Goal: Task Accomplishment & Management: Manage account settings

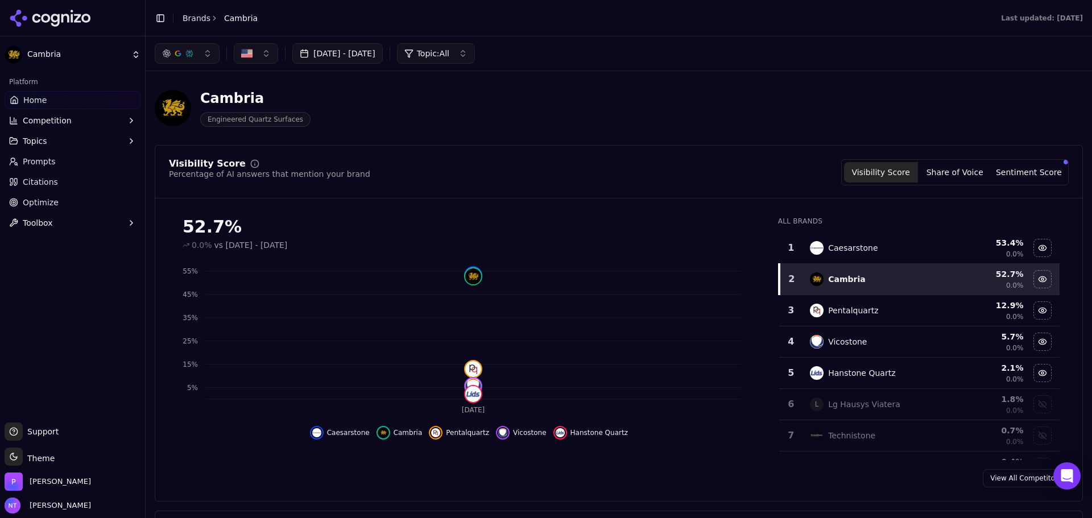
click at [723, 198] on div "Visibility Score Percentage of AI answers that mention your brand Visibility Sc…" at bounding box center [619, 323] width 928 height 357
click at [185, 24] on div "Toggle Sidebar Brands Cambria" at bounding box center [206, 18] width 121 height 16
click at [192, 14] on link "Brands" at bounding box center [197, 18] width 28 height 9
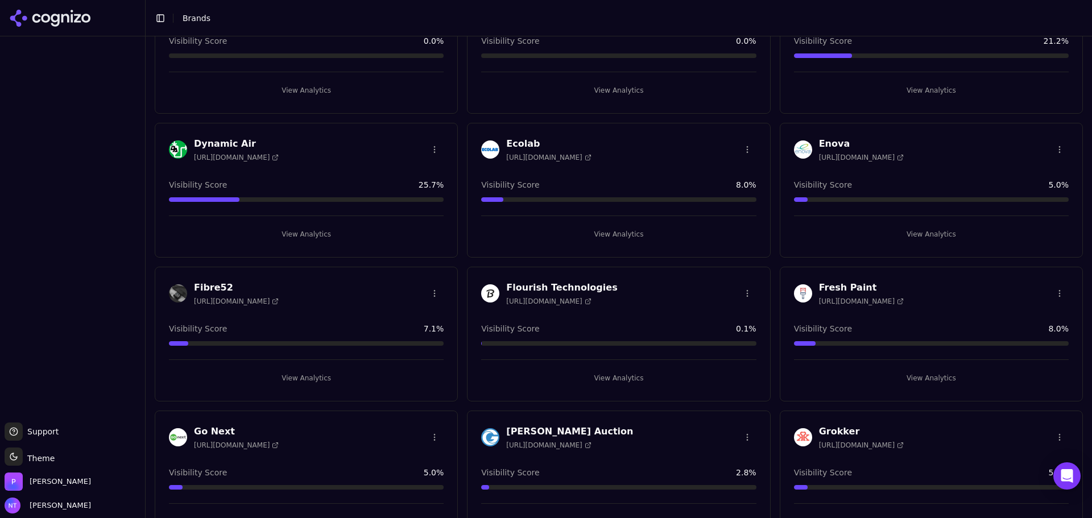
scroll to position [626, 0]
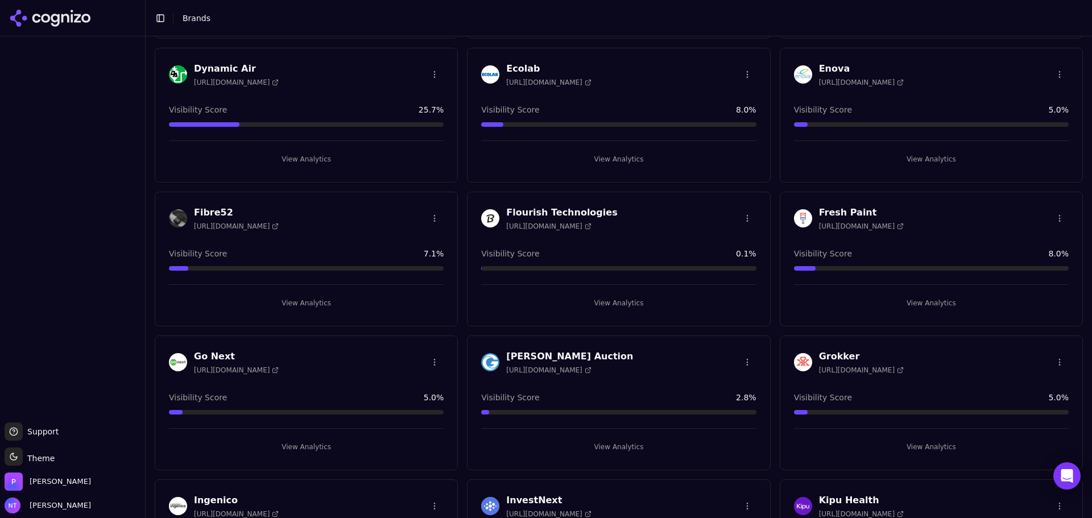
click at [839, 68] on h3 "Enova" at bounding box center [861, 69] width 85 height 14
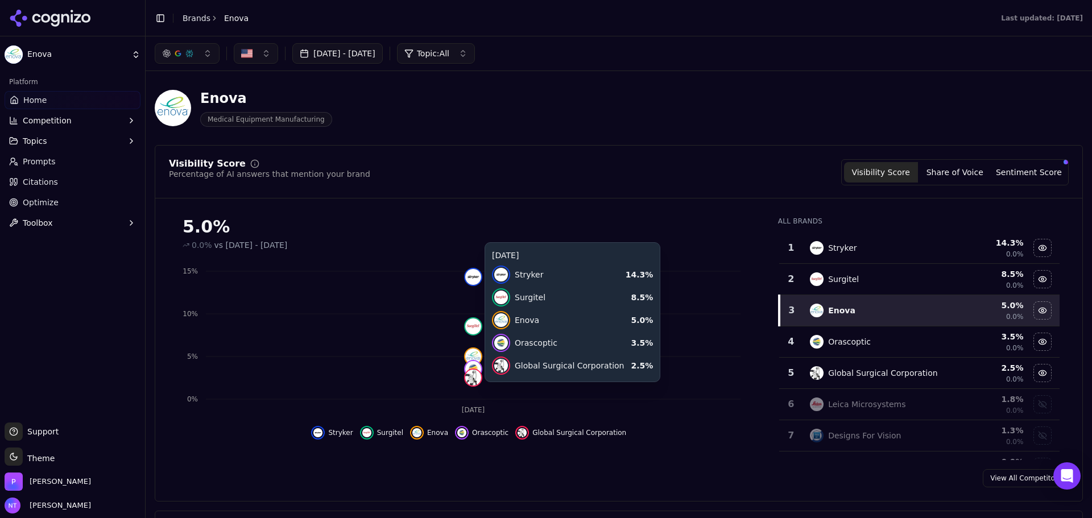
click at [692, 49] on div "Jul 29, 2025 - Aug 28, 2025 Topic: All" at bounding box center [619, 53] width 928 height 20
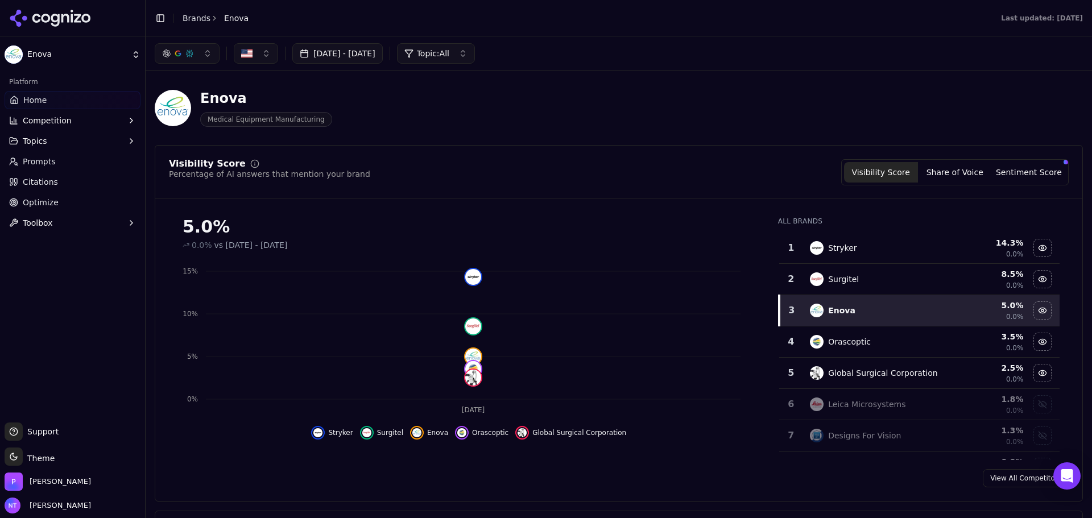
click at [788, 155] on div "Visibility Score Percentage of AI answers that mention your brand Visibility Sc…" at bounding box center [619, 323] width 928 height 357
click at [202, 19] on link "Brands" at bounding box center [197, 18] width 28 height 9
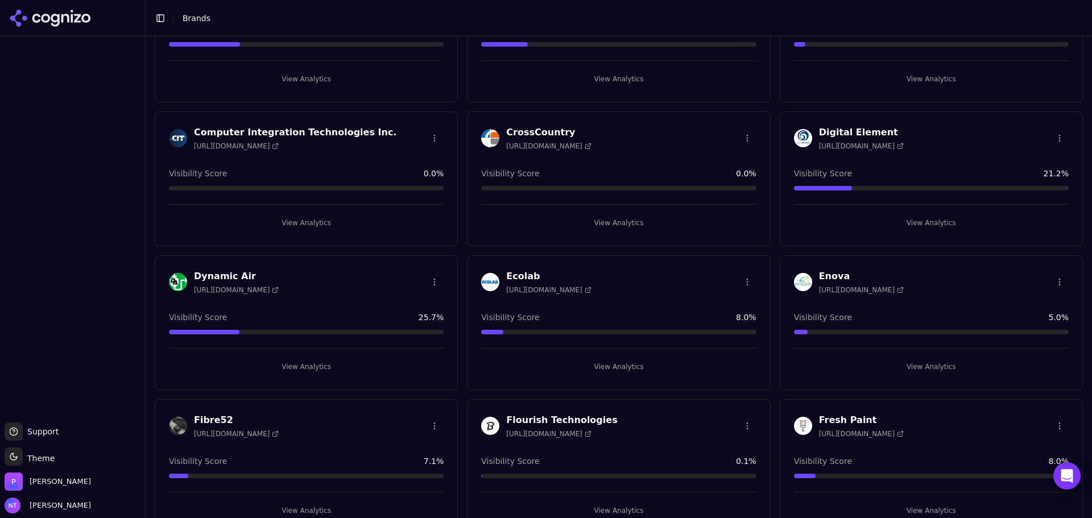
scroll to position [398, 0]
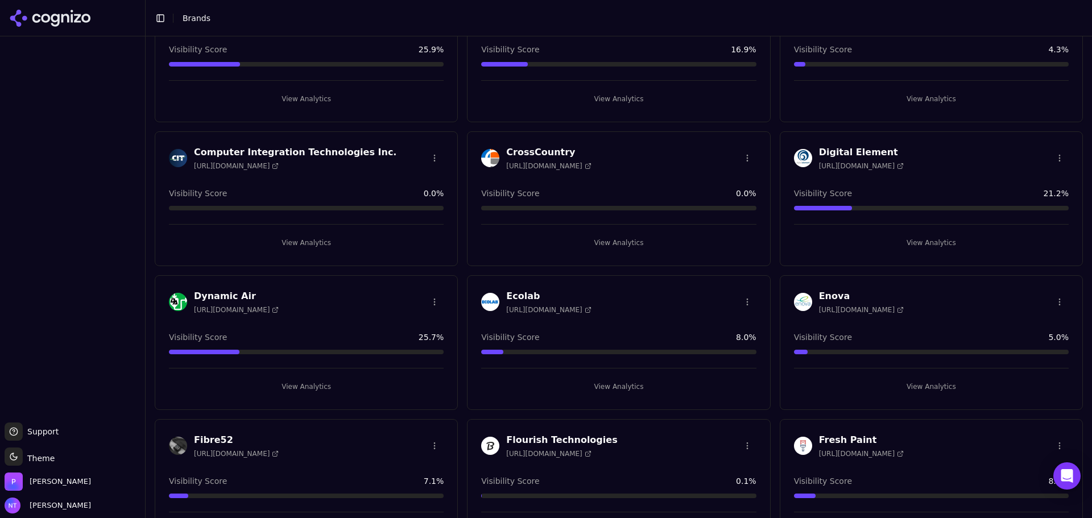
click at [547, 154] on h3 "CrossCountry" at bounding box center [548, 153] width 85 height 14
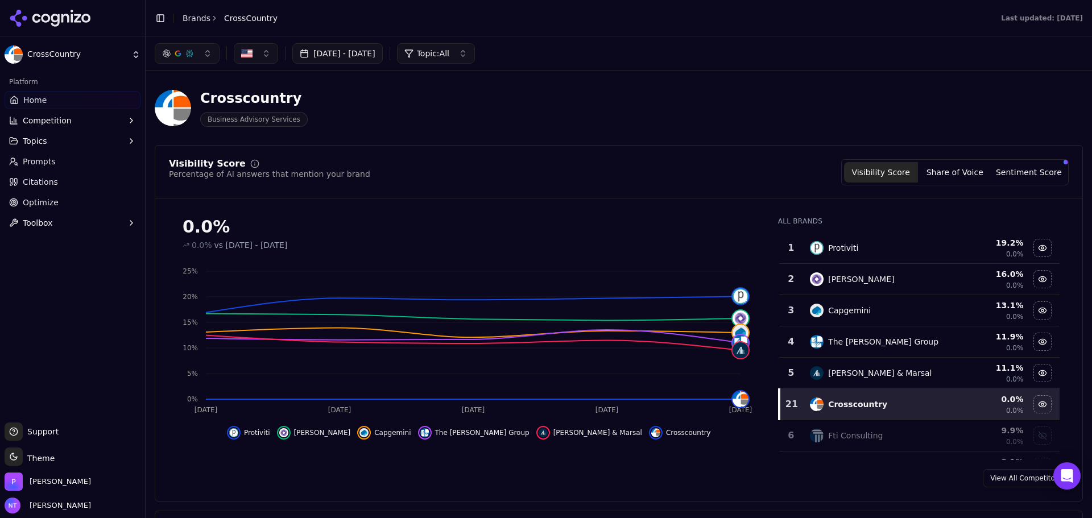
click at [194, 22] on link "Brands" at bounding box center [197, 18] width 28 height 9
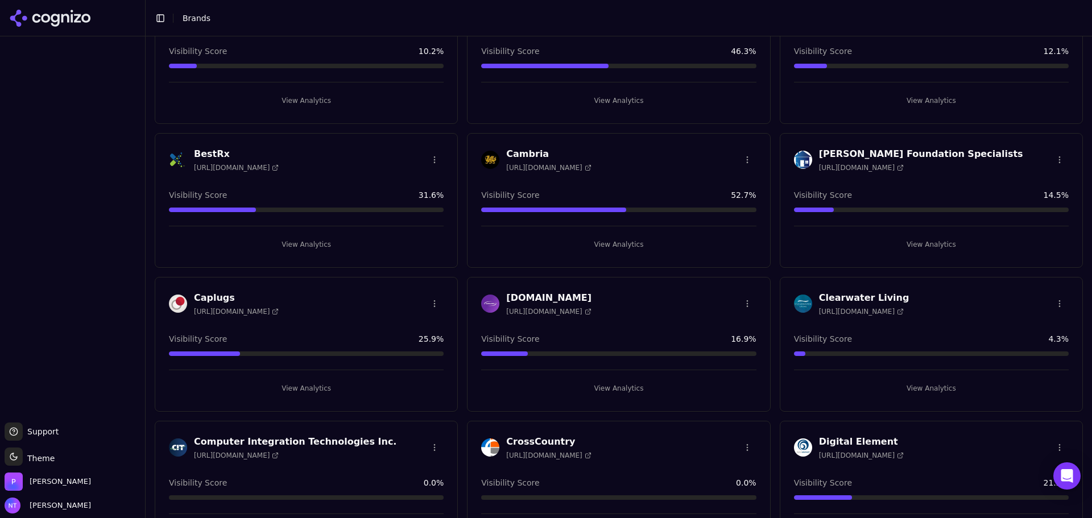
scroll to position [171, 0]
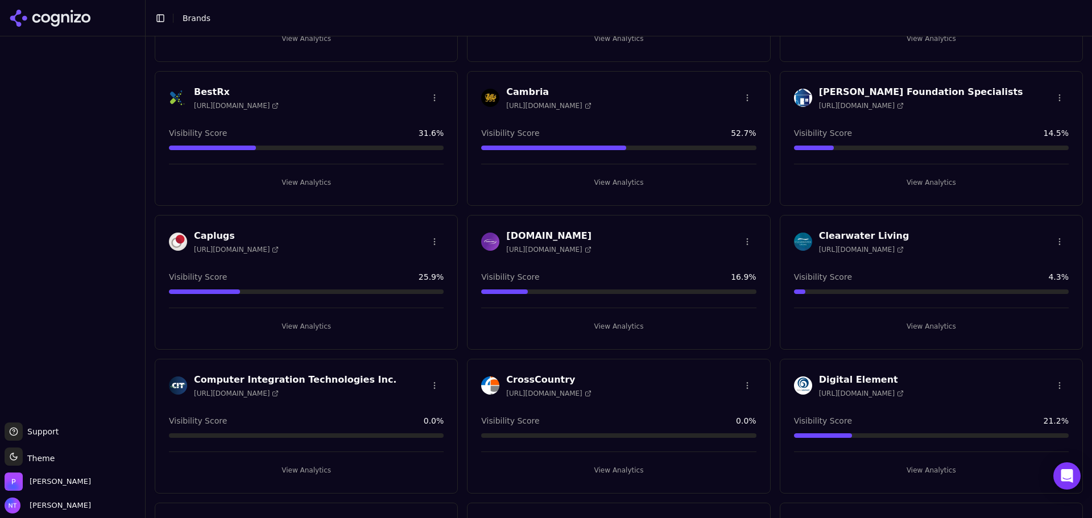
click at [600, 188] on button "View Analytics" at bounding box center [618, 182] width 275 height 18
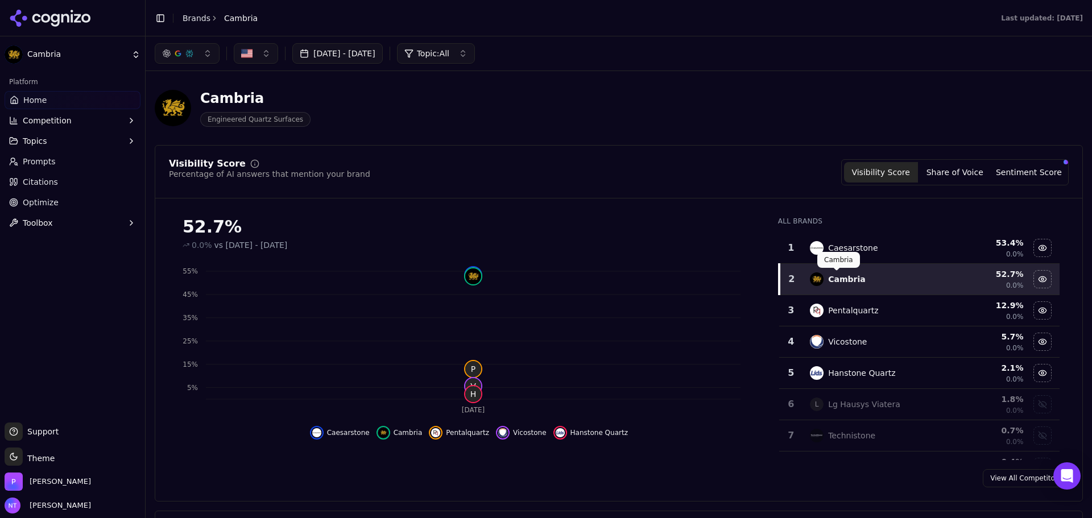
click at [543, 130] on div "Cambria Engineered Quartz Surfaces" at bounding box center [619, 108] width 928 height 56
click at [191, 16] on link "Brands" at bounding box center [197, 18] width 28 height 9
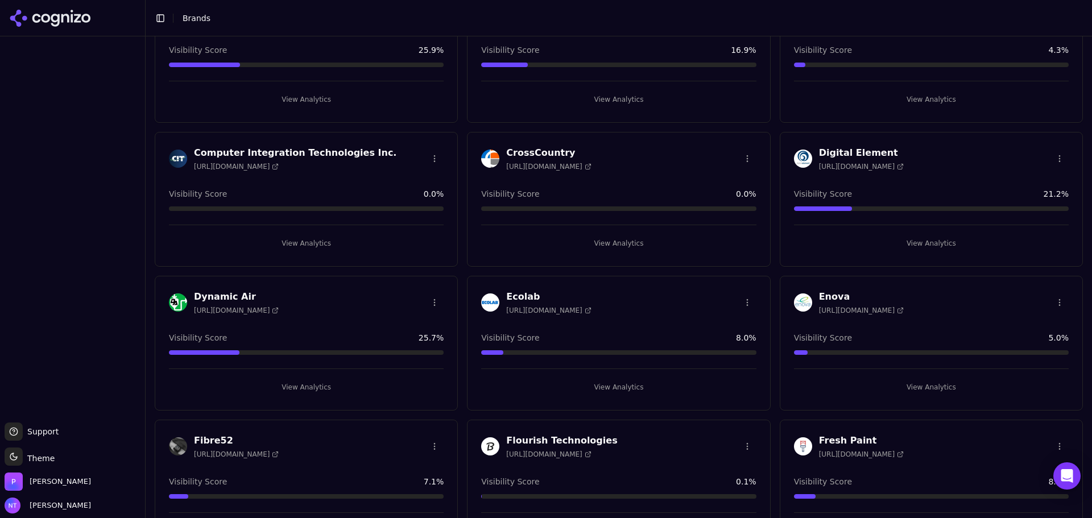
scroll to position [398, 0]
click at [380, 383] on button "View Analytics" at bounding box center [306, 387] width 275 height 18
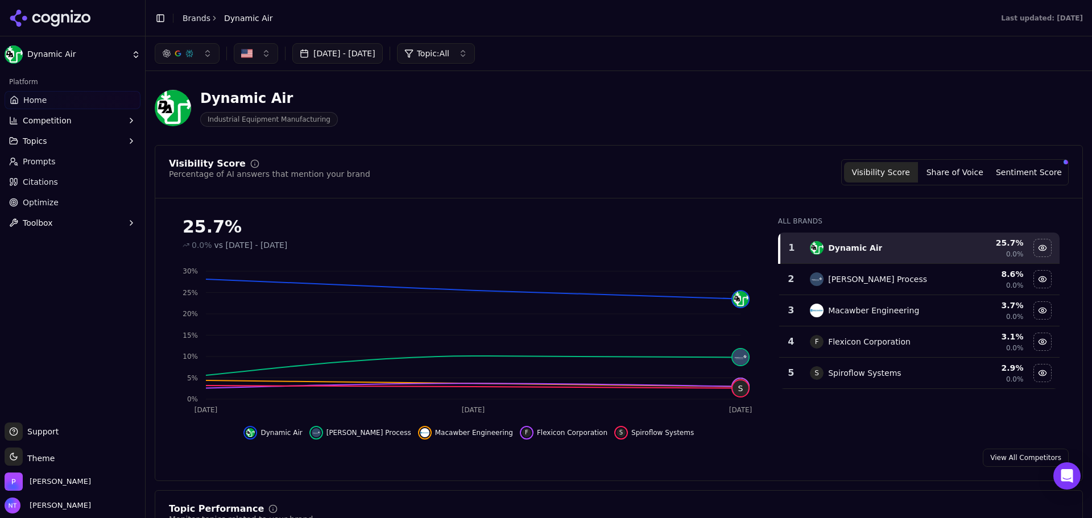
click at [187, 23] on link "Brands" at bounding box center [197, 18] width 28 height 9
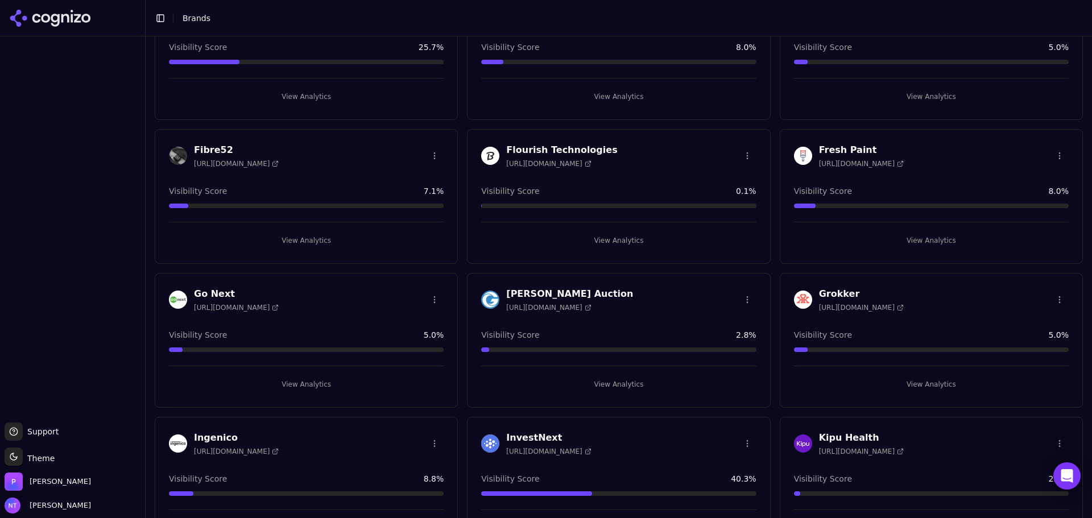
scroll to position [796, 0]
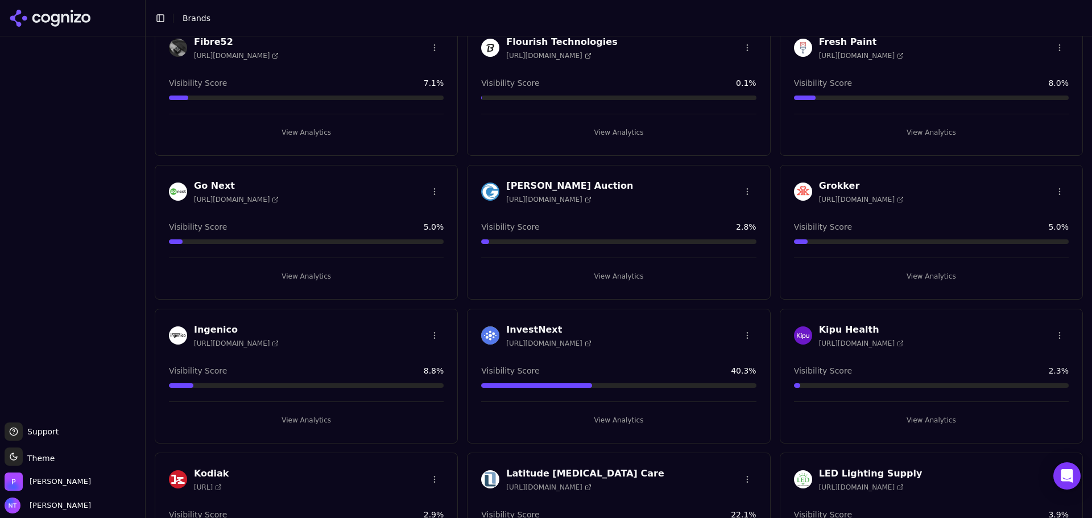
click at [924, 274] on button "View Analytics" at bounding box center [931, 276] width 275 height 18
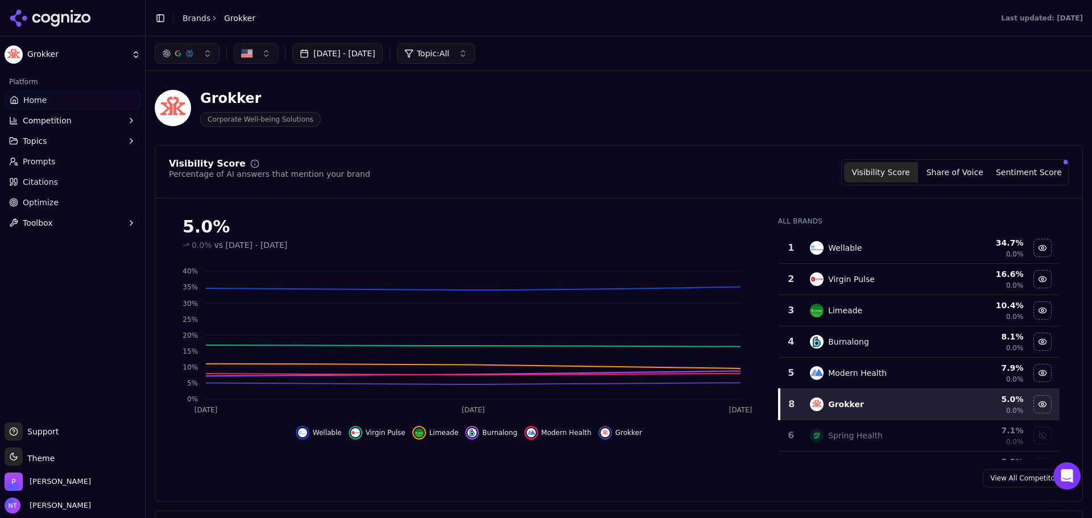
click at [189, 17] on link "Brands" at bounding box center [197, 18] width 28 height 9
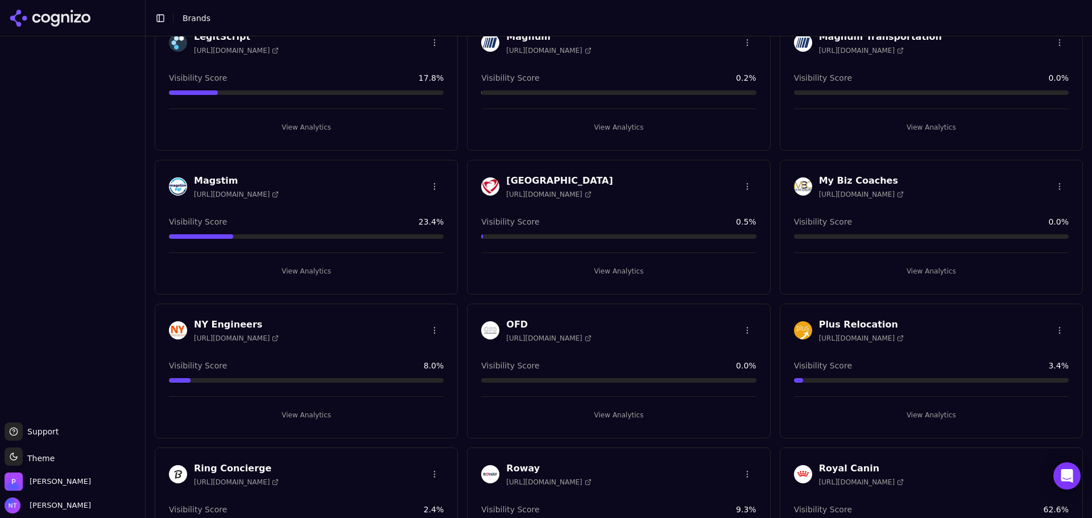
scroll to position [1479, 0]
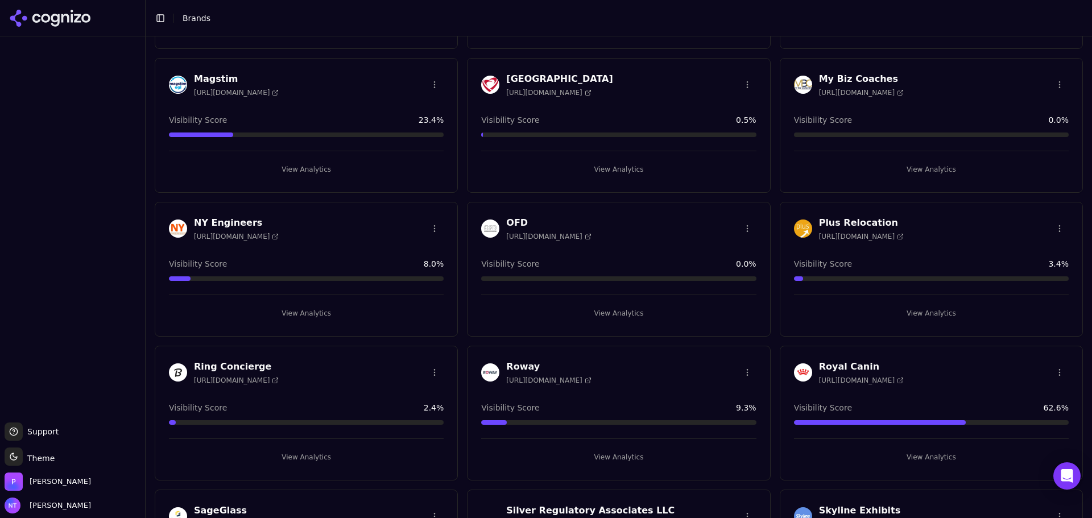
click at [868, 312] on button "View Analytics" at bounding box center [931, 313] width 275 height 18
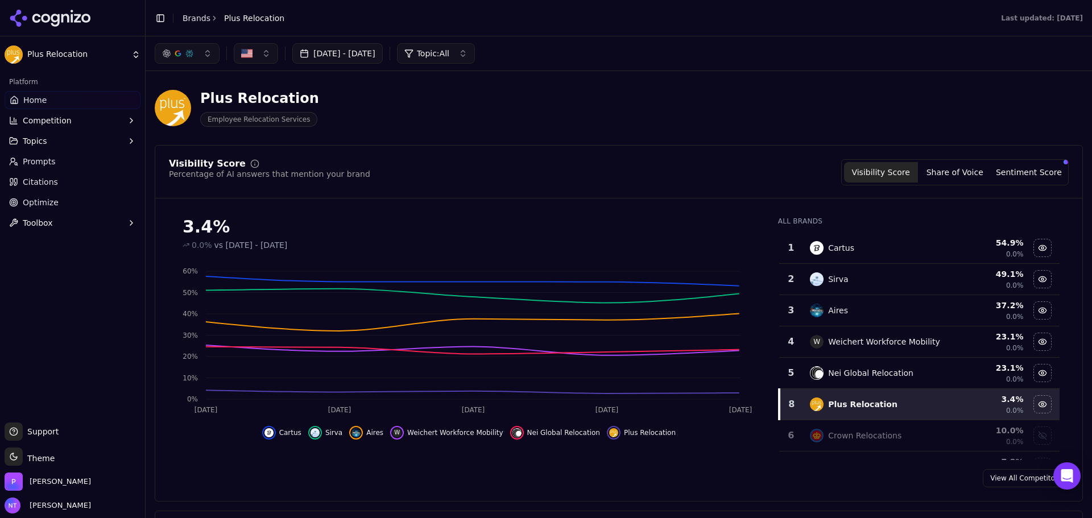
click at [198, 15] on link "Brands" at bounding box center [197, 18] width 28 height 9
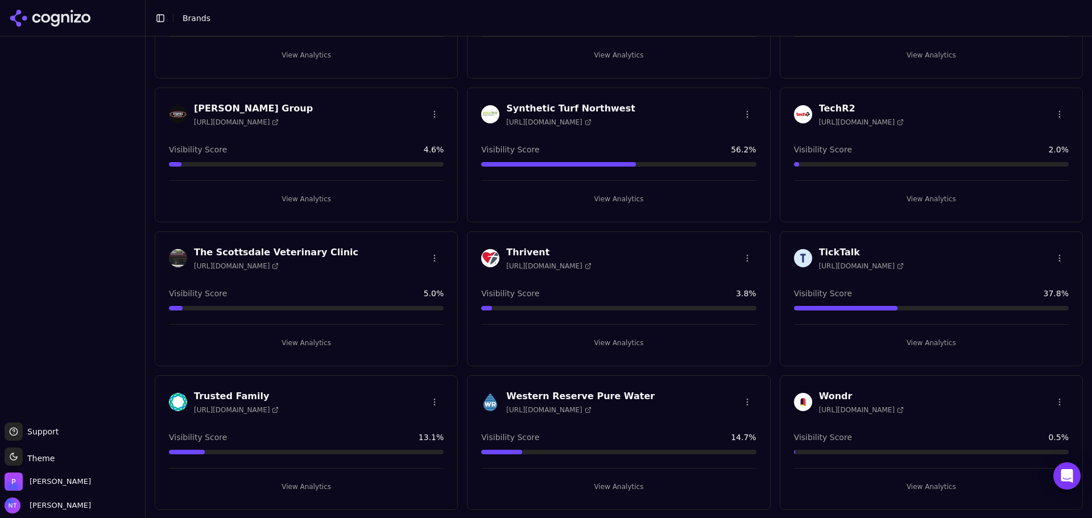
scroll to position [2170, 0]
click at [634, 336] on button "View Analytics" at bounding box center [618, 342] width 275 height 18
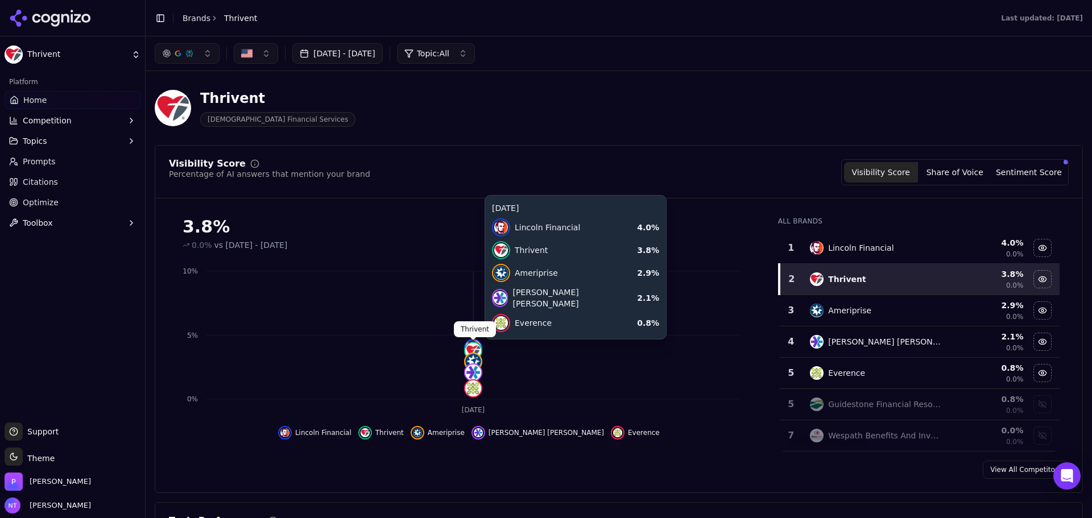
click img
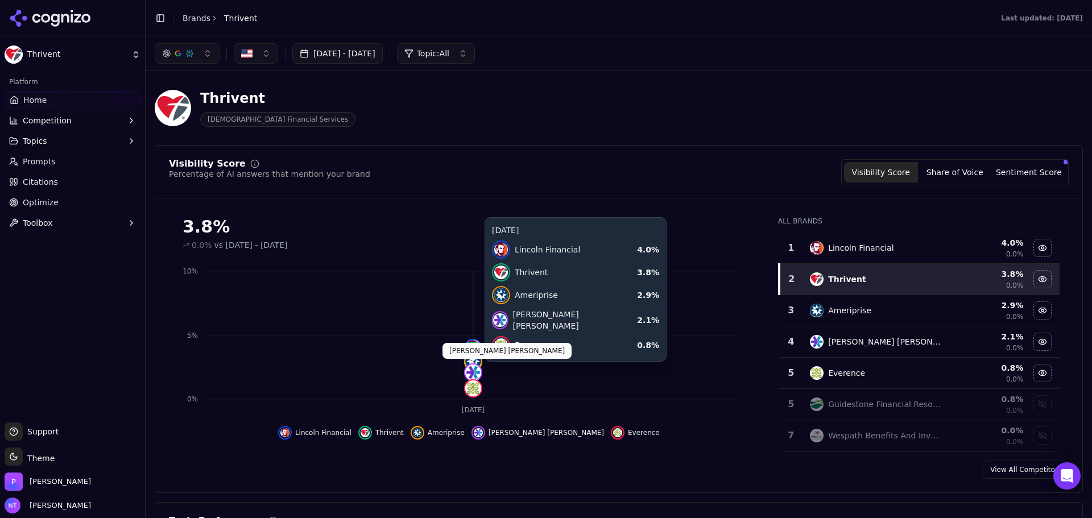
click at [475, 363] on span at bounding box center [473, 362] width 6 height 6
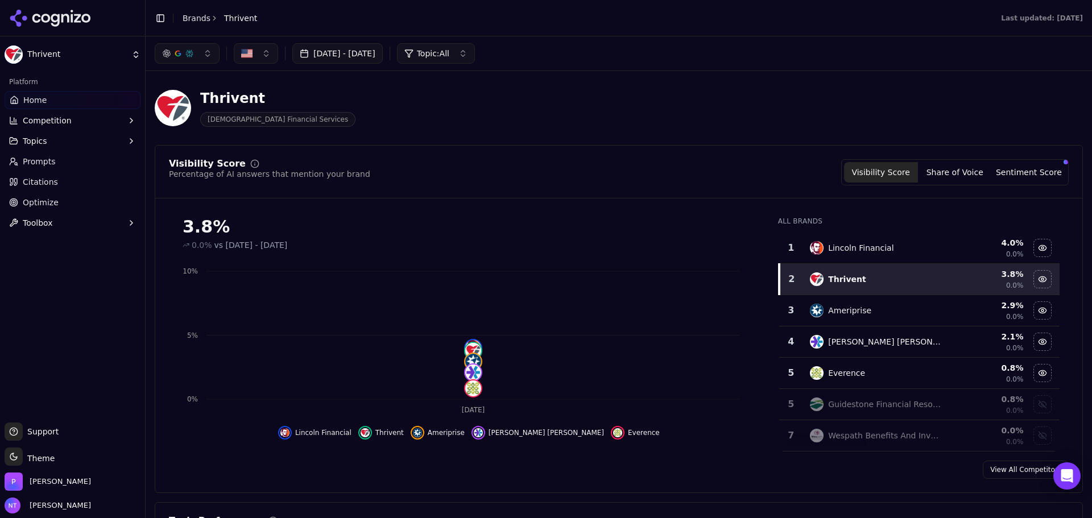
click at [1061, 11] on header "Toggle Sidebar Brands Thrivent Last updated: August 28th, 2025" at bounding box center [619, 18] width 946 height 36
click at [1030, 21] on div "Last updated: August 28th, 2025" at bounding box center [1042, 18] width 82 height 9
drag, startPoint x: 703, startPoint y: 98, endPoint x: 601, endPoint y: 72, distance: 106.2
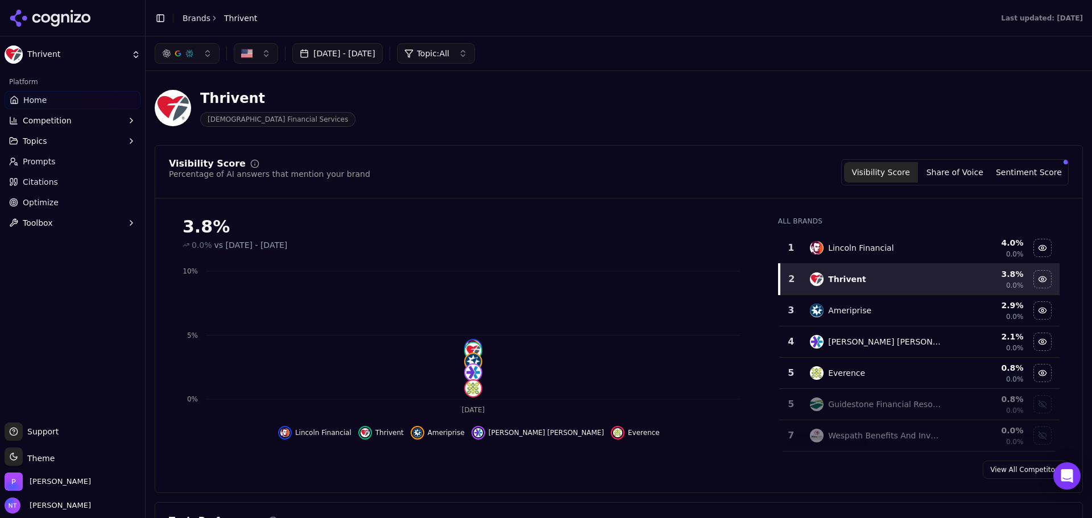
click at [703, 97] on div "Thrivent Christian Financial Services" at bounding box center [619, 108] width 928 height 56
click at [484, 110] on div "Thrivent Christian Financial Services" at bounding box center [410, 108] width 510 height 38
click at [830, 20] on div "Last updated: August 28th, 2025" at bounding box center [681, 18] width 821 height 9
click at [840, 32] on header "Toggle Sidebar Brands Thrivent Last updated: August 28th, 2025" at bounding box center [619, 18] width 946 height 36
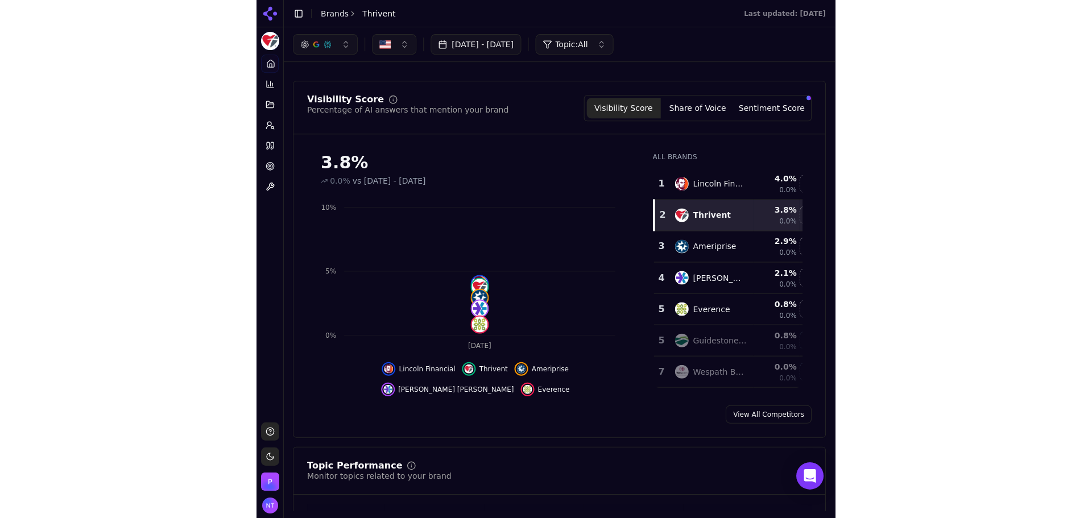
scroll to position [42, 0]
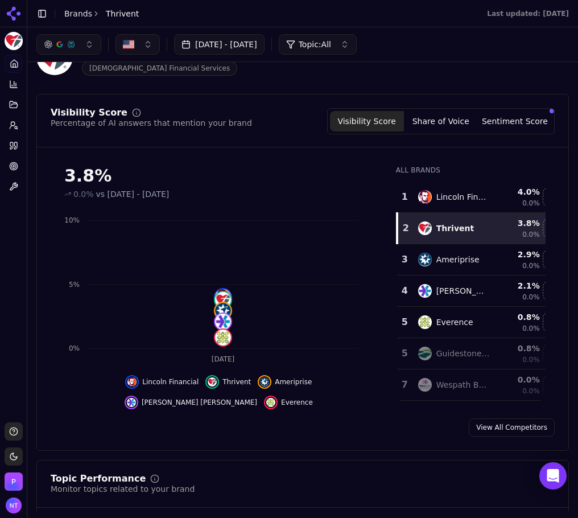
click at [21, 256] on div "Platform Home Competition Topics Prompts Citations Optimize Toolbox" at bounding box center [13, 233] width 27 height 367
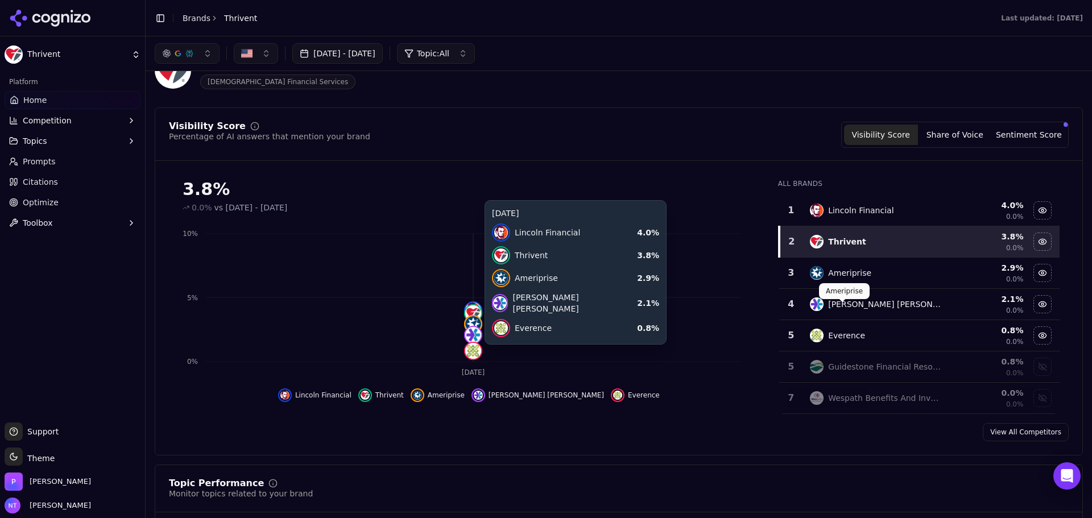
scroll to position [0, 0]
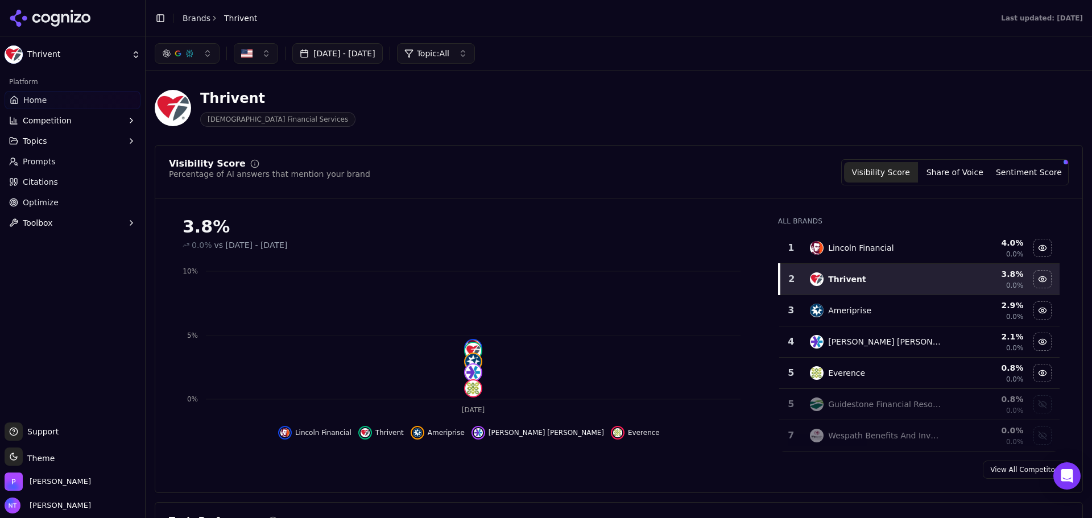
click at [59, 118] on span "Competition" at bounding box center [47, 120] width 49 height 11
click at [48, 183] on ul "Metrics X-Ray Explore" at bounding box center [73, 157] width 120 height 55
click at [45, 177] on span "Explore" at bounding box center [72, 174] width 99 height 11
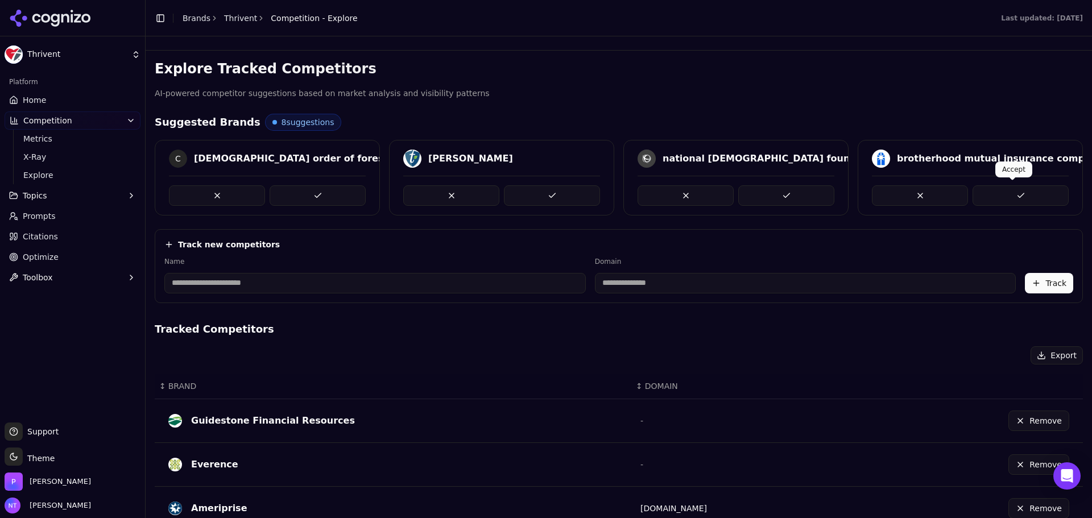
click at [1025, 199] on button at bounding box center [1020, 195] width 96 height 20
click at [576, 192] on button at bounding box center [552, 195] width 96 height 20
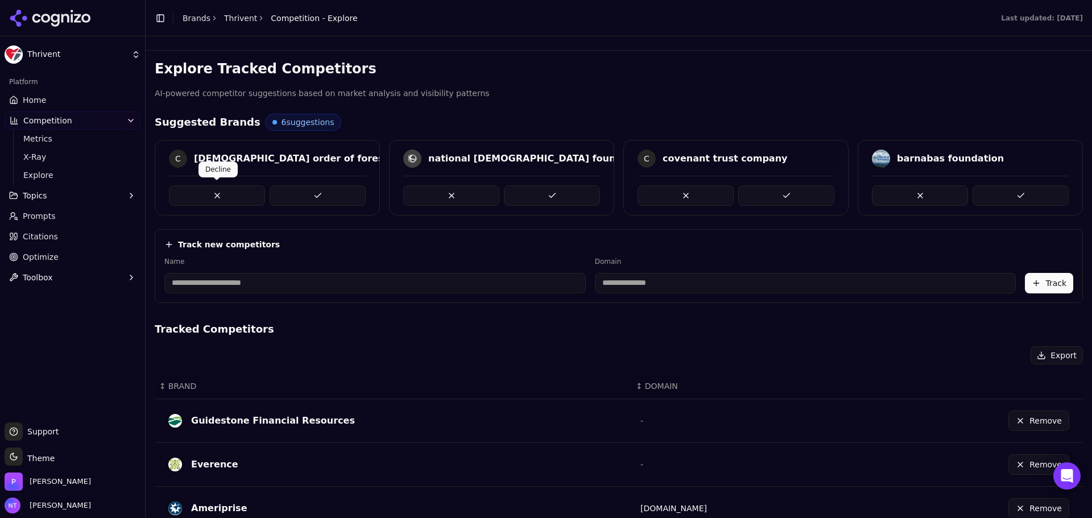
click at [194, 193] on button at bounding box center [217, 195] width 96 height 20
click at [437, 196] on button at bounding box center [451, 195] width 96 height 20
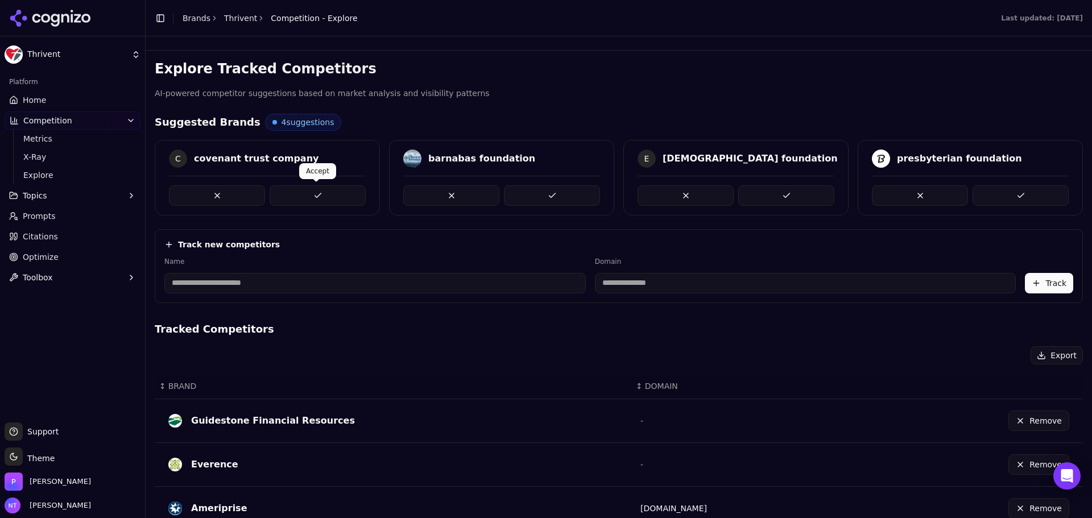
click at [334, 200] on button at bounding box center [318, 195] width 96 height 20
click at [581, 201] on button at bounding box center [552, 195] width 96 height 20
drag, startPoint x: 779, startPoint y: 201, endPoint x: 902, endPoint y: 201, distance: 122.8
click at [787, 201] on div "C covenant trust company barnabas foundation E episcopal church foundation pres…" at bounding box center [619, 178] width 928 height 76
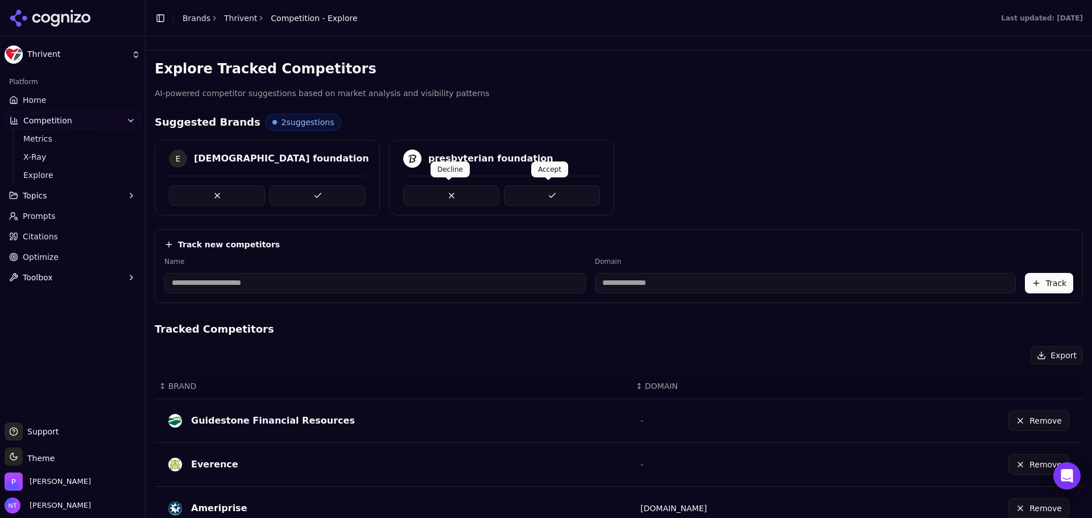
click at [528, 192] on button at bounding box center [552, 195] width 96 height 20
click at [289, 194] on button at bounding box center [318, 195] width 96 height 20
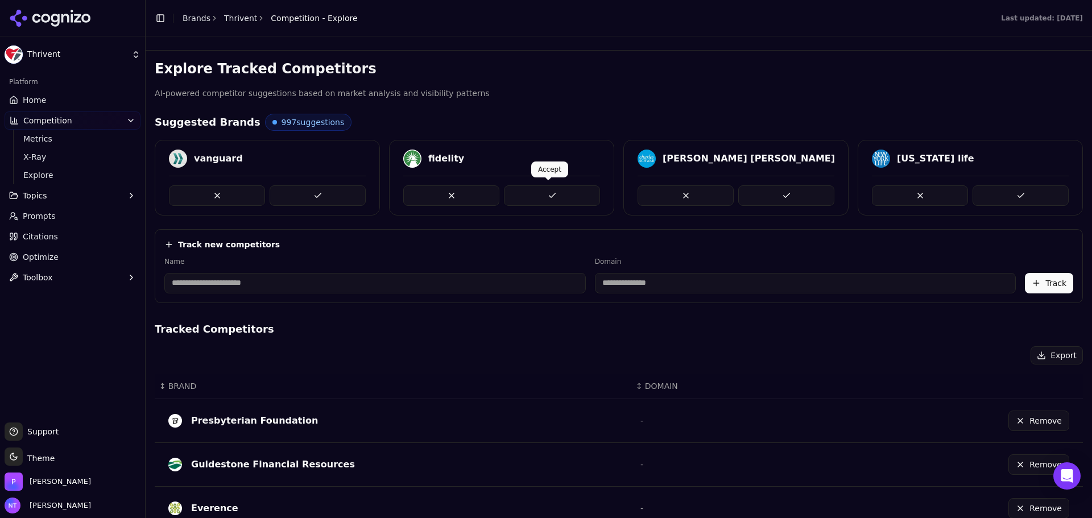
click at [570, 193] on button at bounding box center [552, 195] width 96 height 20
click at [284, 181] on div at bounding box center [267, 191] width 197 height 30
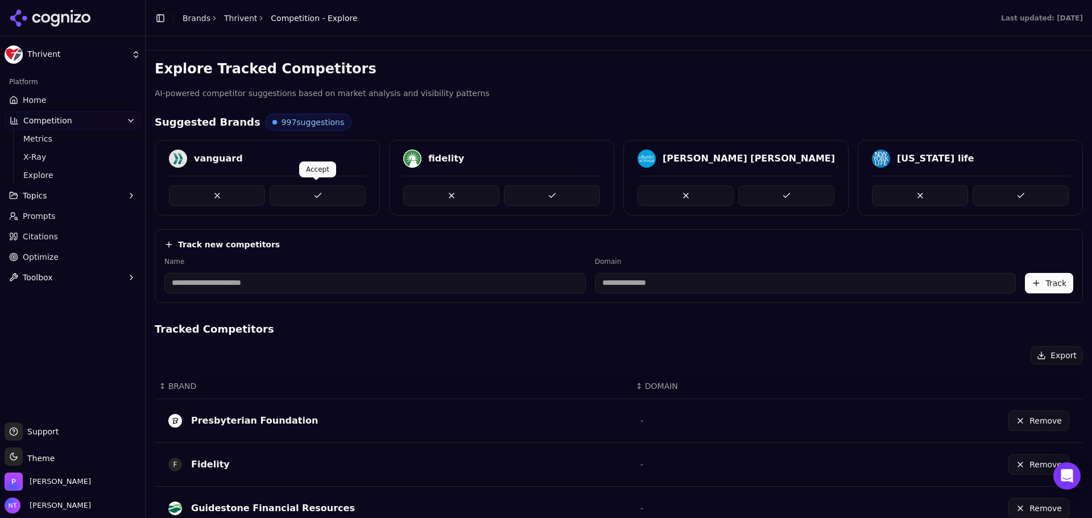
click at [303, 191] on button at bounding box center [318, 195] width 96 height 20
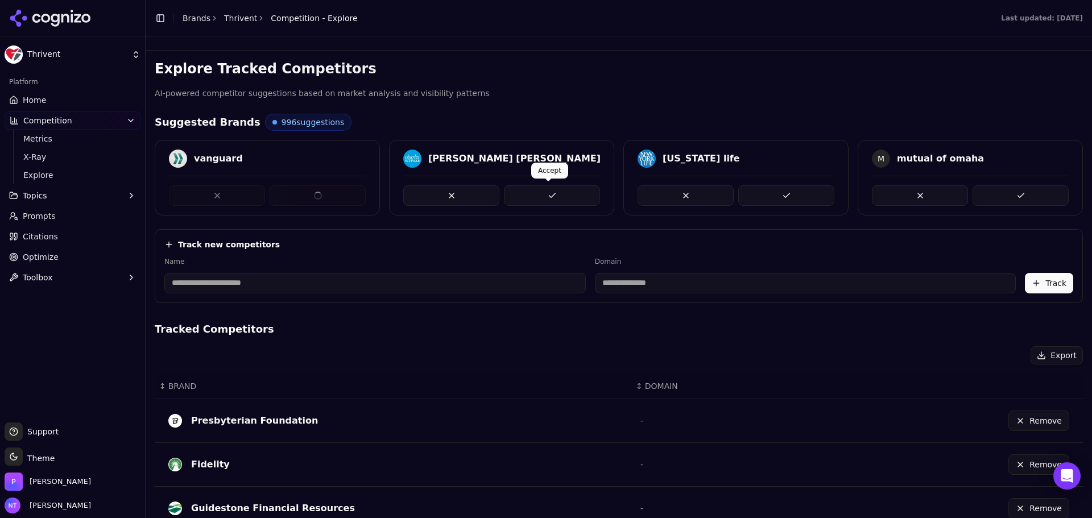
click at [552, 193] on button at bounding box center [552, 195] width 96 height 20
click at [765, 187] on button at bounding box center [786, 195] width 96 height 20
click at [975, 194] on button at bounding box center [1020, 195] width 96 height 20
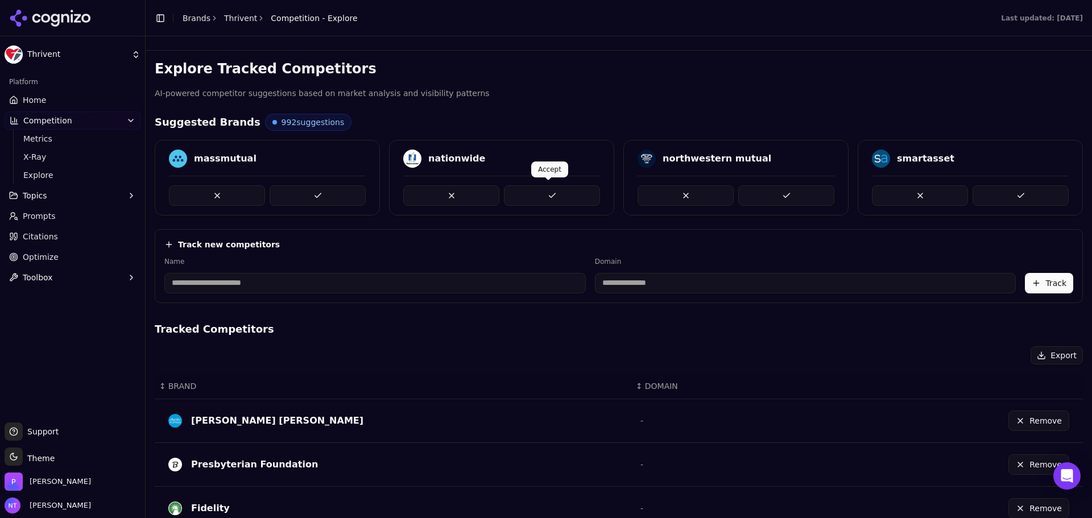
click at [569, 193] on button at bounding box center [552, 195] width 96 height 20
click at [813, 185] on button at bounding box center [786, 195] width 96 height 20
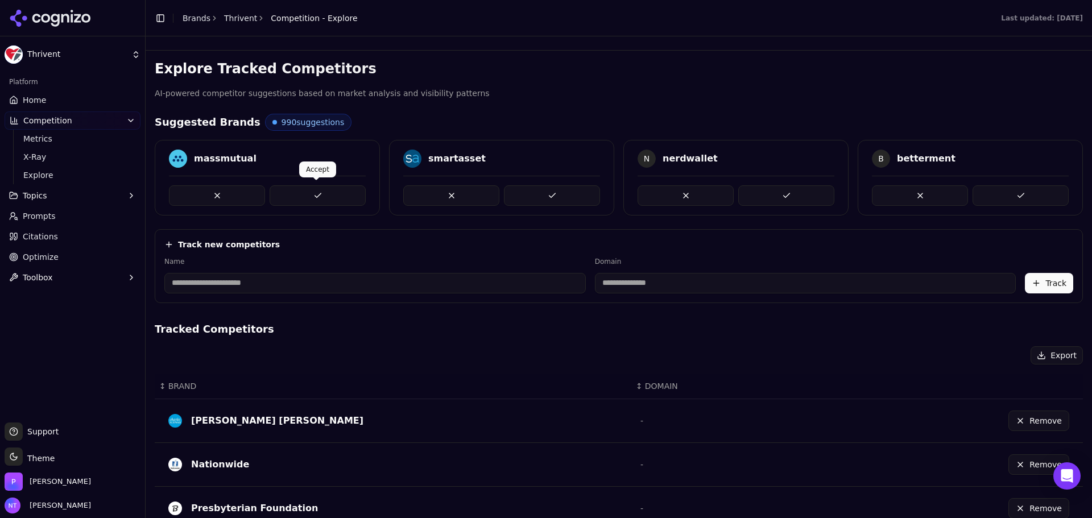
click at [328, 199] on button at bounding box center [318, 195] width 96 height 20
click at [783, 191] on button at bounding box center [786, 195] width 96 height 20
click at [547, 197] on button at bounding box center [552, 195] width 96 height 20
click at [769, 197] on button at bounding box center [786, 195] width 96 height 20
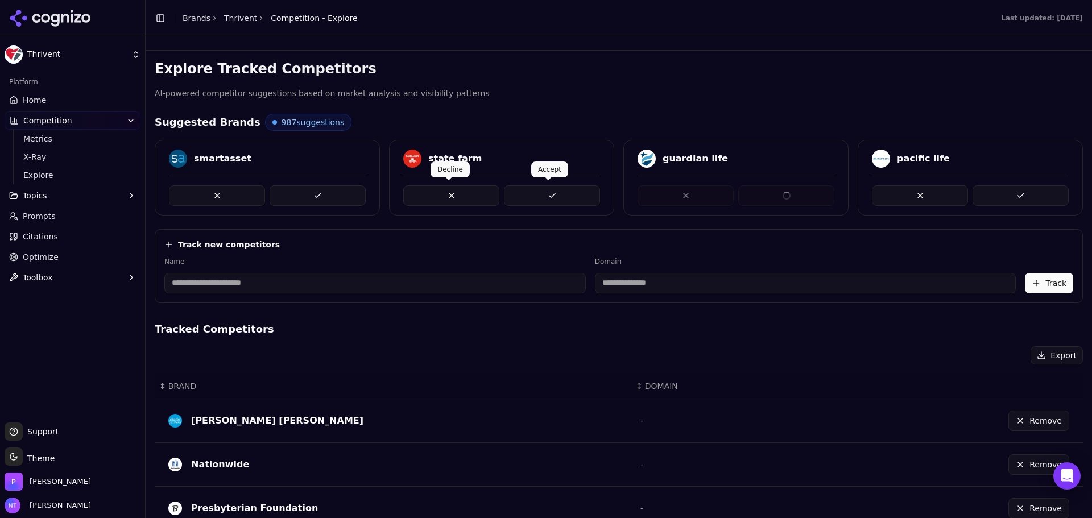
click at [543, 200] on button at bounding box center [552, 195] width 96 height 20
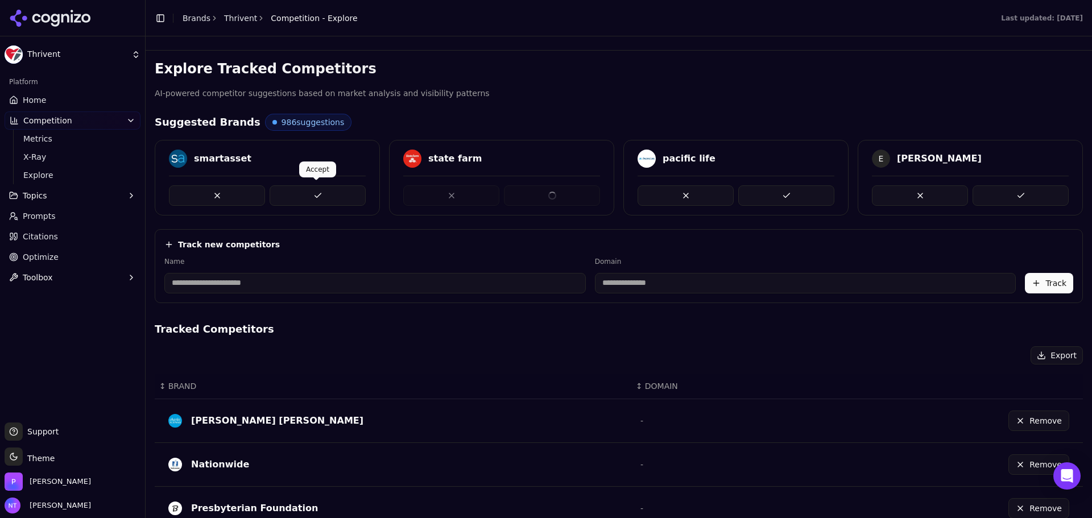
click at [331, 198] on button at bounding box center [318, 195] width 96 height 20
click at [196, 17] on link "Brands" at bounding box center [197, 18] width 28 height 9
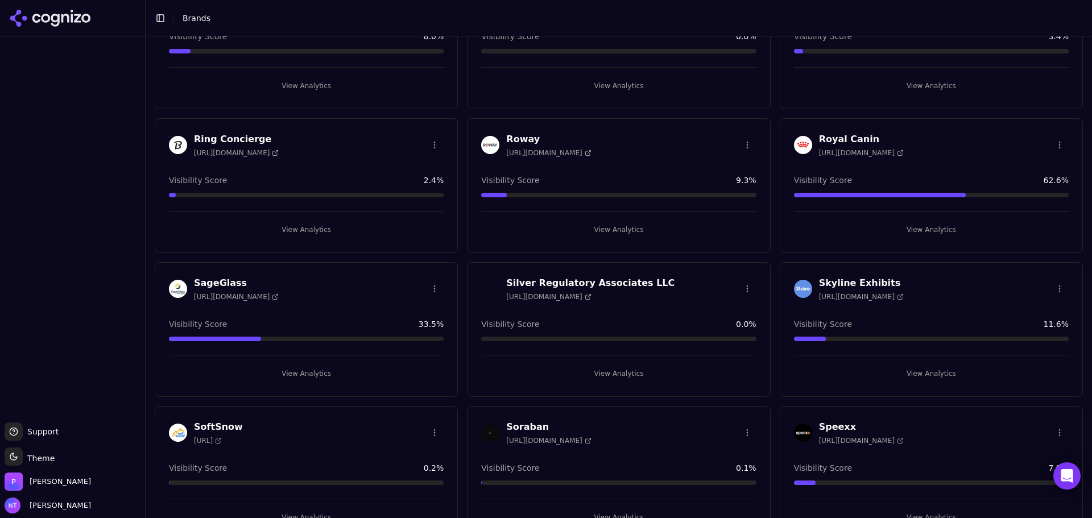
scroll to position [2170, 0]
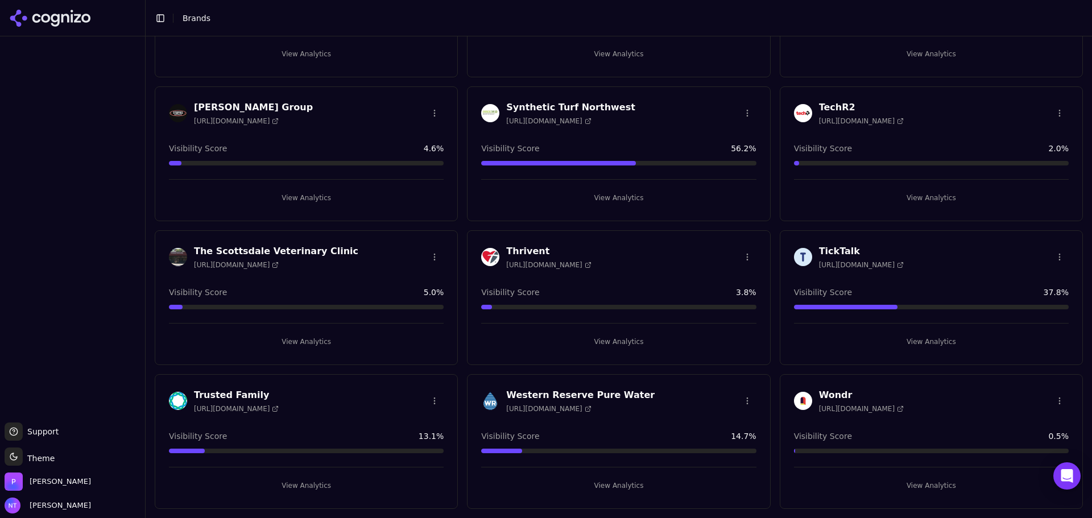
click at [644, 342] on button "View Analytics" at bounding box center [618, 342] width 275 height 18
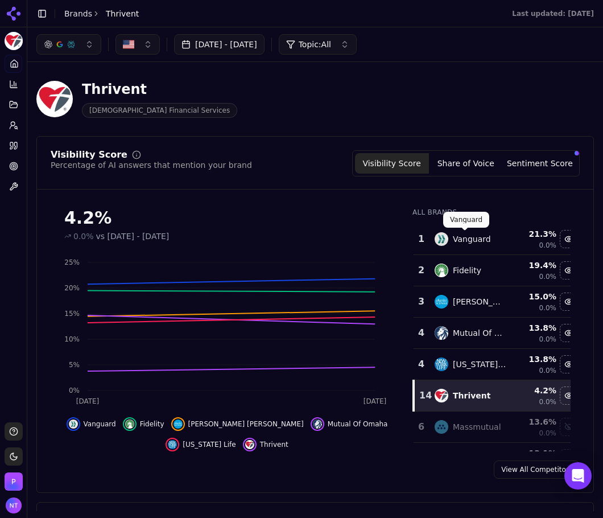
click at [566, 71] on div "Thrivent [DEMOGRAPHIC_DATA] Financial Services" at bounding box center [314, 99] width 557 height 56
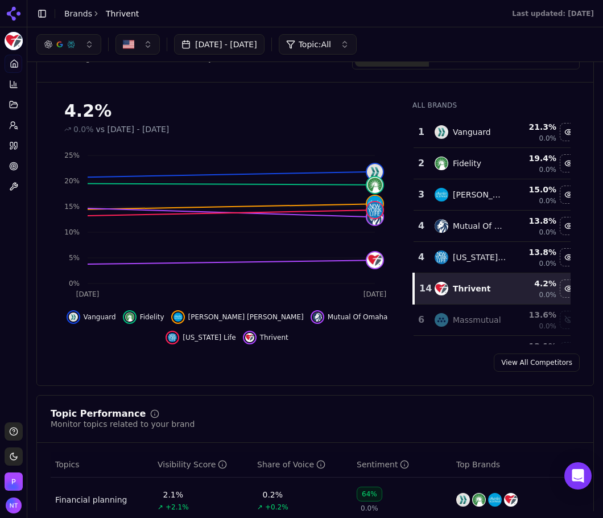
scroll to position [15, 0]
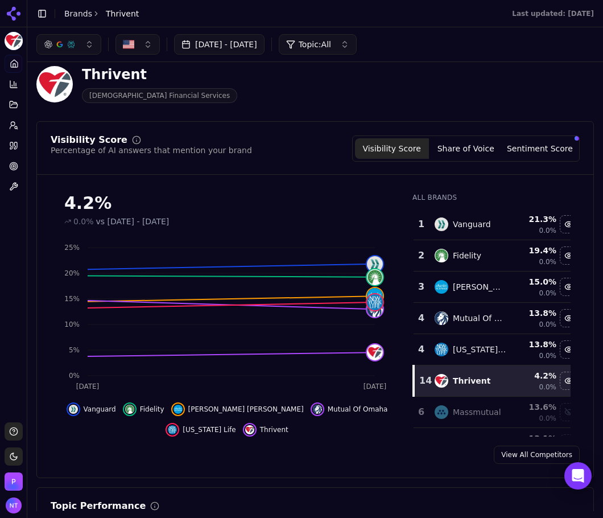
click at [471, 141] on button "Share of Voice" at bounding box center [466, 148] width 74 height 20
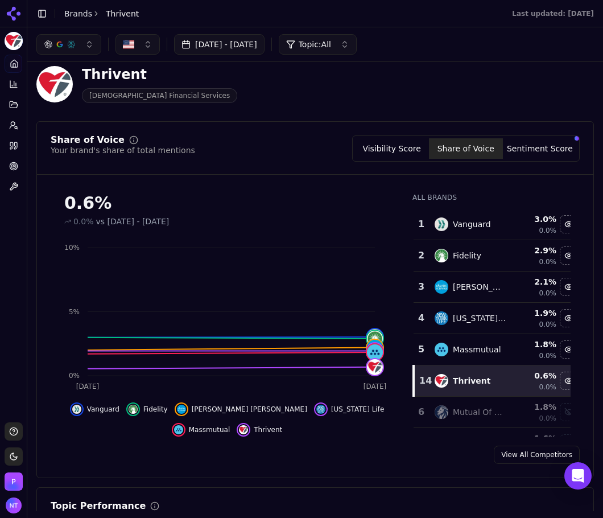
click at [521, 154] on button "Sentiment Score" at bounding box center [540, 148] width 74 height 20
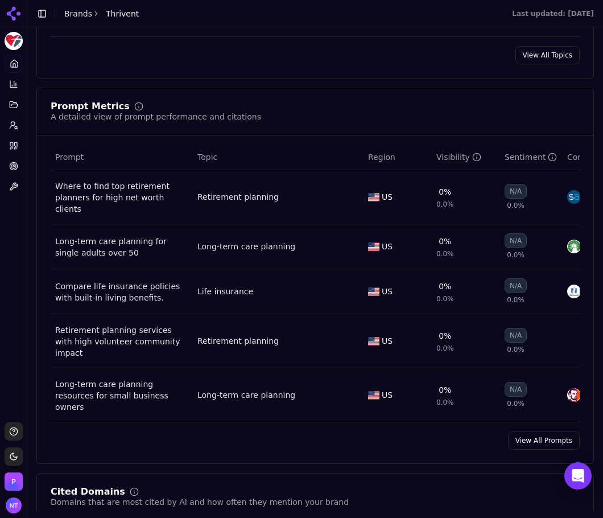
scroll to position [754, 0]
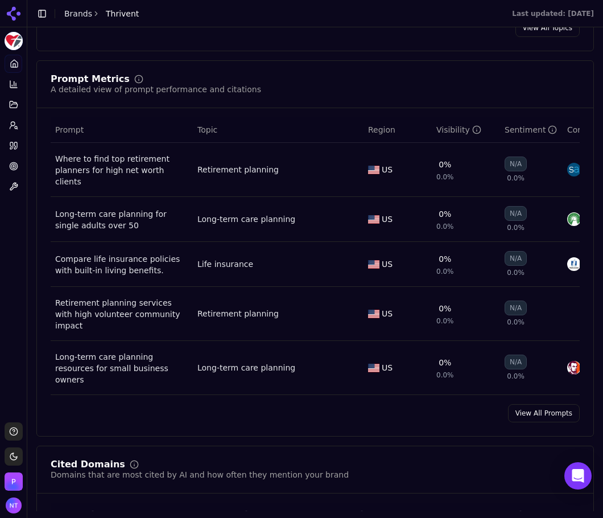
click at [546, 404] on link "View All Prompts" at bounding box center [544, 413] width 72 height 18
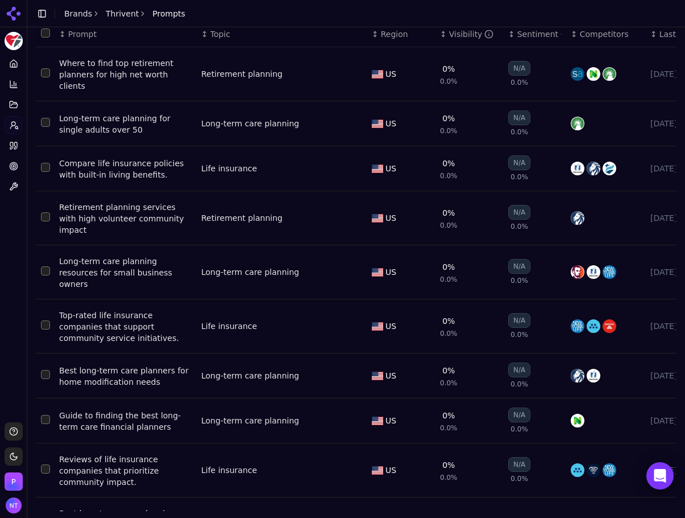
scroll to position [76, 0]
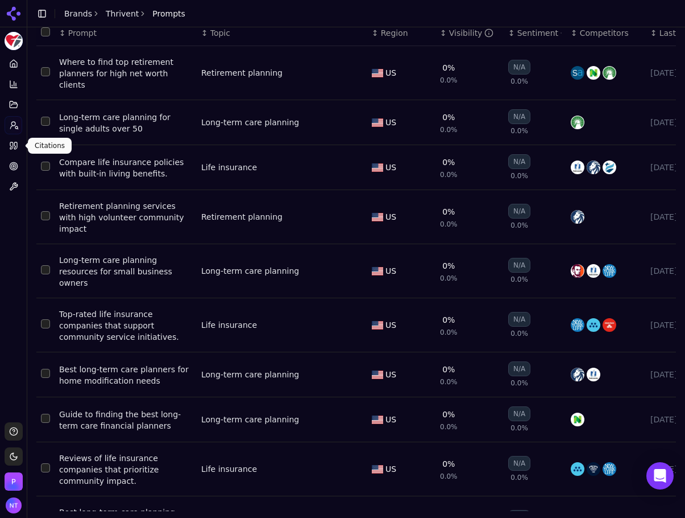
drag, startPoint x: 10, startPoint y: 139, endPoint x: 99, endPoint y: 116, distance: 91.7
click at [10, 139] on link "Citations" at bounding box center [14, 145] width 18 height 18
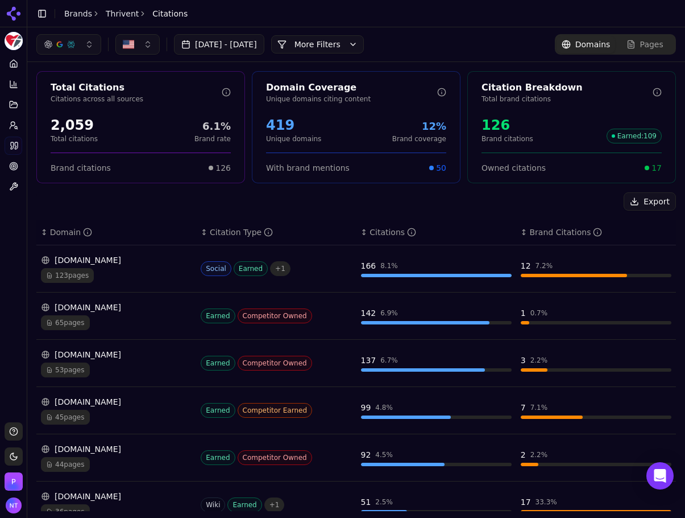
click at [353, 45] on button "More Filters" at bounding box center [317, 44] width 93 height 18
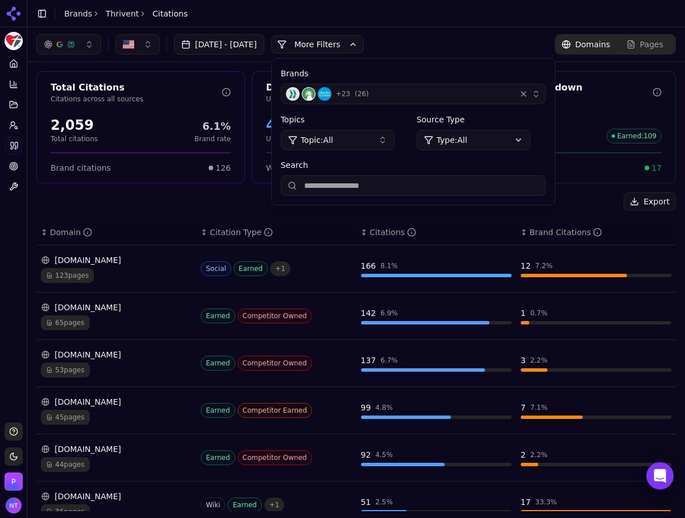
click at [427, 94] on div "+ 23 ( 26 )" at bounding box center [398, 94] width 225 height 14
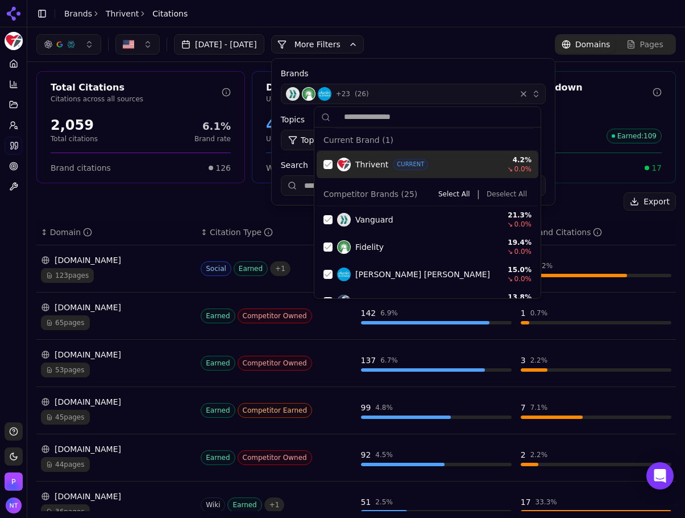
click at [332, 163] on div "Suggestions" at bounding box center [328, 164] width 9 height 9
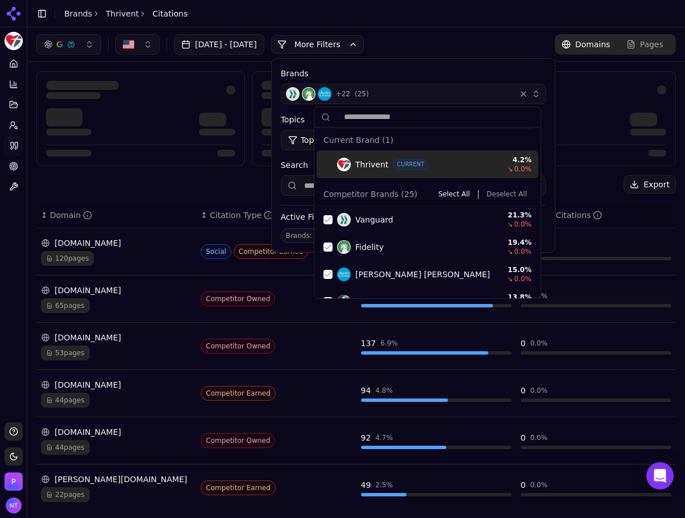
click at [515, 196] on button "Deselect All" at bounding box center [506, 194] width 49 height 14
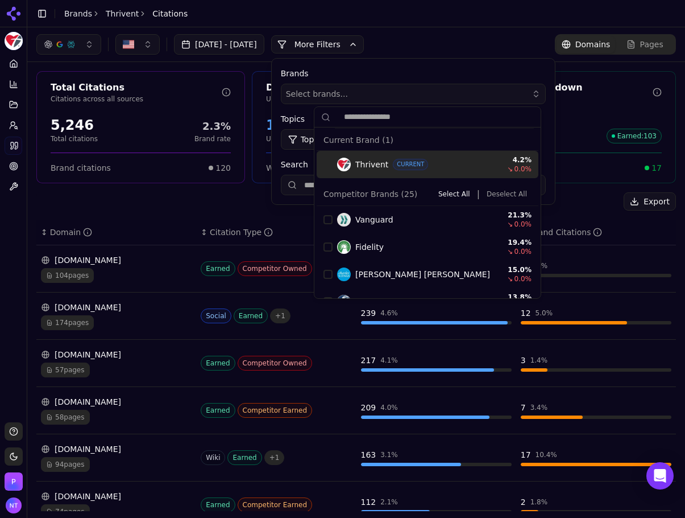
click at [482, 96] on div "Select brands..." at bounding box center [405, 93] width 239 height 11
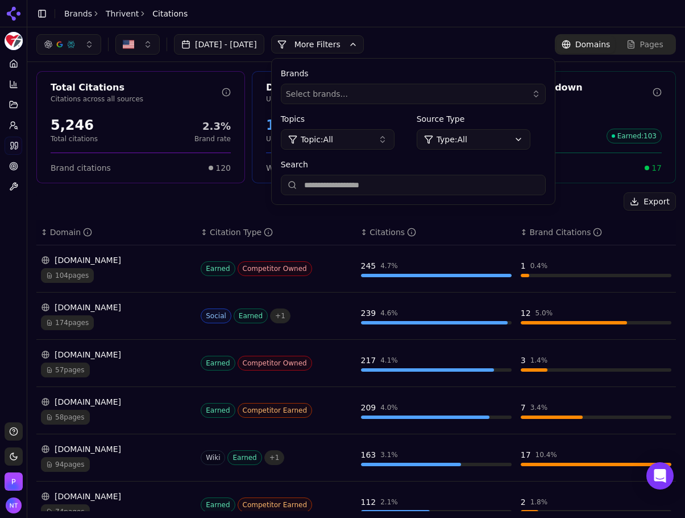
click at [364, 44] on button "More Filters" at bounding box center [317, 44] width 93 height 18
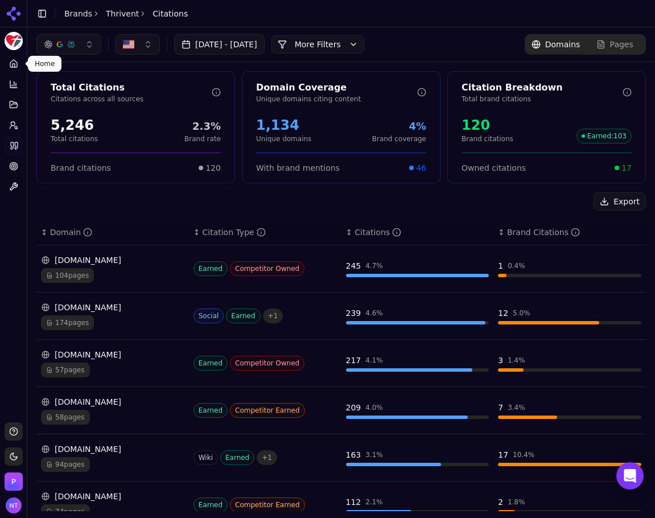
click at [12, 60] on icon at bounding box center [13, 63] width 9 height 9
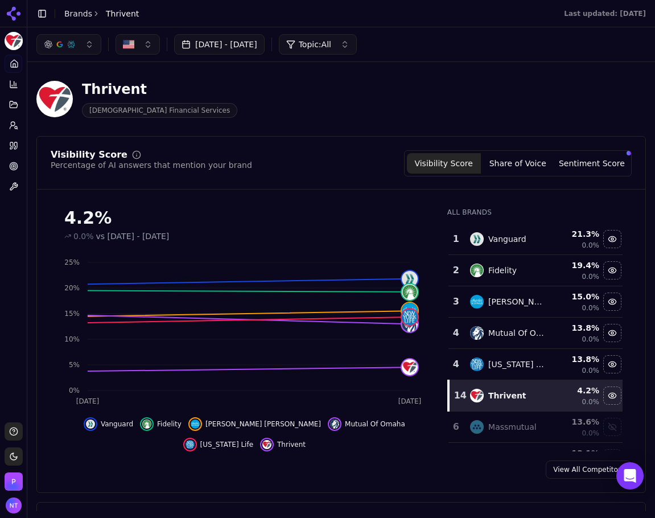
click at [601, 158] on button "Sentiment Score" at bounding box center [591, 163] width 74 height 20
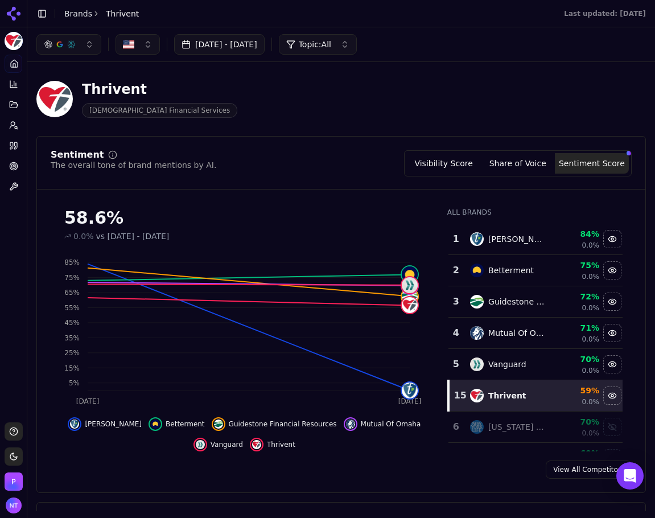
click at [282, 112] on div "Thrivent Christian Financial Services" at bounding box center [291, 99] width 510 height 38
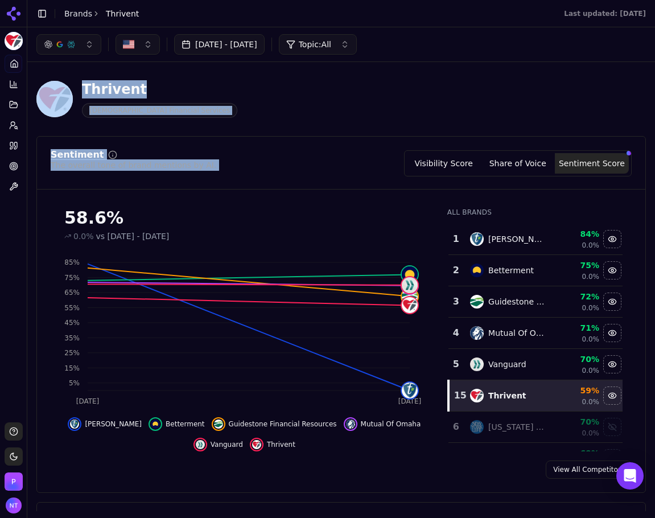
drag, startPoint x: 308, startPoint y: 138, endPoint x: 72, endPoint y: 89, distance: 240.6
click at [219, 96] on div "Thrivent Christian Financial Services" at bounding box center [291, 99] width 510 height 38
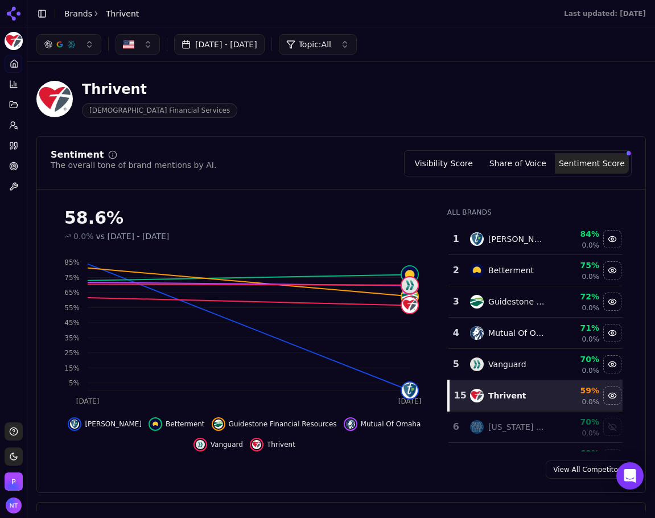
click at [461, 167] on button "Visibility Score" at bounding box center [444, 163] width 74 height 20
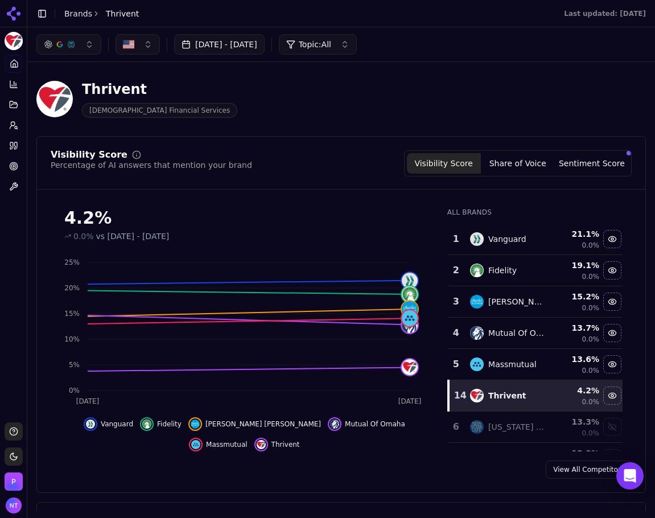
click at [343, 148] on div "Visibility Score Percentage of AI answers that mention your brand Visibility Sc…" at bounding box center [340, 314] width 609 height 357
click at [15, 147] on icon at bounding box center [15, 145] width 3 height 7
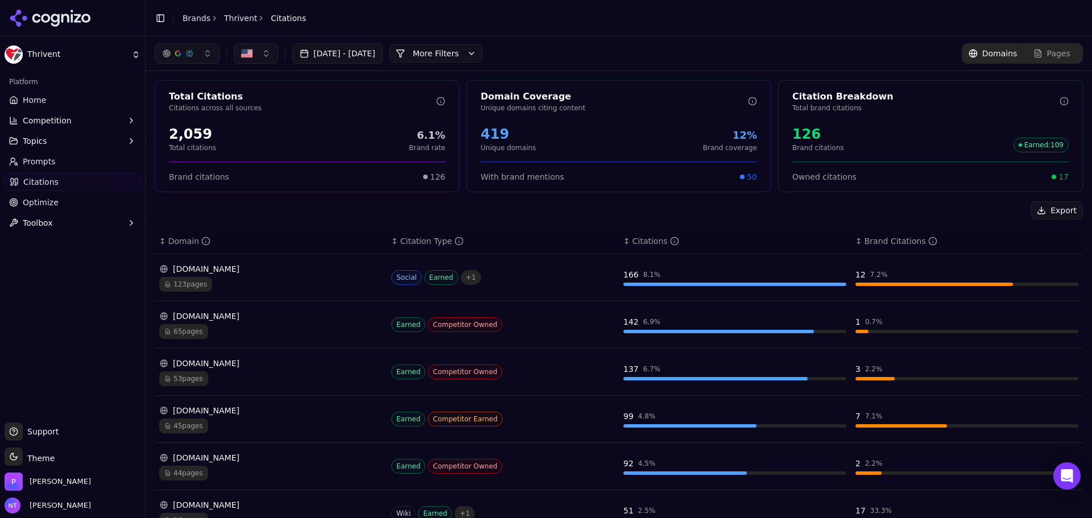
click at [986, 55] on span "Domains" at bounding box center [999, 53] width 35 height 11
click at [482, 61] on button "More Filters" at bounding box center [436, 53] width 93 height 18
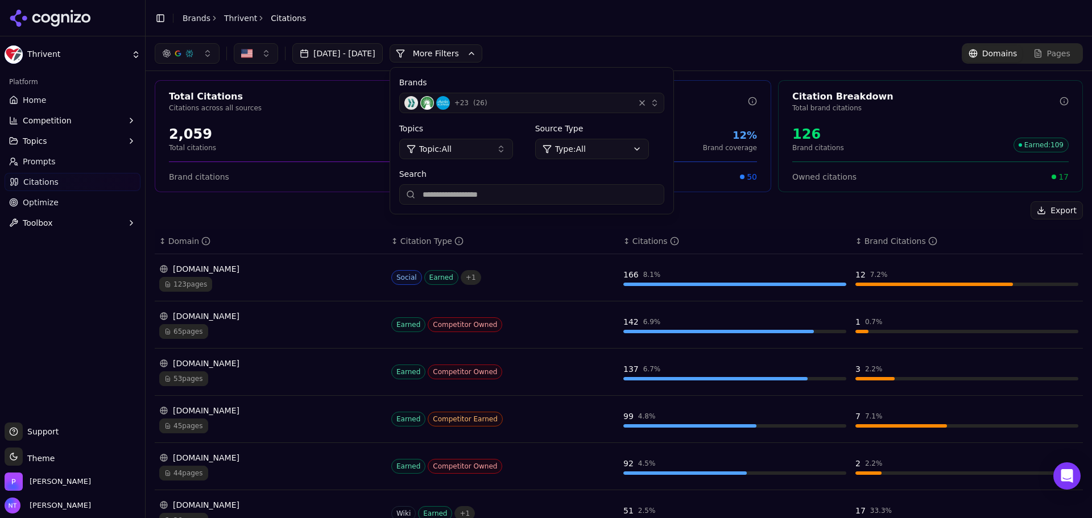
click at [520, 104] on div "+ 23 ( 26 )" at bounding box center [516, 103] width 225 height 14
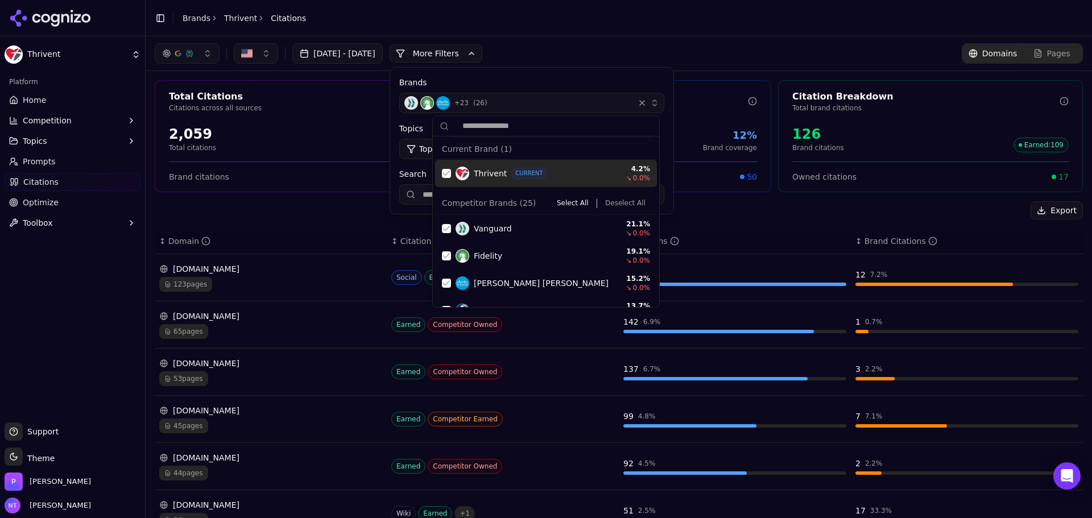
click at [446, 172] on div "Suggestions" at bounding box center [446, 173] width 9 height 9
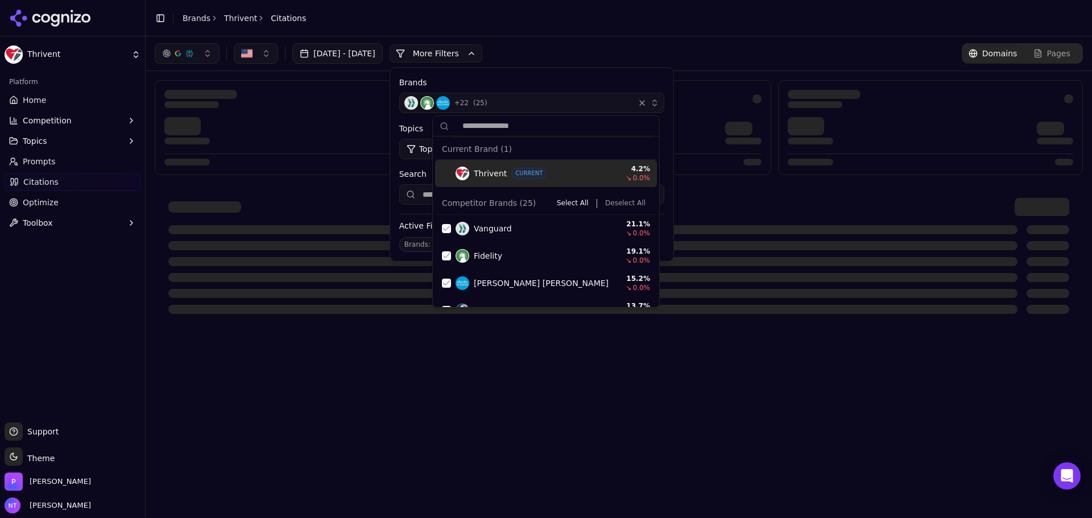
click at [623, 198] on button "Deselect All" at bounding box center [625, 203] width 49 height 14
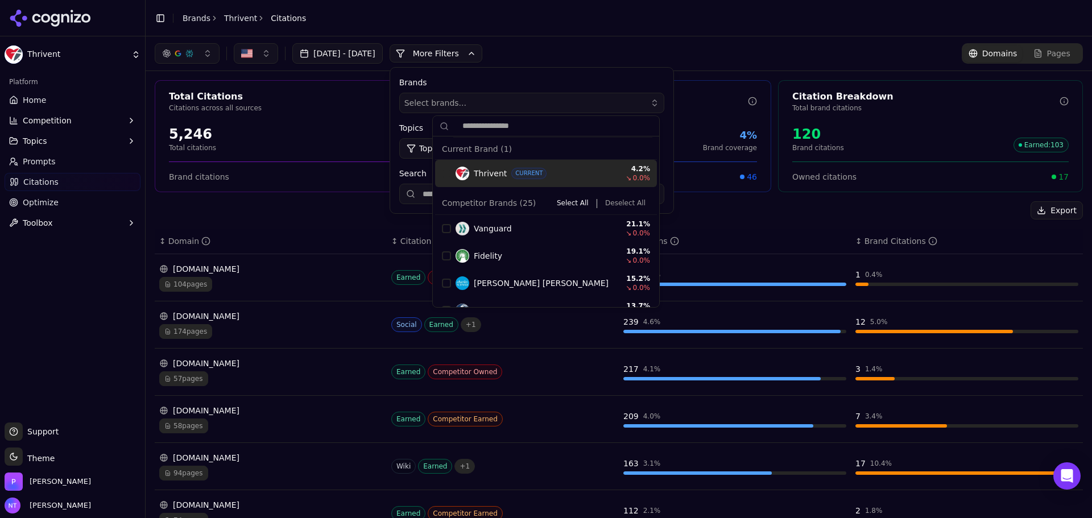
click at [476, 44] on div "Jul 29, 2025 - Aug 28, 2025 More More Filters Brands Select brands... Topics To…" at bounding box center [319, 53] width 328 height 20
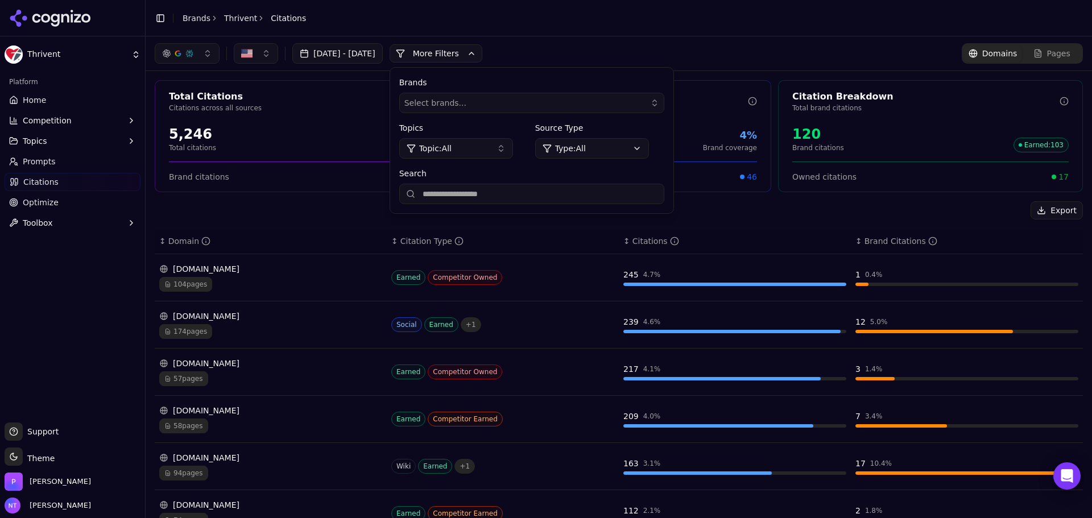
click at [432, 53] on button "More Filters" at bounding box center [436, 53] width 93 height 18
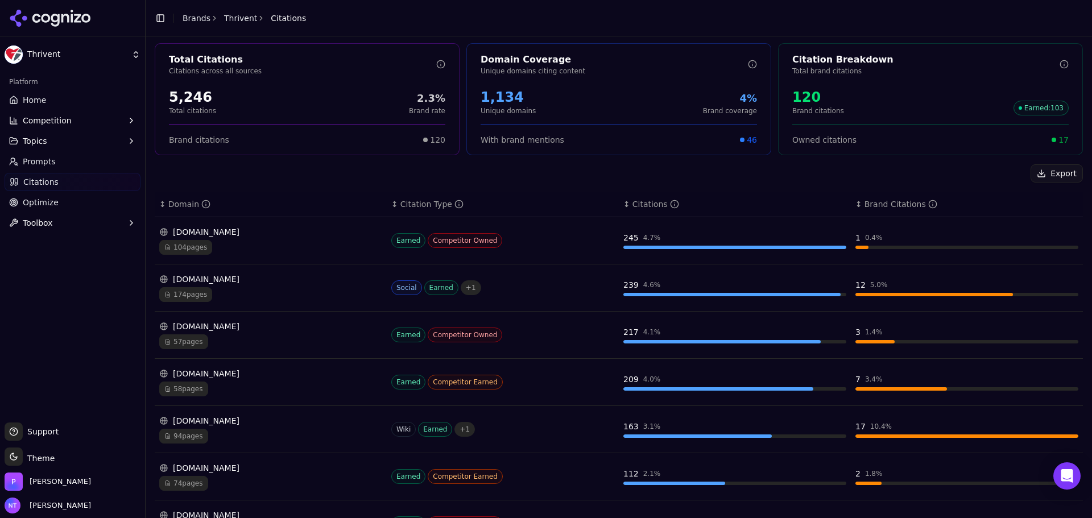
scroll to position [57, 0]
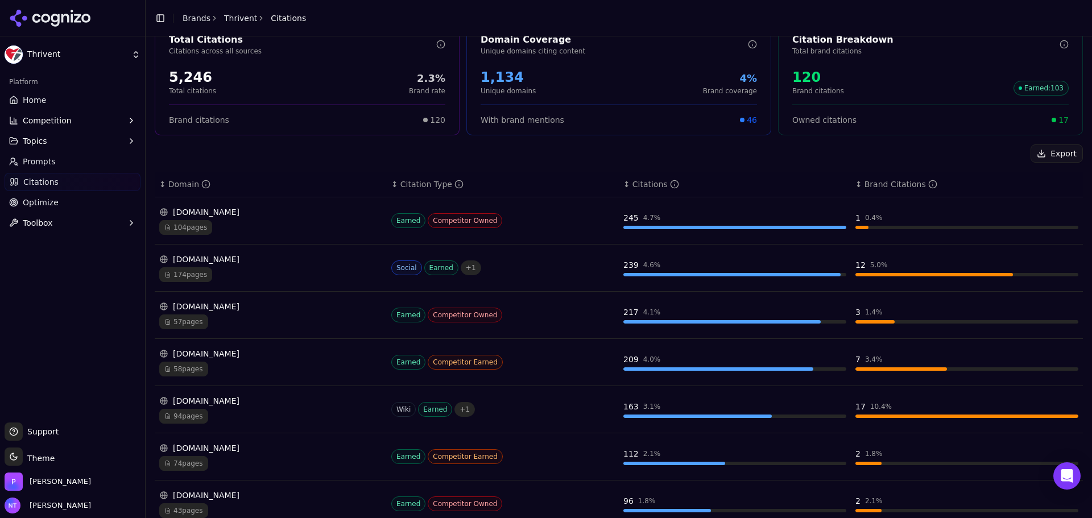
click at [283, 405] on div "en.wikipedia.org" at bounding box center [270, 400] width 223 height 11
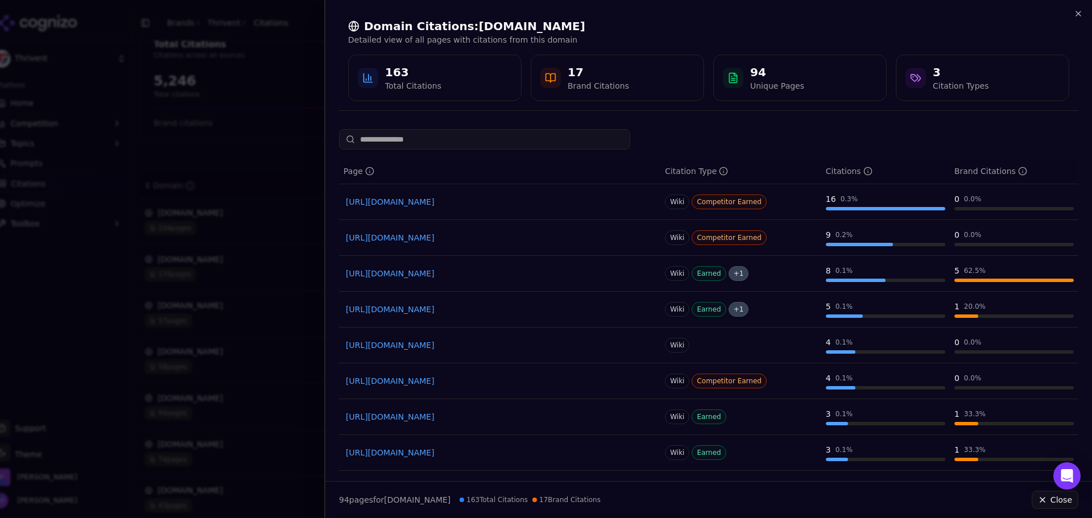
drag, startPoint x: 1091, startPoint y: 7, endPoint x: 1081, endPoint y: 10, distance: 10.6
click at [1091, 7] on div "Domain Citations: en.wikipedia.org Detailed view of all pages with citations fr…" at bounding box center [708, 60] width 767 height 120
click at [1074, 13] on icon "button" at bounding box center [1078, 13] width 9 height 9
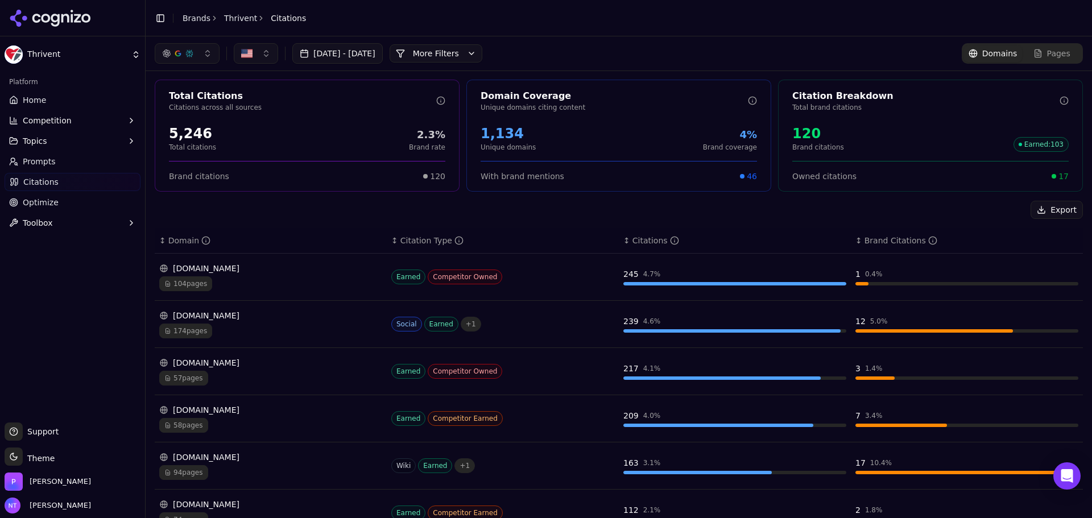
scroll to position [0, 0]
click at [316, 270] on div "smartasset.com" at bounding box center [270, 268] width 223 height 11
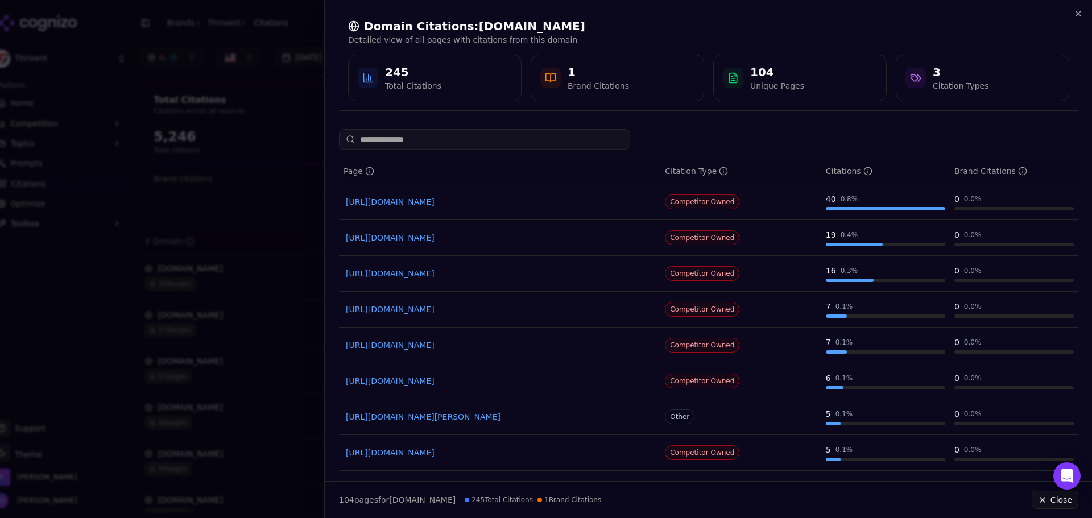
drag, startPoint x: 517, startPoint y: 242, endPoint x: 566, endPoint y: 246, distance: 49.1
click at [566, 246] on td "https://smartasset.com/financial-advisor/christian-financial-advisor" at bounding box center [499, 238] width 321 height 36
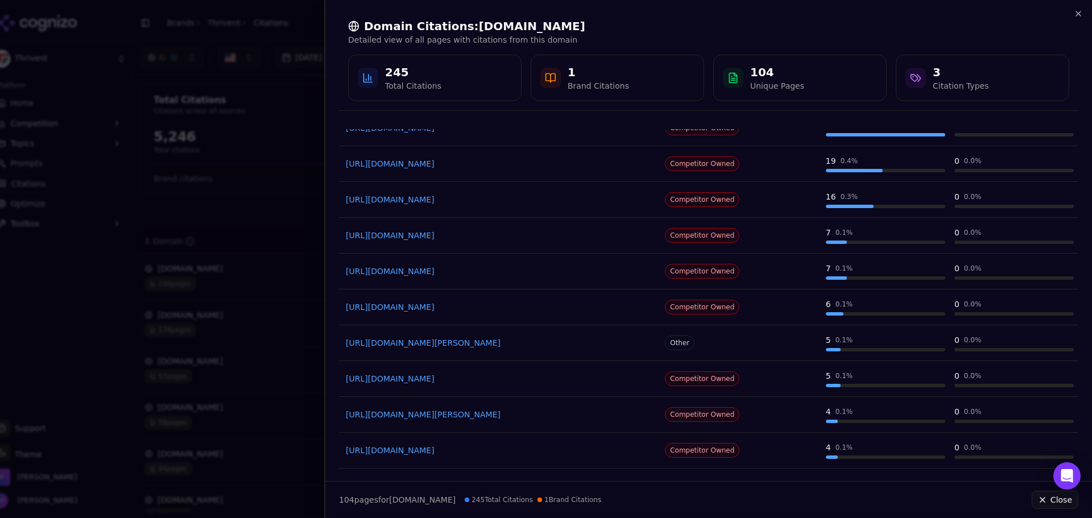
scroll to position [107, 0]
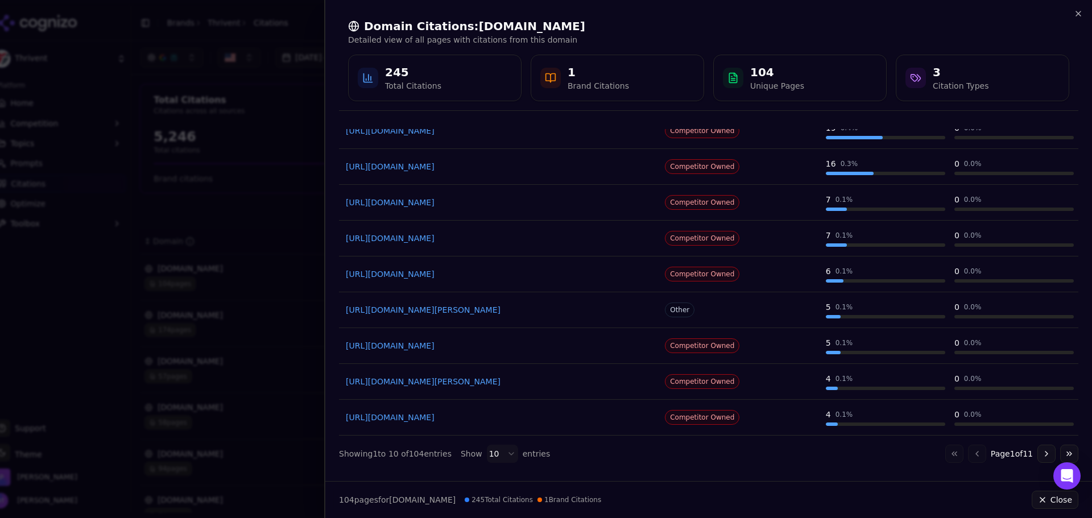
click at [1037, 452] on button "Go to next page" at bounding box center [1046, 454] width 18 height 18
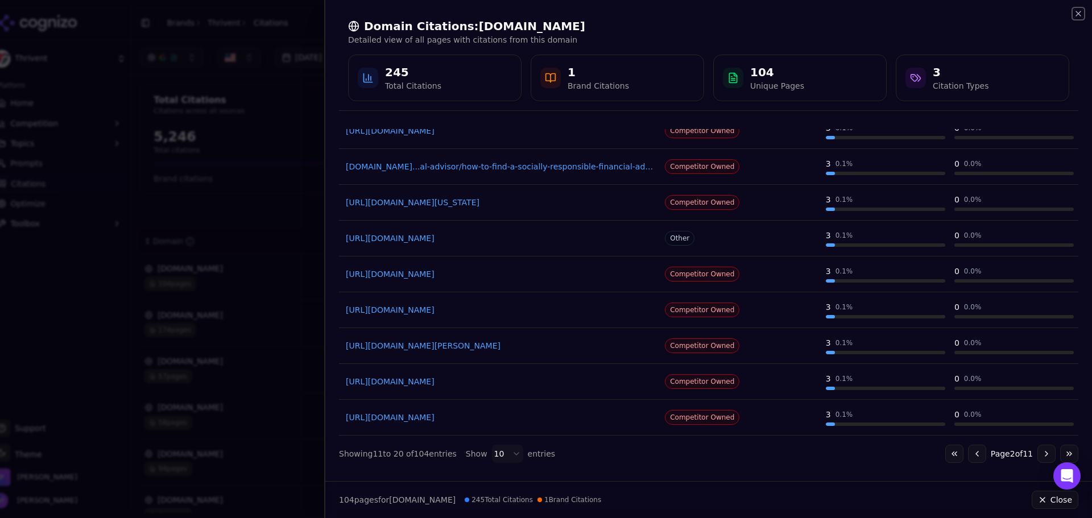
drag, startPoint x: 1074, startPoint y: 14, endPoint x: 1070, endPoint y: 22, distance: 8.9
click at [1074, 14] on icon "button" at bounding box center [1078, 13] width 9 height 9
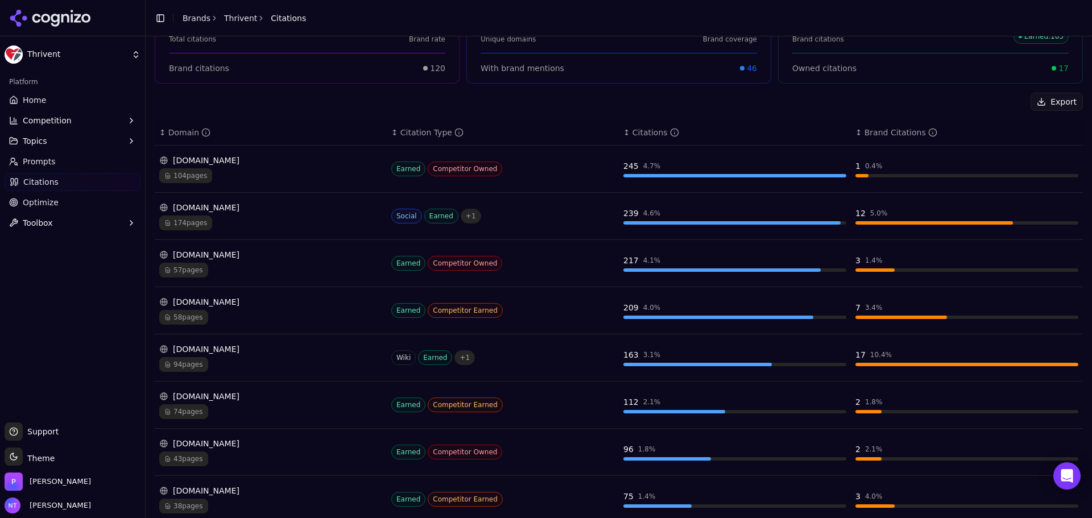
scroll to position [114, 0]
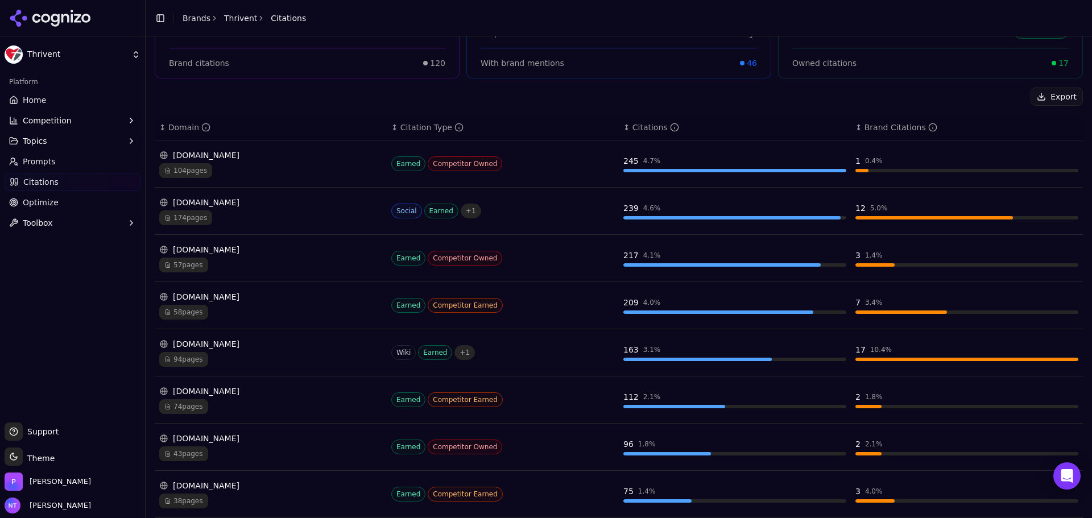
click at [272, 254] on div "nerdwallet.com" at bounding box center [270, 249] width 223 height 11
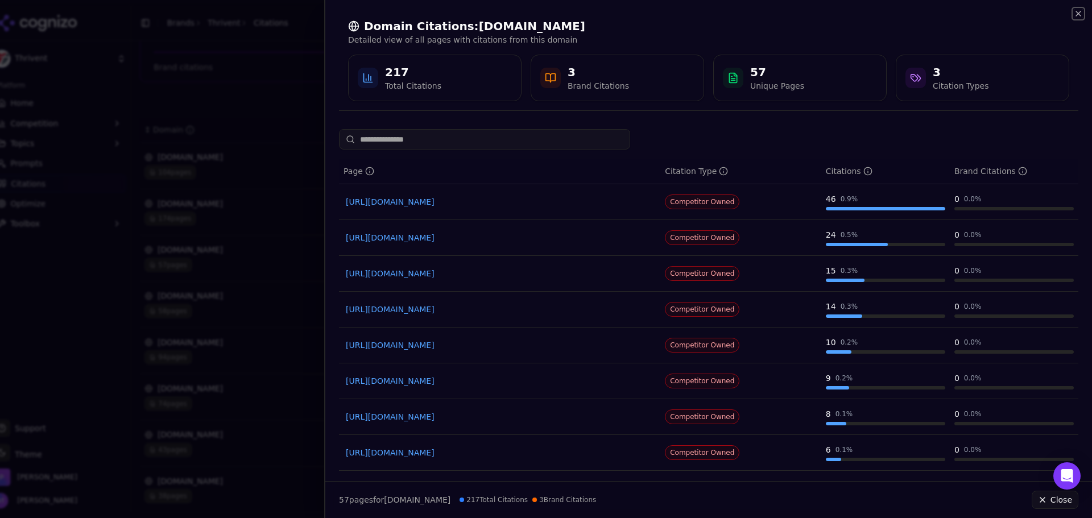
click at [1077, 14] on icon "button" at bounding box center [1078, 13] width 9 height 9
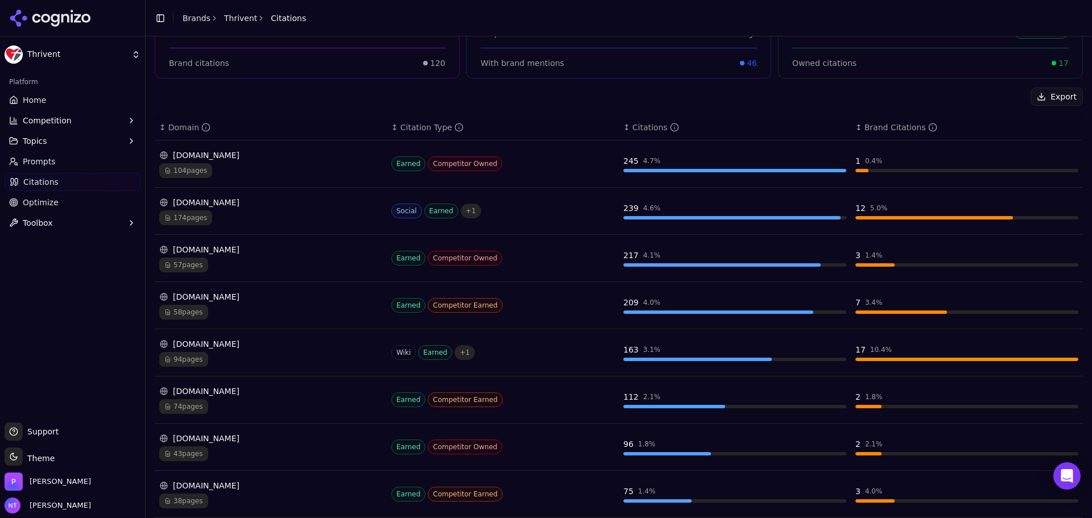
click at [225, 200] on div "reddit.com" at bounding box center [270, 202] width 223 height 11
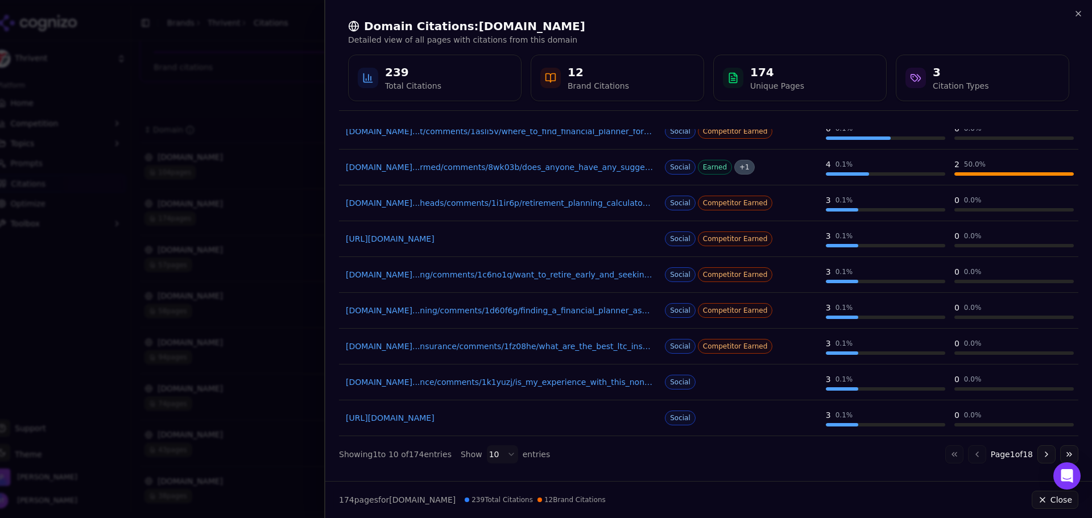
scroll to position [107, 0]
click at [1037, 456] on button "Go to next page" at bounding box center [1046, 454] width 18 height 18
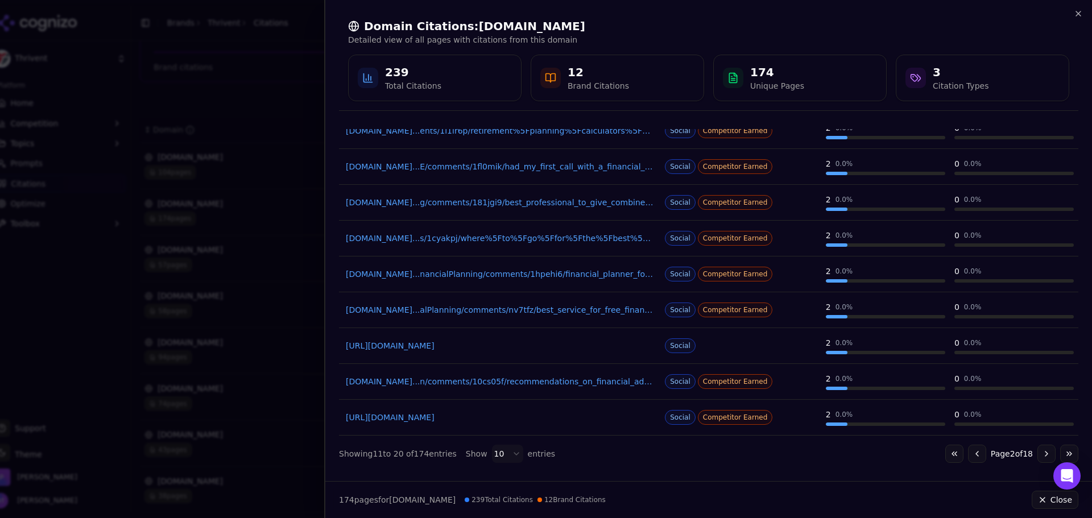
click at [1037, 452] on button "Go to next page" at bounding box center [1046, 454] width 18 height 18
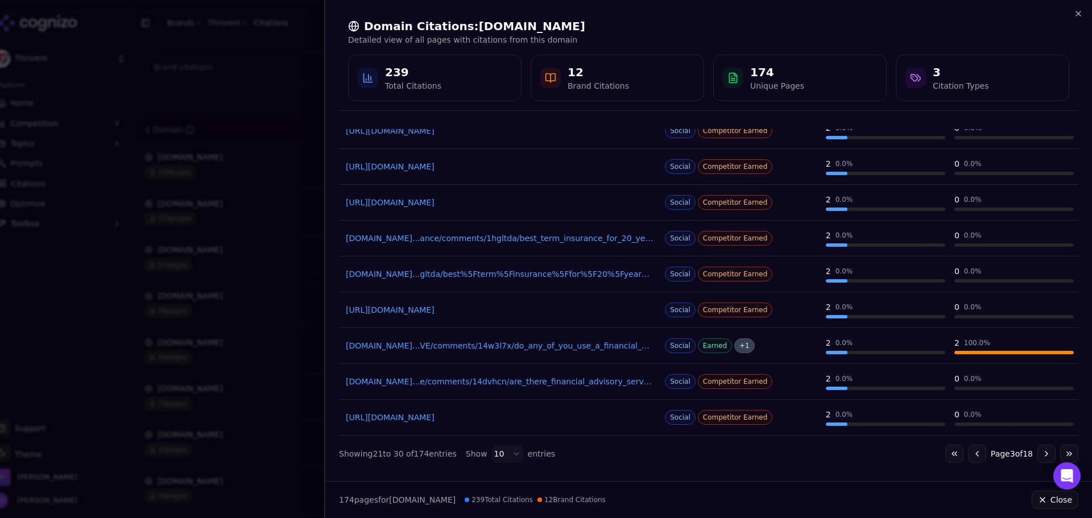
click at [1042, 455] on button "Go to next page" at bounding box center [1046, 454] width 18 height 18
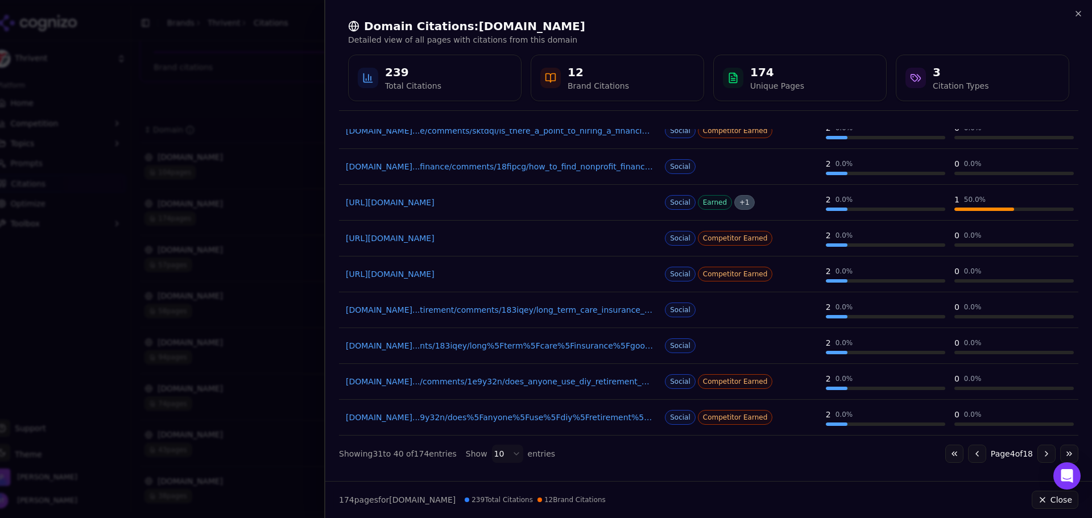
click at [1039, 454] on button "Go to next page" at bounding box center [1046, 454] width 18 height 18
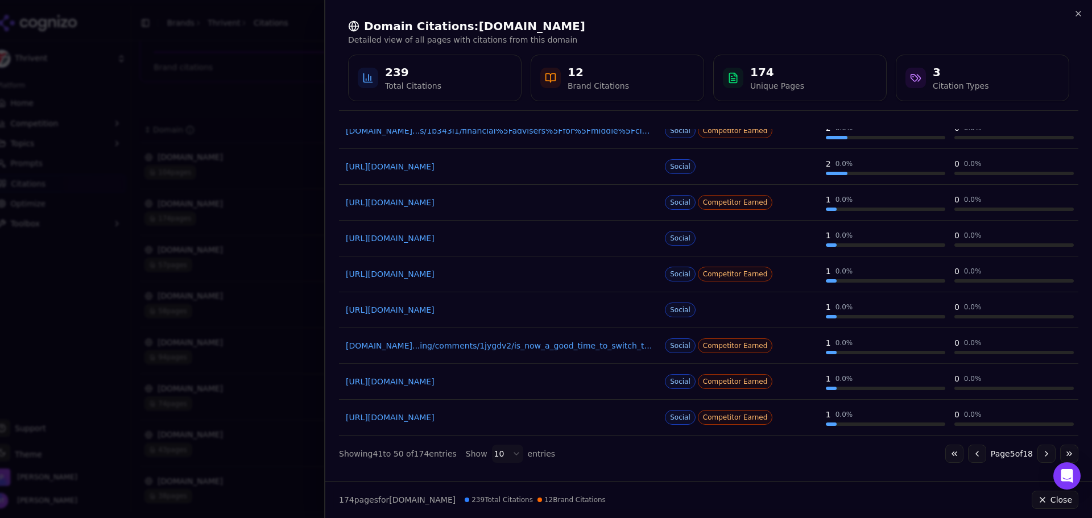
click at [1037, 456] on button "Go to next page" at bounding box center [1046, 454] width 18 height 18
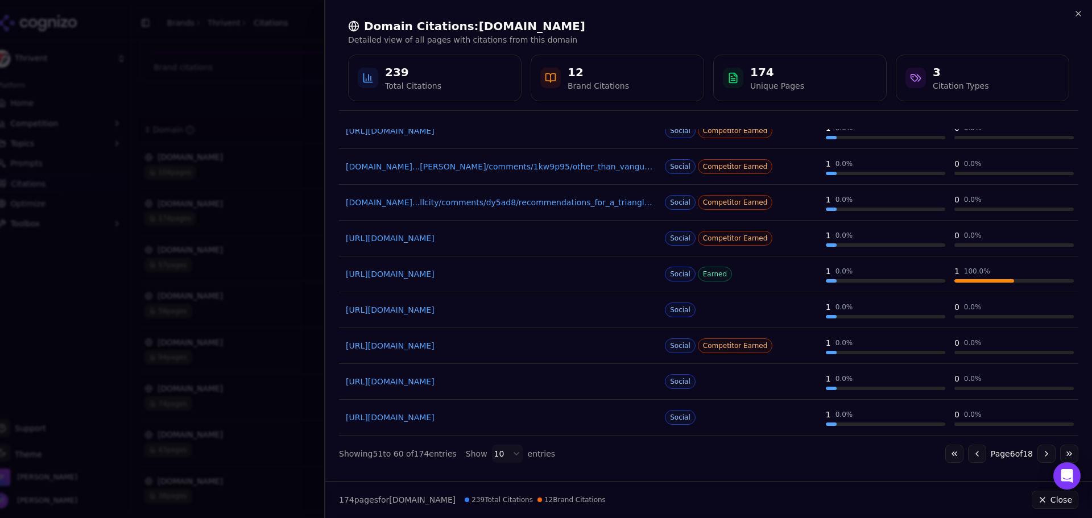
click at [1037, 451] on button "Go to next page" at bounding box center [1046, 454] width 18 height 18
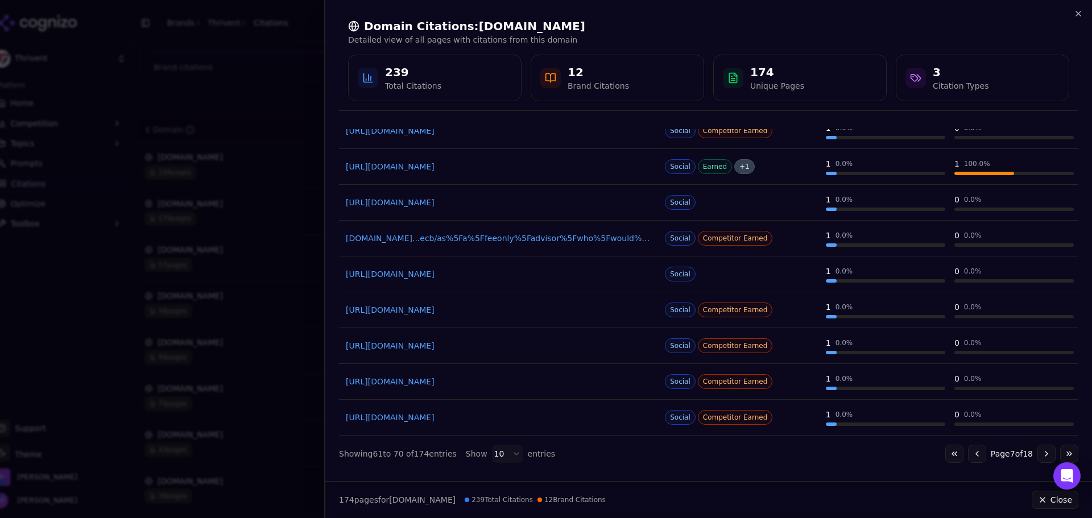
click at [1044, 450] on button "Go to next page" at bounding box center [1046, 454] width 18 height 18
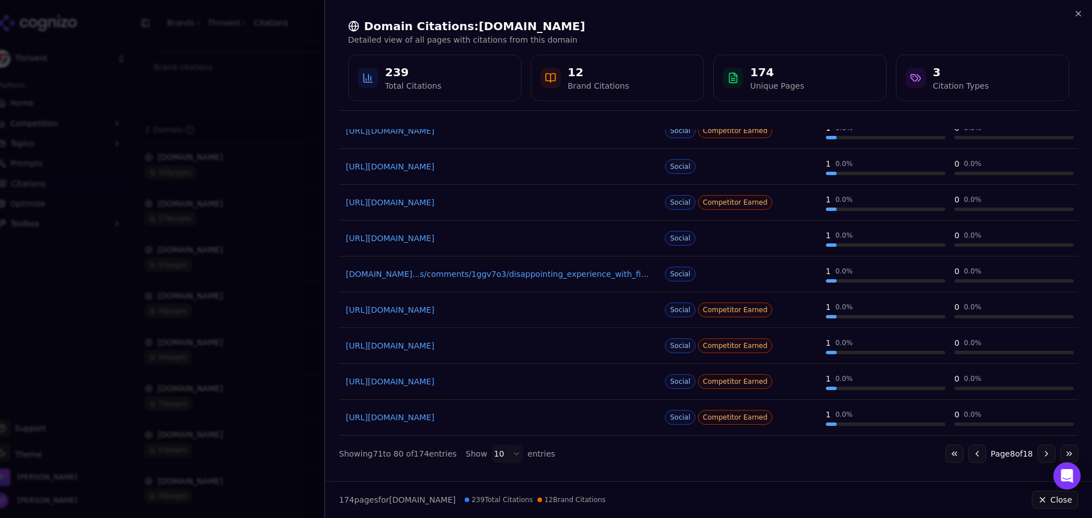
click at [1037, 453] on button "Go to next page" at bounding box center [1046, 454] width 18 height 18
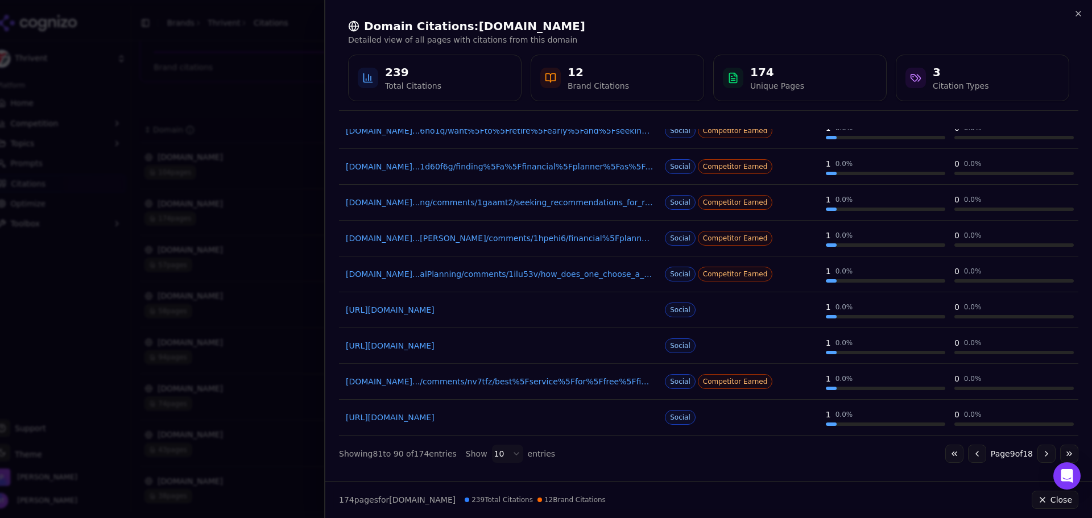
click at [1037, 456] on button "Go to next page" at bounding box center [1046, 454] width 18 height 18
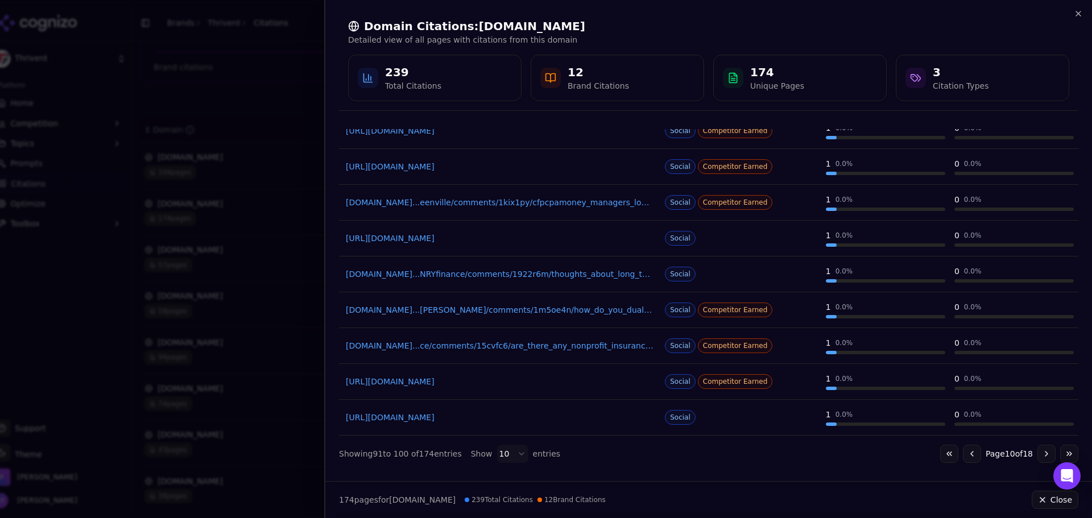
click at [1041, 453] on button "Go to next page" at bounding box center [1046, 454] width 18 height 18
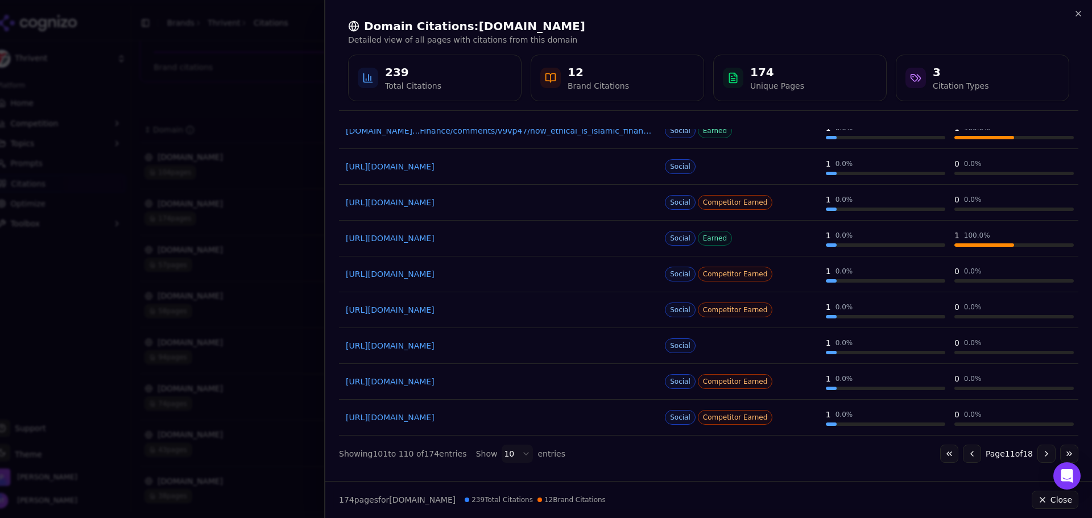
click at [1037, 451] on button "Go to next page" at bounding box center [1046, 454] width 18 height 18
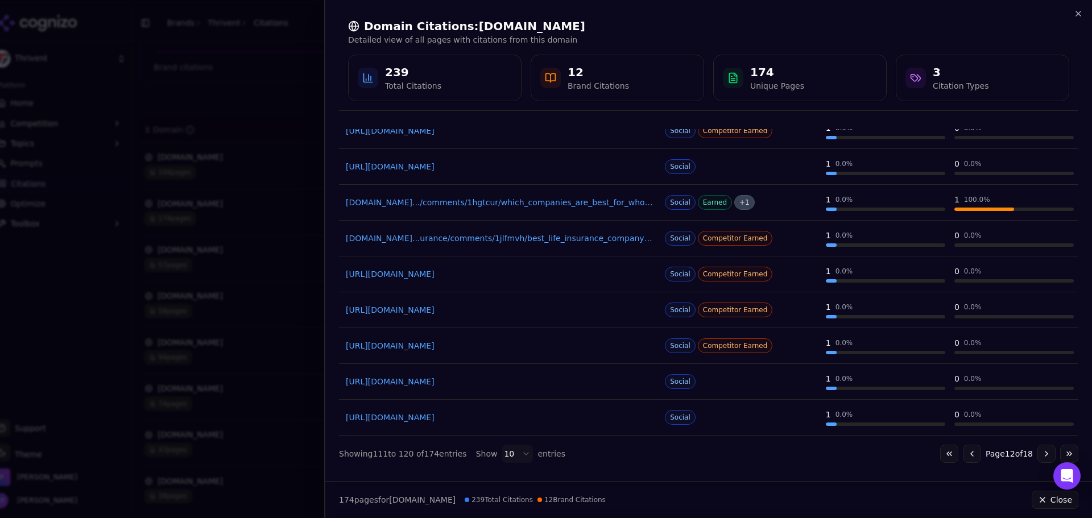
click at [1038, 454] on button "Go to next page" at bounding box center [1046, 454] width 18 height 18
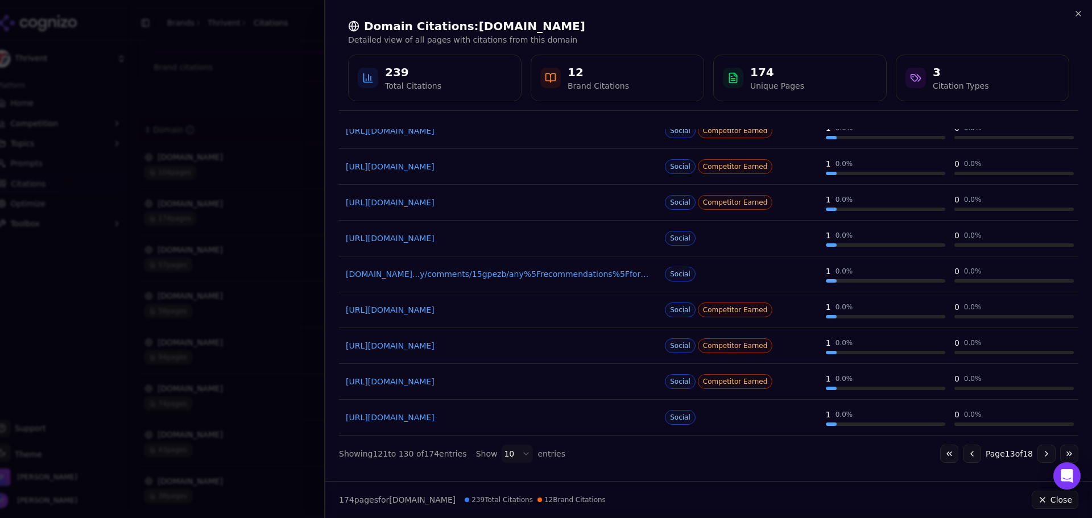
scroll to position [0, 0]
click at [1038, 455] on button "Go to next page" at bounding box center [1046, 454] width 18 height 18
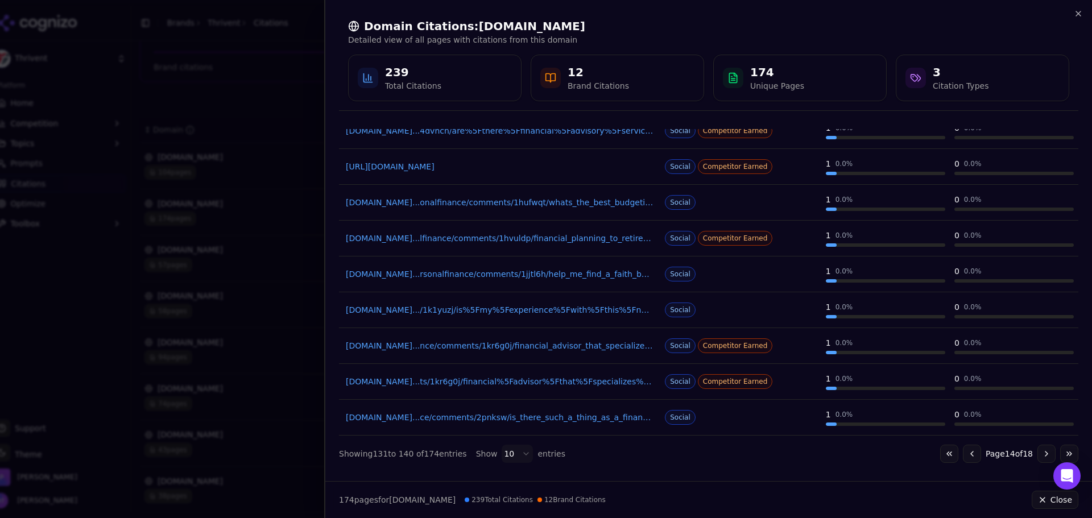
click at [1042, 455] on button "Go to next page" at bounding box center [1046, 454] width 18 height 18
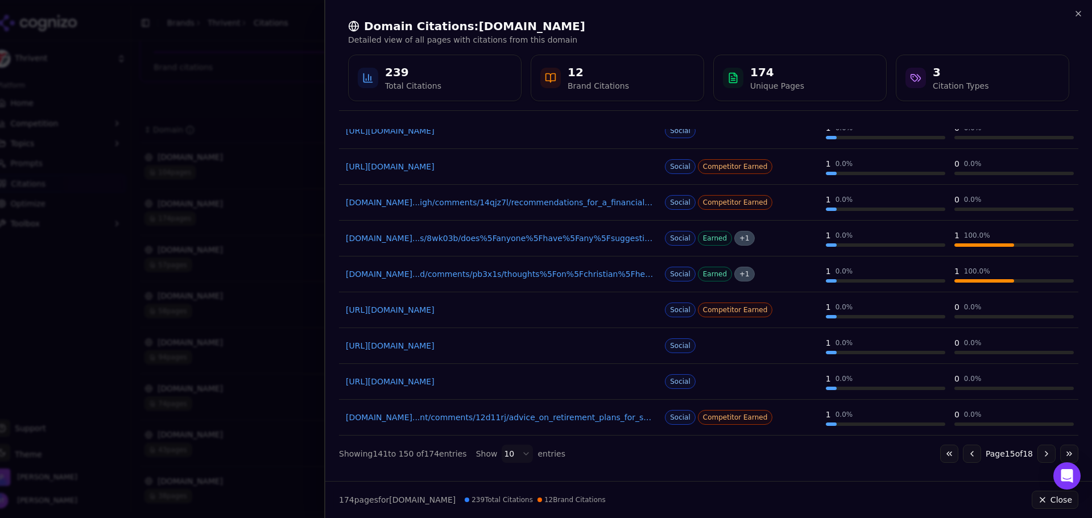
click at [1040, 456] on button "Go to next page" at bounding box center [1046, 454] width 18 height 18
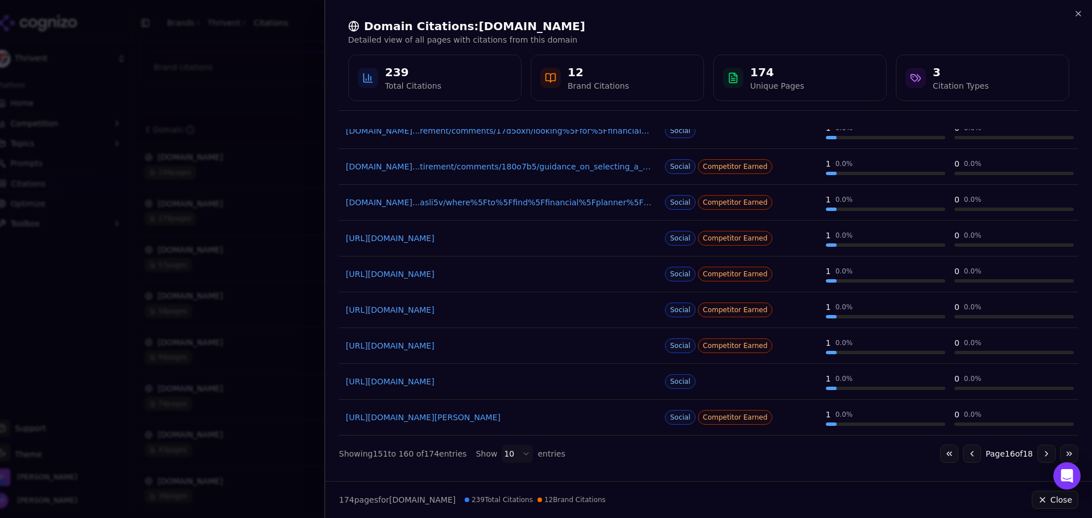
click at [1037, 456] on button "Go to next page" at bounding box center [1046, 454] width 18 height 18
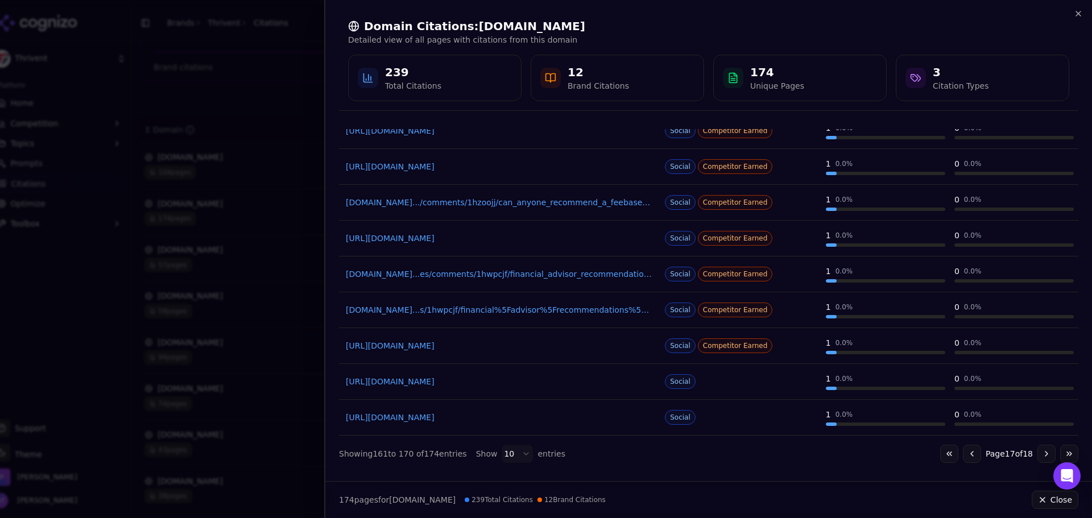
click at [1037, 460] on button "Go to next page" at bounding box center [1046, 454] width 18 height 18
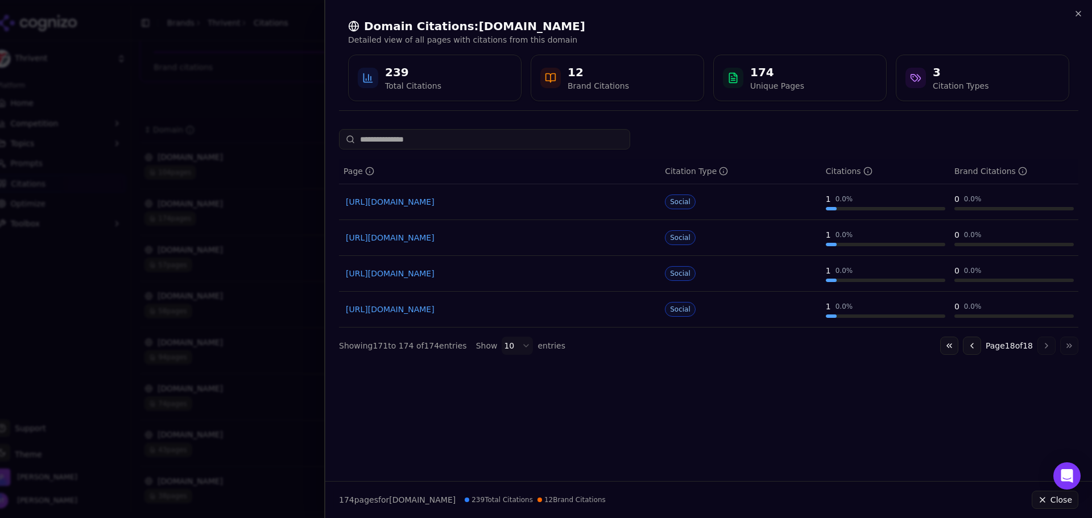
click at [953, 346] on button "Go to first page" at bounding box center [949, 346] width 18 height 18
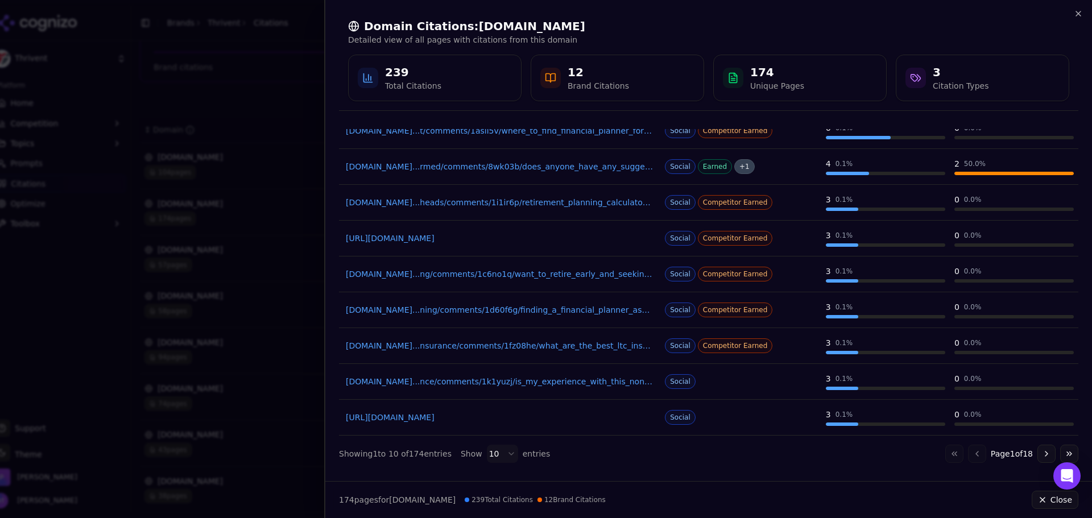
click at [1037, 449] on button "Go to next page" at bounding box center [1046, 454] width 18 height 18
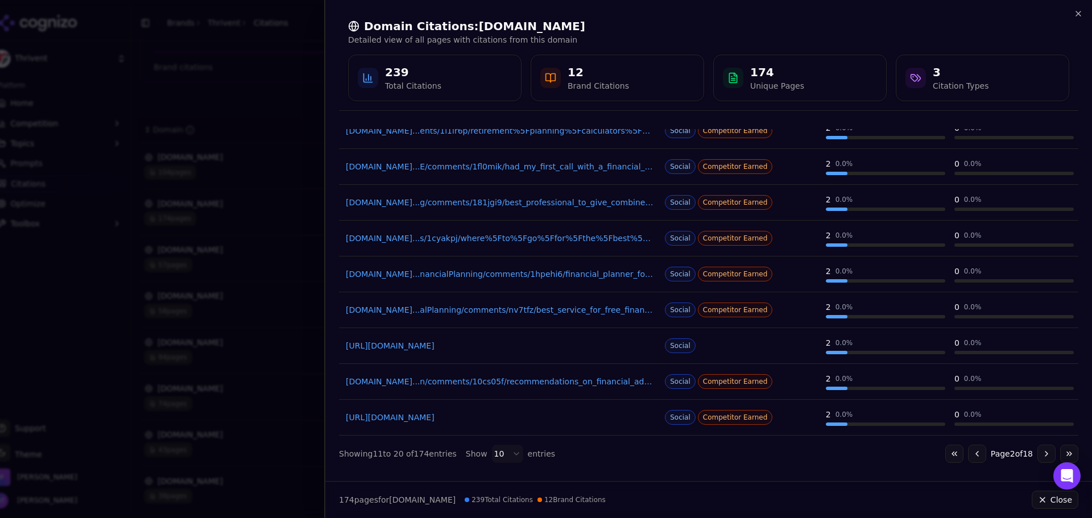
click at [1041, 452] on button "Go to next page" at bounding box center [1046, 454] width 18 height 18
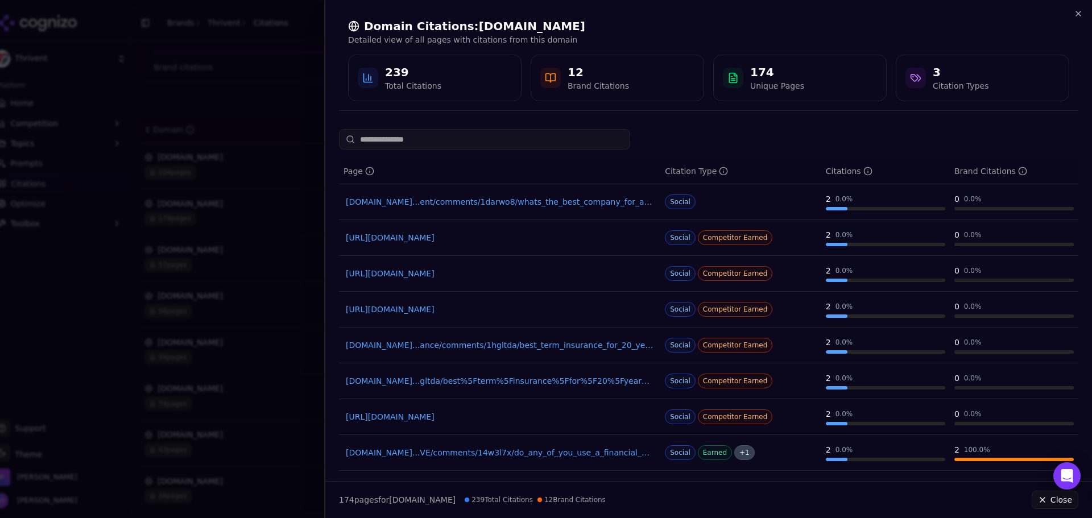
click at [1080, 18] on div "Domain Citations: reddit.com Detailed view of all pages with citations from thi…" at bounding box center [708, 60] width 767 height 120
click at [1080, 16] on icon "button" at bounding box center [1078, 13] width 9 height 9
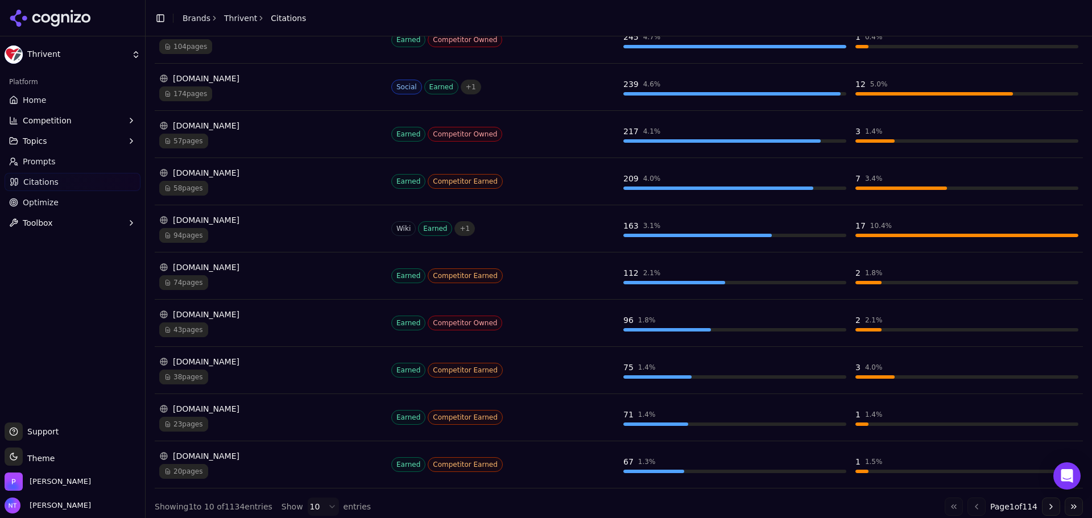
scroll to position [245, 0]
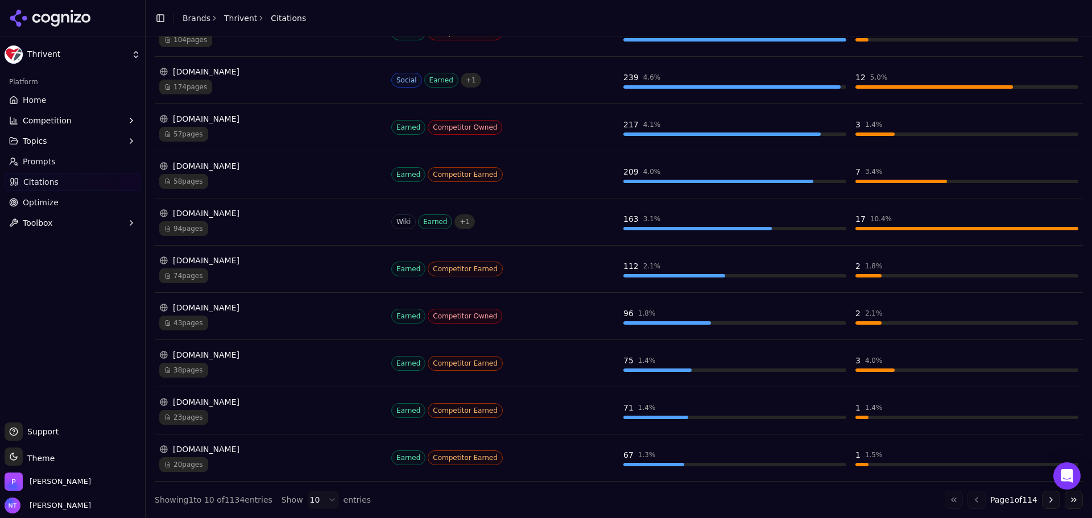
click at [219, 310] on div "fidelity.com" at bounding box center [270, 307] width 223 height 11
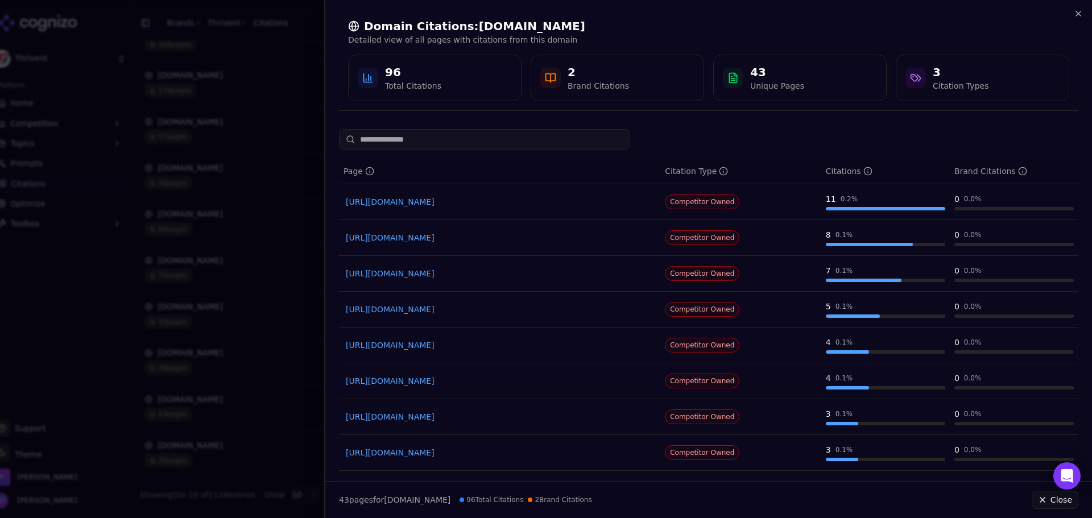
click at [1068, 16] on div "Domain Citations: fidelity.com Detailed view of all pages with citations from t…" at bounding box center [708, 59] width 739 height 101
click at [1072, 14] on div "Domain Citations: fidelity.com Detailed view of all pages with citations from t…" at bounding box center [708, 59] width 739 height 101
click at [1075, 14] on icon "button" at bounding box center [1078, 13] width 9 height 9
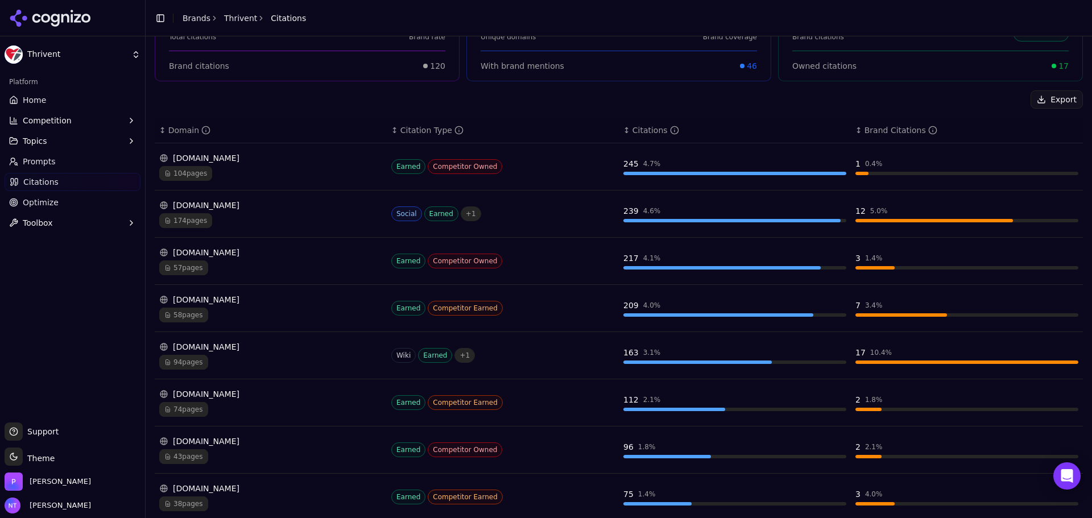
scroll to position [131, 0]
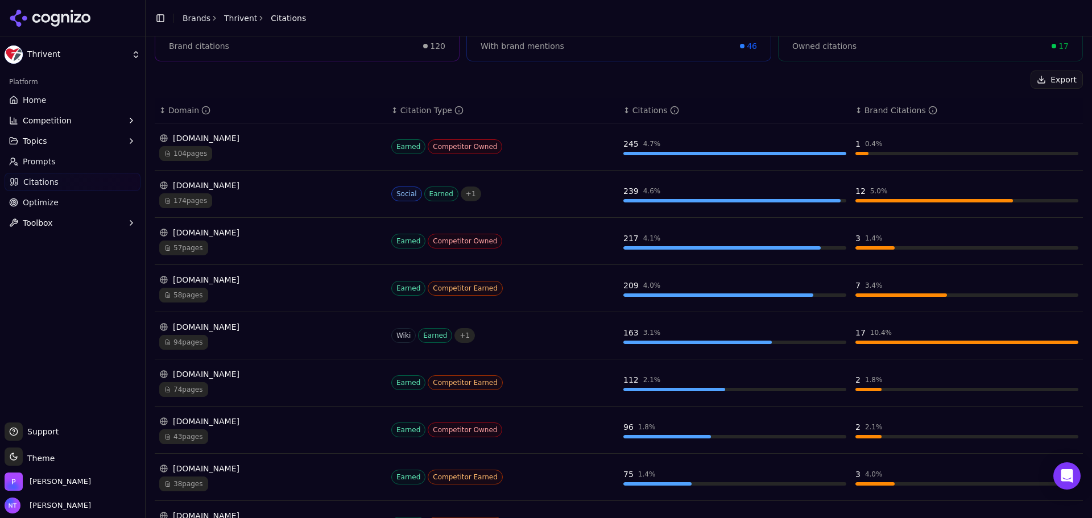
click at [221, 282] on div "bankrate.com" at bounding box center [270, 279] width 223 height 11
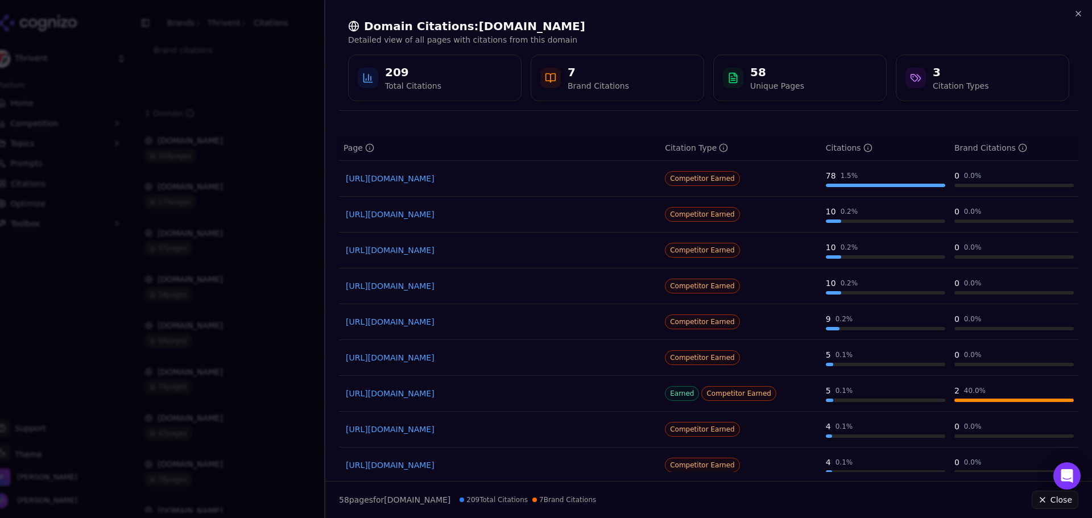
scroll to position [0, 0]
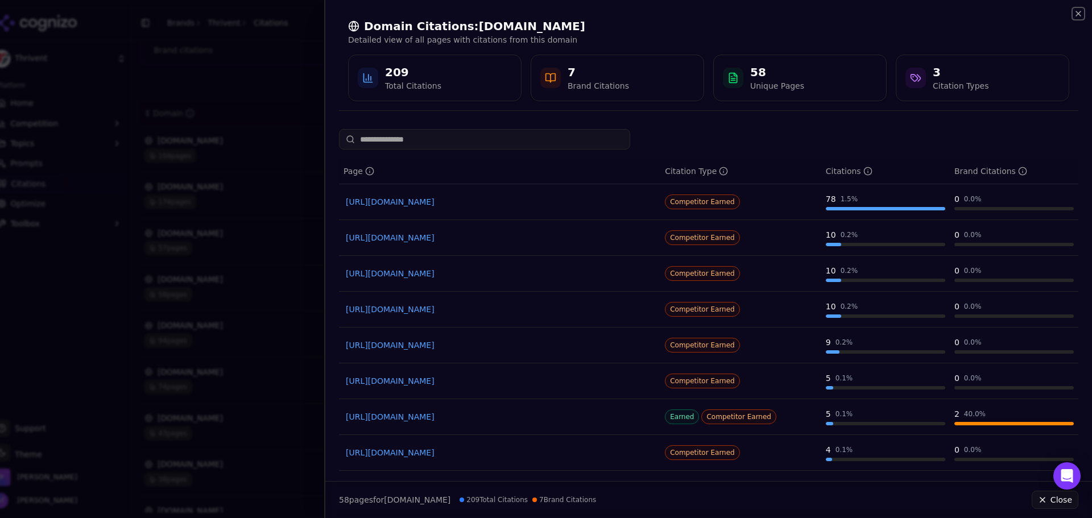
click at [1079, 13] on icon "button" at bounding box center [1078, 13] width 5 height 5
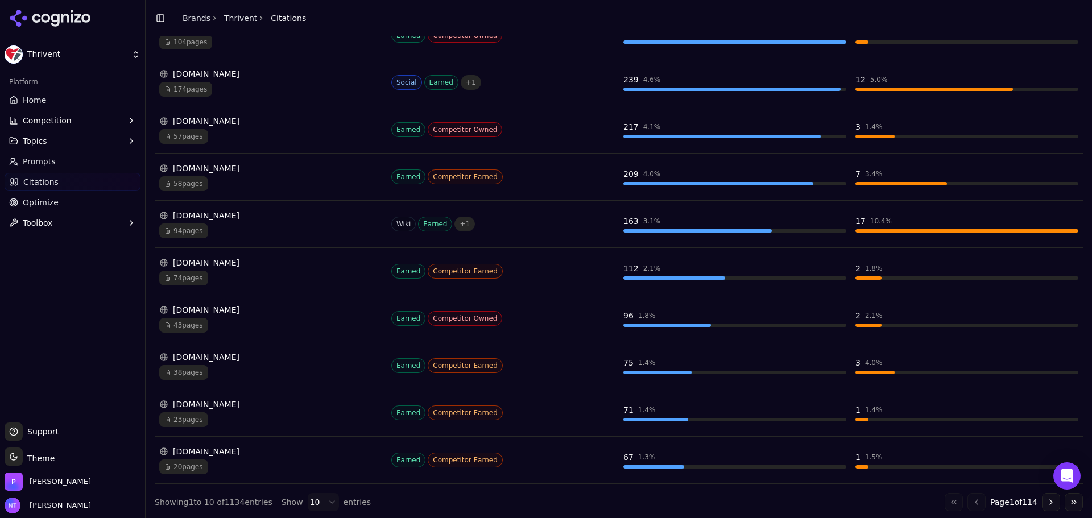
scroll to position [245, 0]
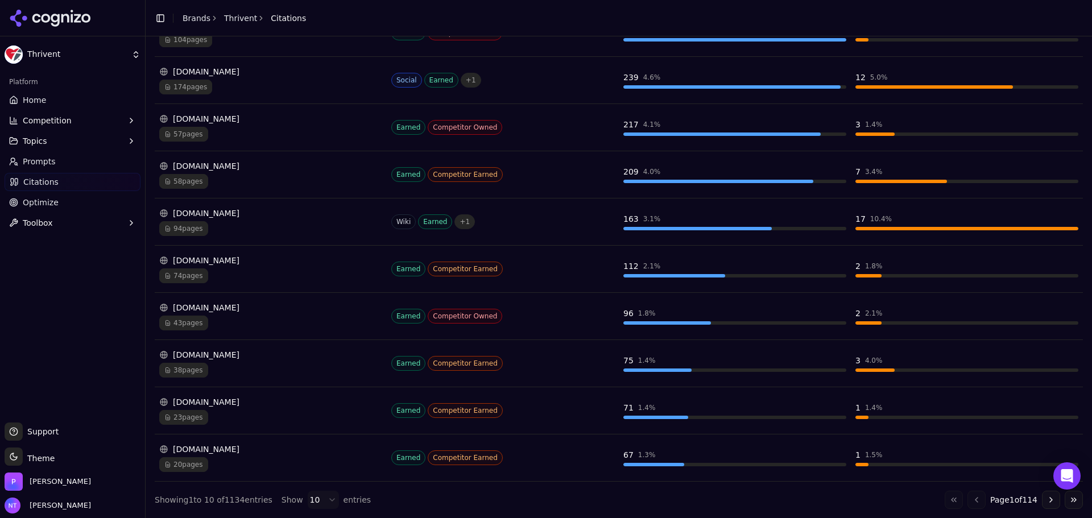
click at [222, 359] on div "kiplinger.com" at bounding box center [270, 354] width 223 height 11
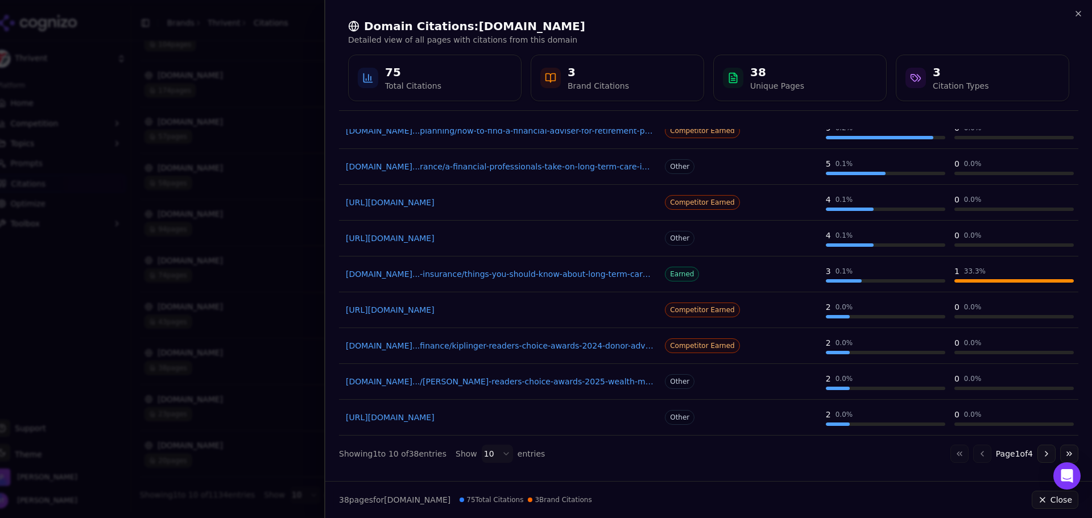
scroll to position [0, 0]
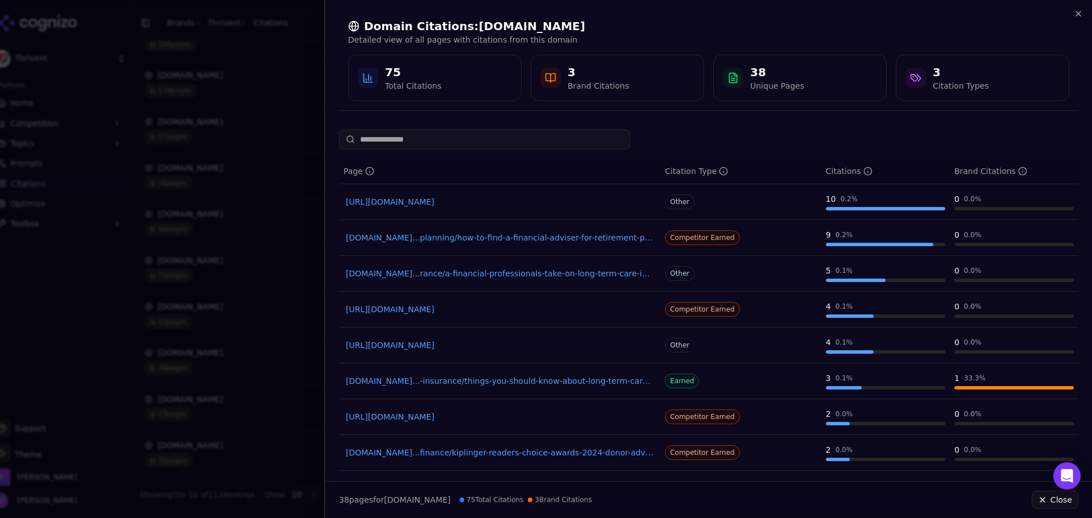
click at [1083, 9] on div "Domain Citations: kiplinger.com Detailed view of all pages with citations from …" at bounding box center [708, 60] width 767 height 120
click at [1077, 15] on icon "button" at bounding box center [1078, 13] width 5 height 5
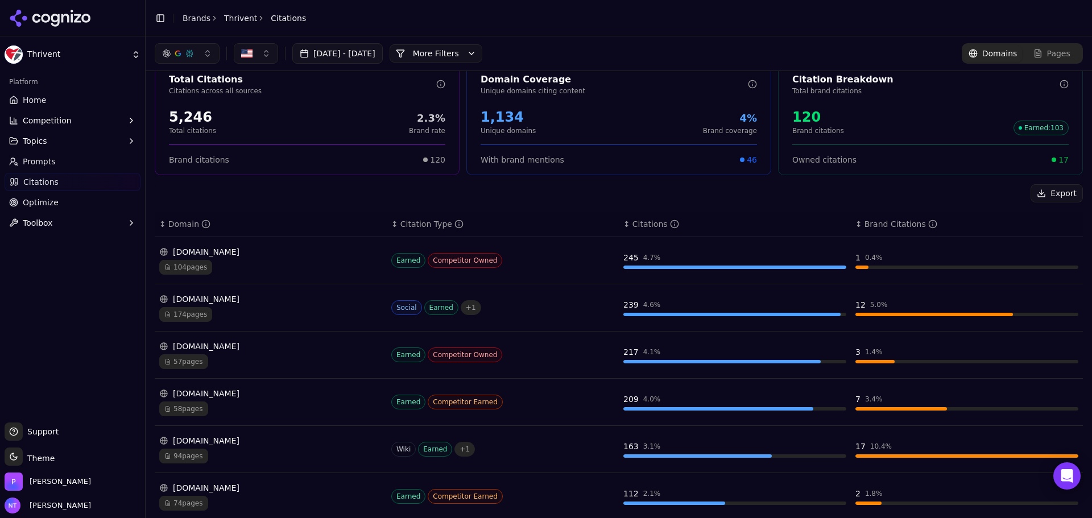
scroll to position [245, 0]
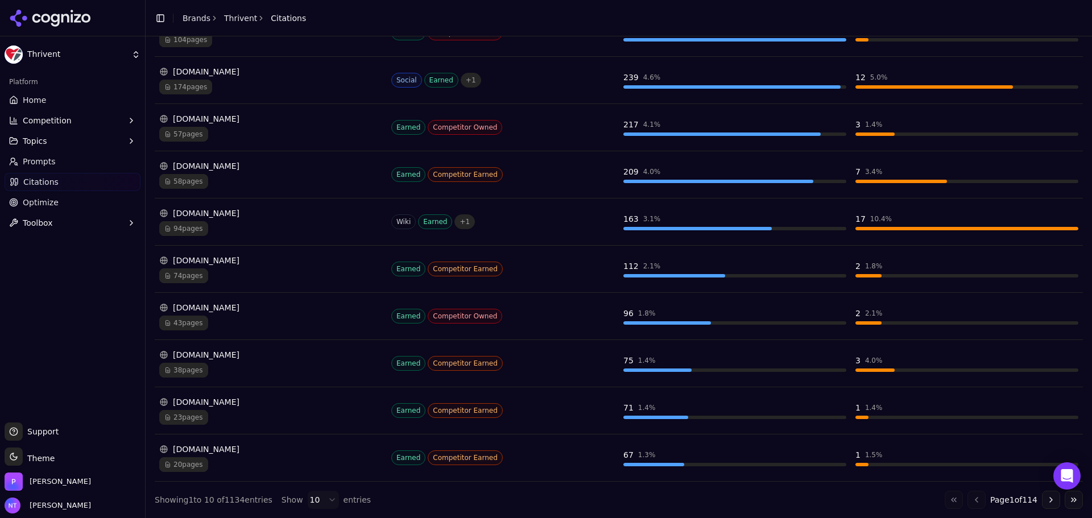
click at [1042, 495] on button "Go to next page" at bounding box center [1051, 500] width 18 height 18
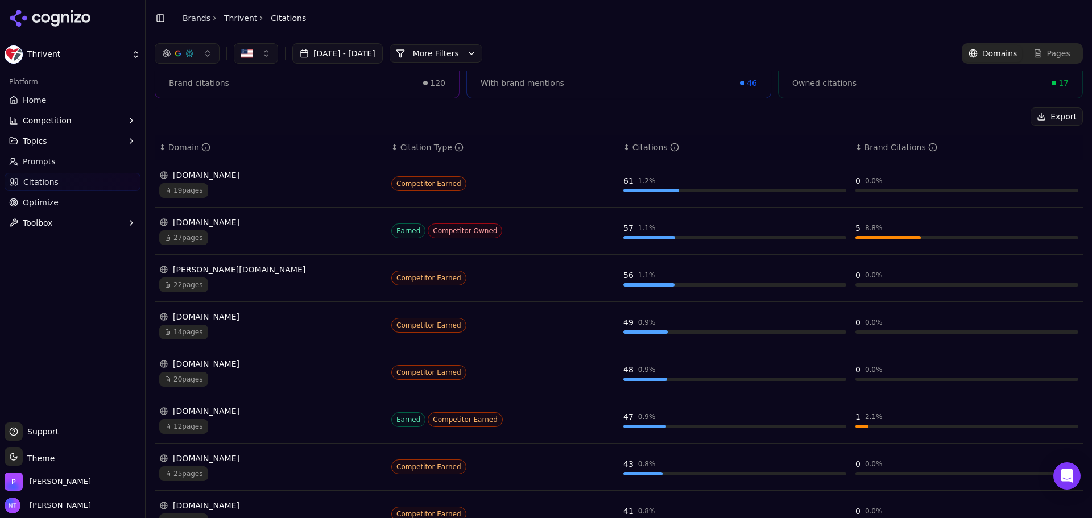
scroll to position [74, 0]
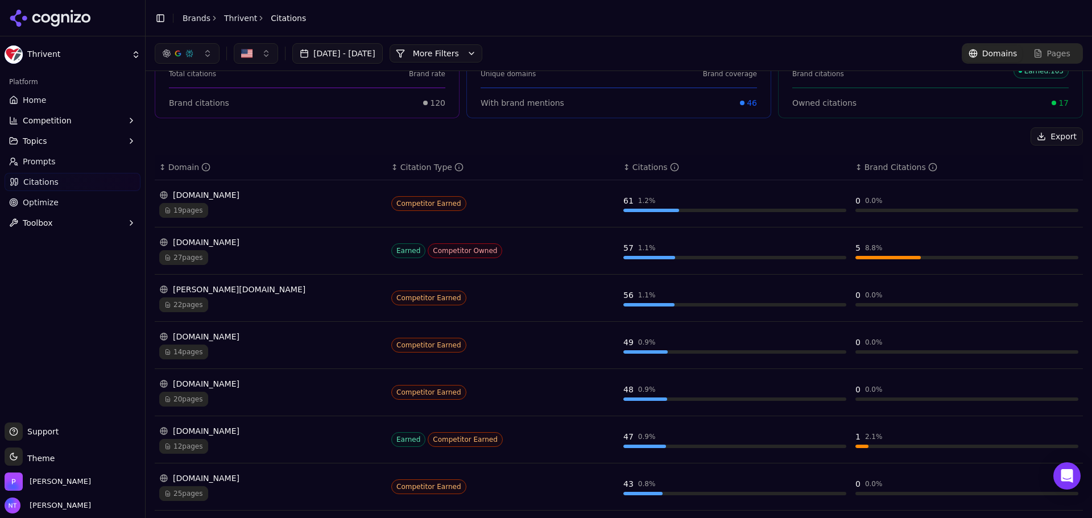
click at [225, 291] on div "schwab.com" at bounding box center [270, 289] width 223 height 11
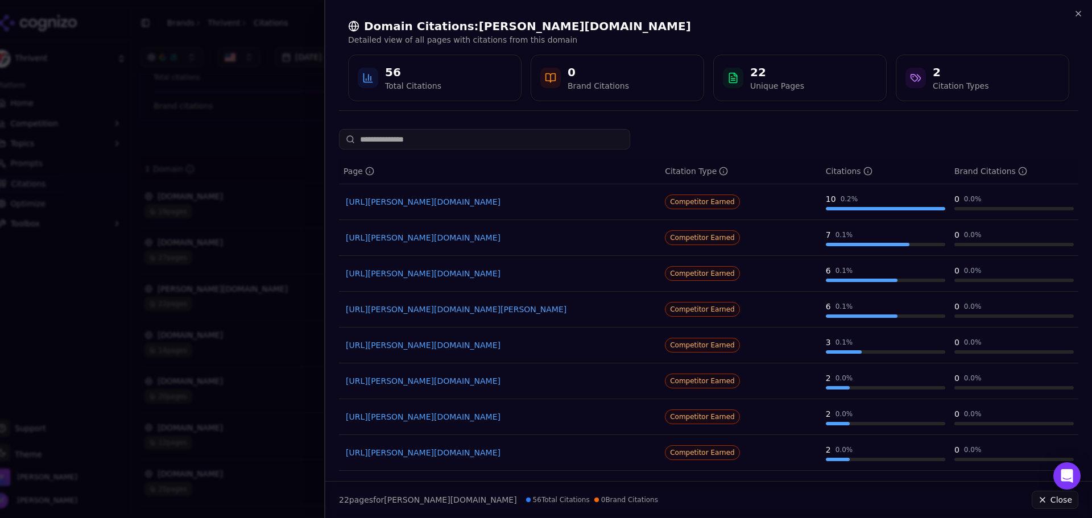
click at [197, 109] on div at bounding box center [546, 259] width 1092 height 518
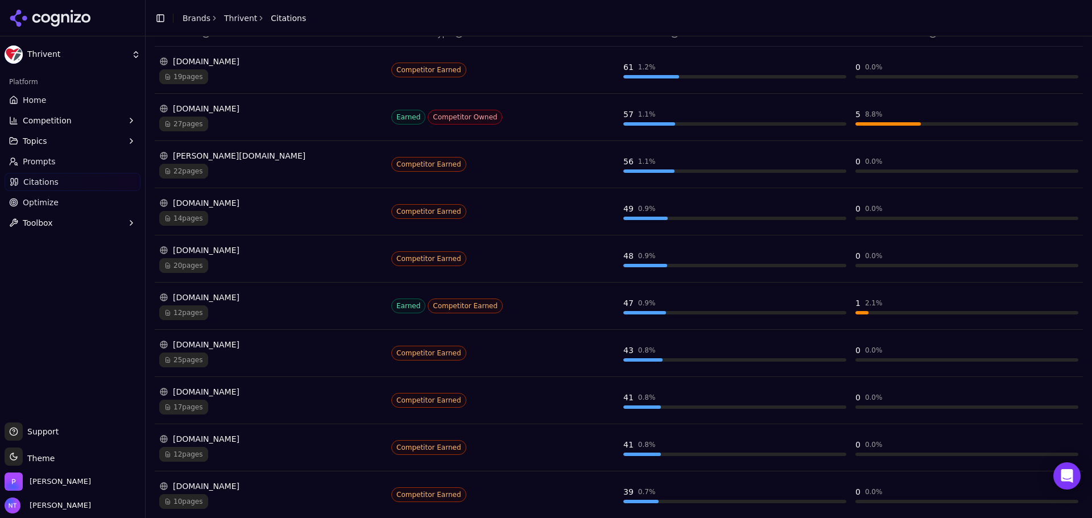
scroll to position [245, 0]
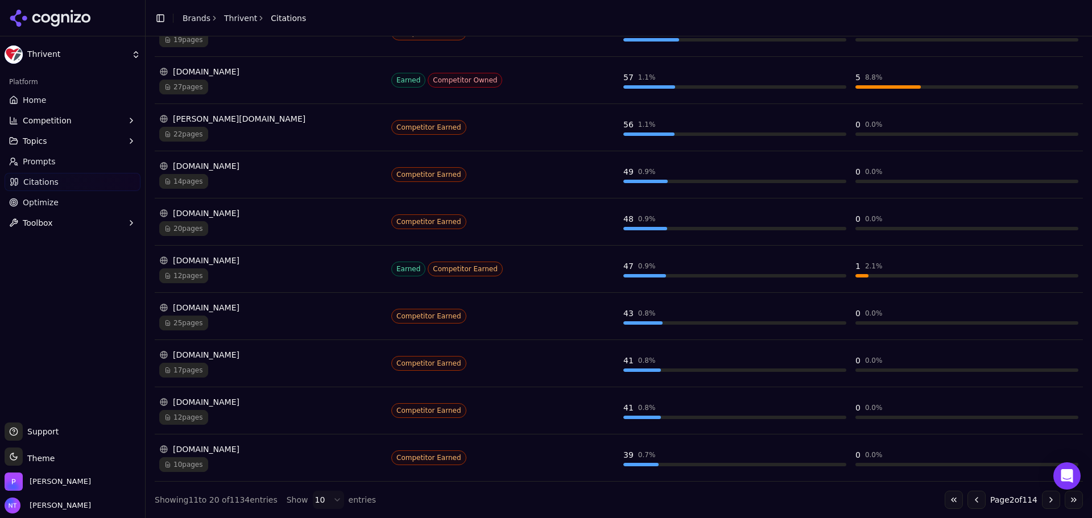
click at [210, 307] on div "aflac.com" at bounding box center [270, 307] width 223 height 11
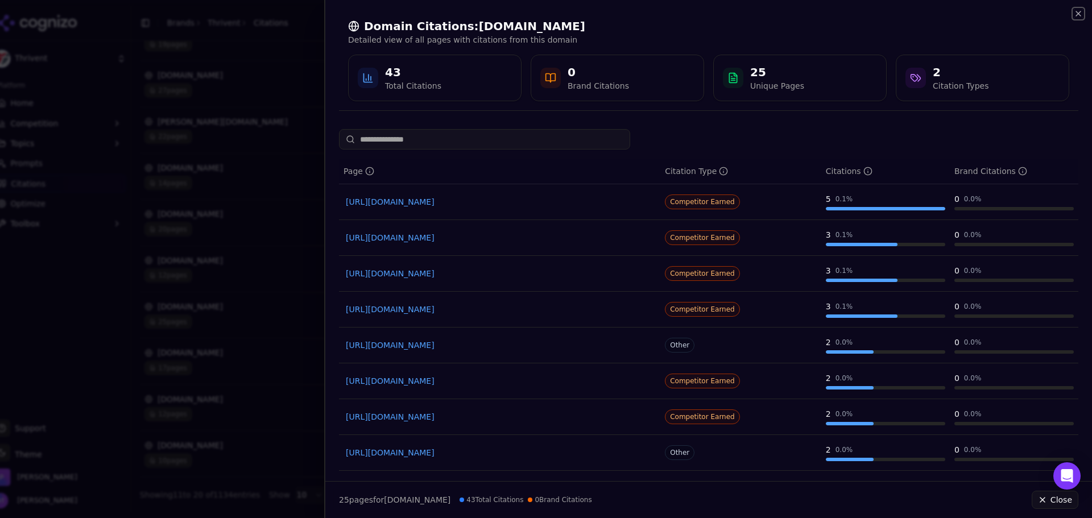
click at [1075, 15] on icon "button" at bounding box center [1078, 13] width 9 height 9
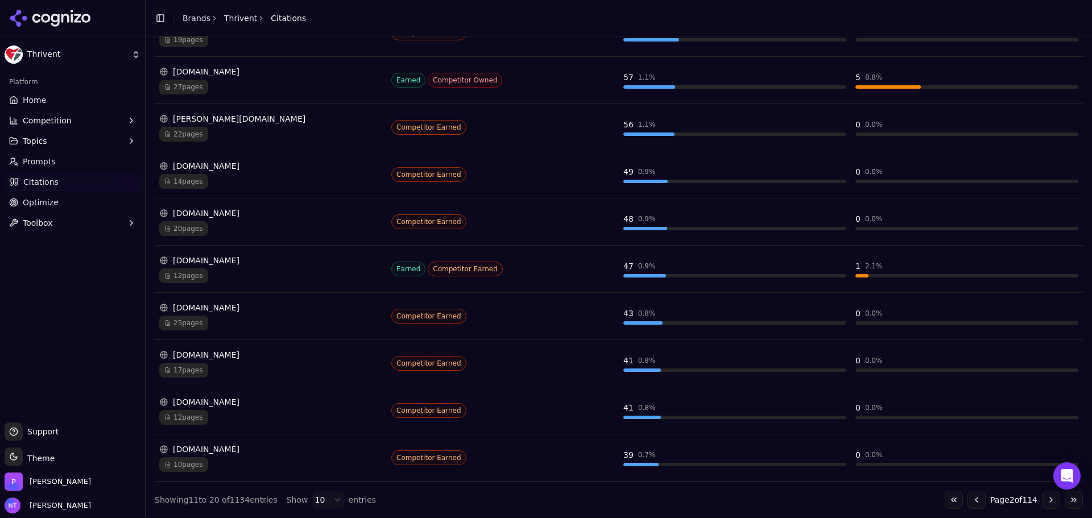
click at [970, 504] on button "Go to previous page" at bounding box center [976, 500] width 18 height 18
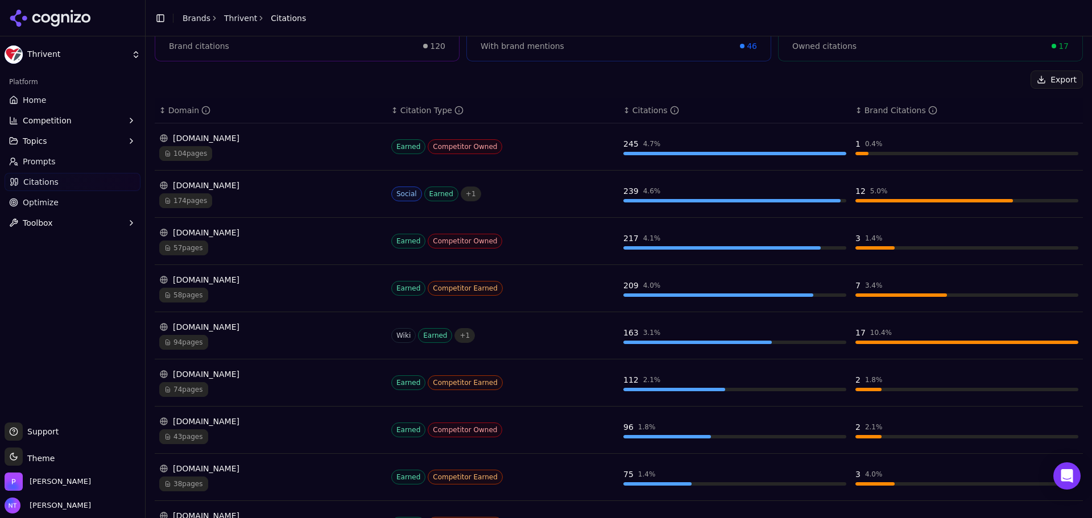
scroll to position [188, 0]
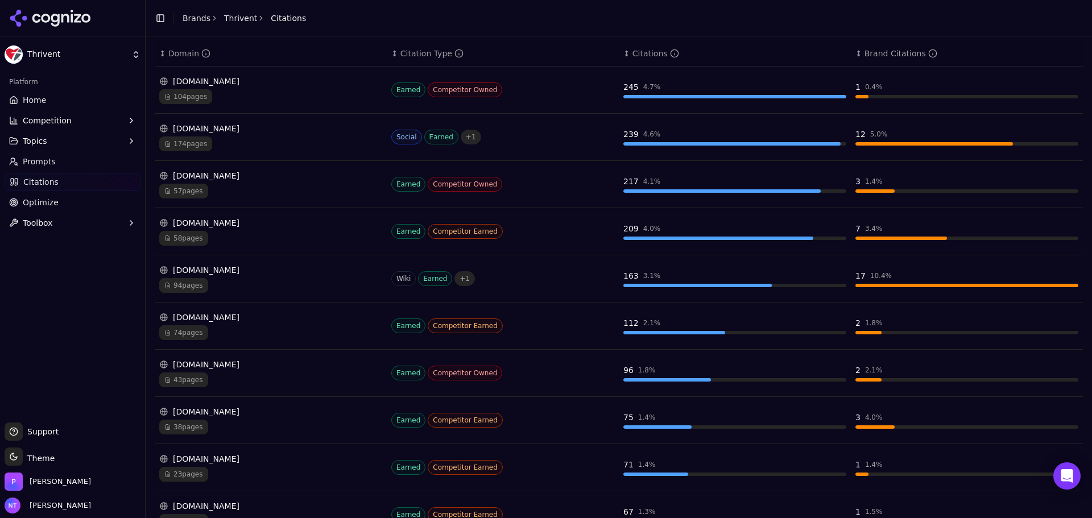
click at [213, 363] on div "fidelity.com" at bounding box center [270, 364] width 223 height 11
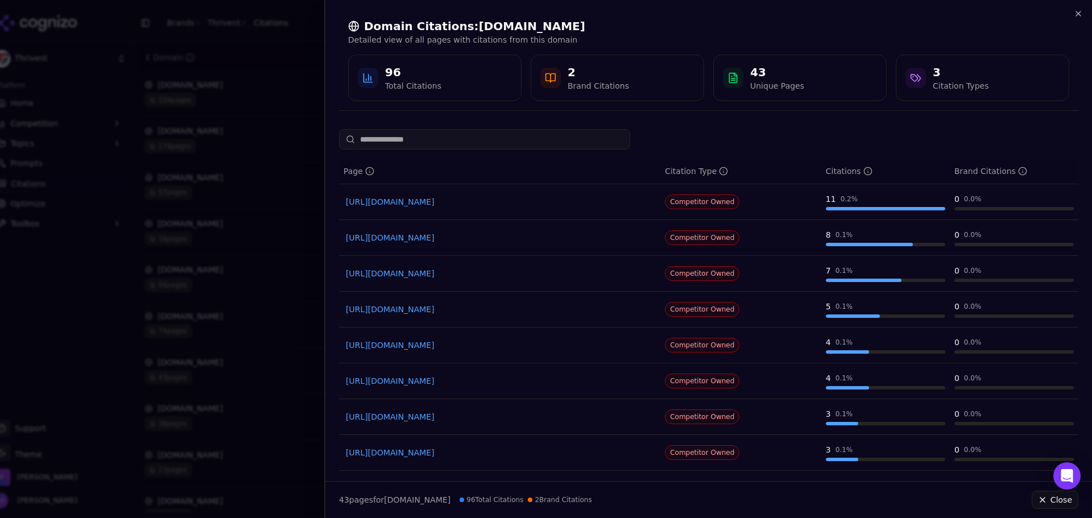
click at [544, 181] on th "Page" at bounding box center [499, 172] width 321 height 26
drag, startPoint x: 616, startPoint y: 399, endPoint x: 527, endPoint y: 152, distance: 261.9
click at [527, 152] on div "Page Citation Type Citations Brand Citations https://fidelity.com/learning-cent…" at bounding box center [708, 349] width 739 height 441
click at [1085, 11] on div "Domain Citations: fidelity.com Detailed view of all pages with citations from t…" at bounding box center [708, 60] width 767 height 120
click at [1079, 14] on icon "button" at bounding box center [1078, 13] width 9 height 9
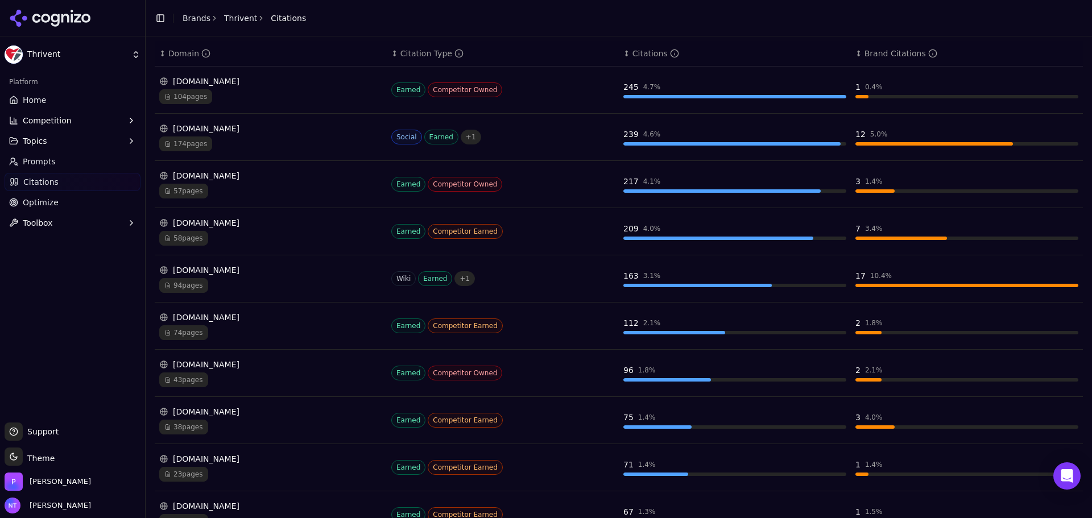
scroll to position [245, 0]
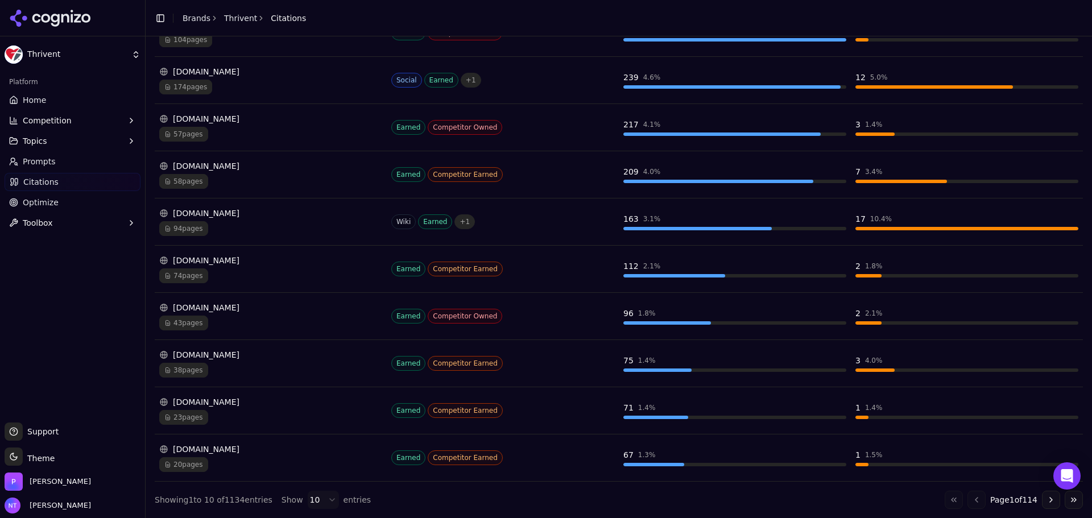
click at [209, 304] on div "fidelity.com" at bounding box center [270, 307] width 223 height 11
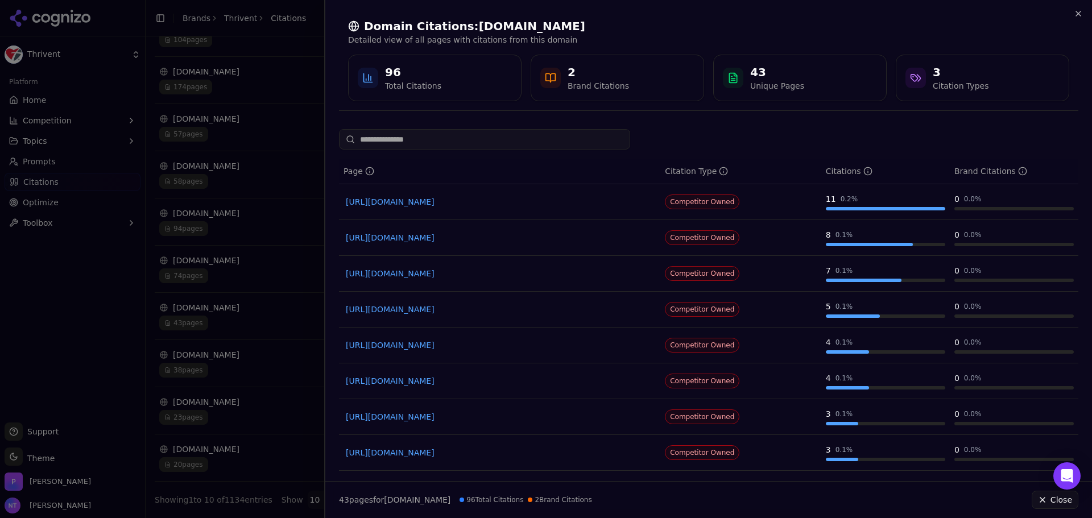
click at [209, 304] on div at bounding box center [546, 259] width 1092 height 518
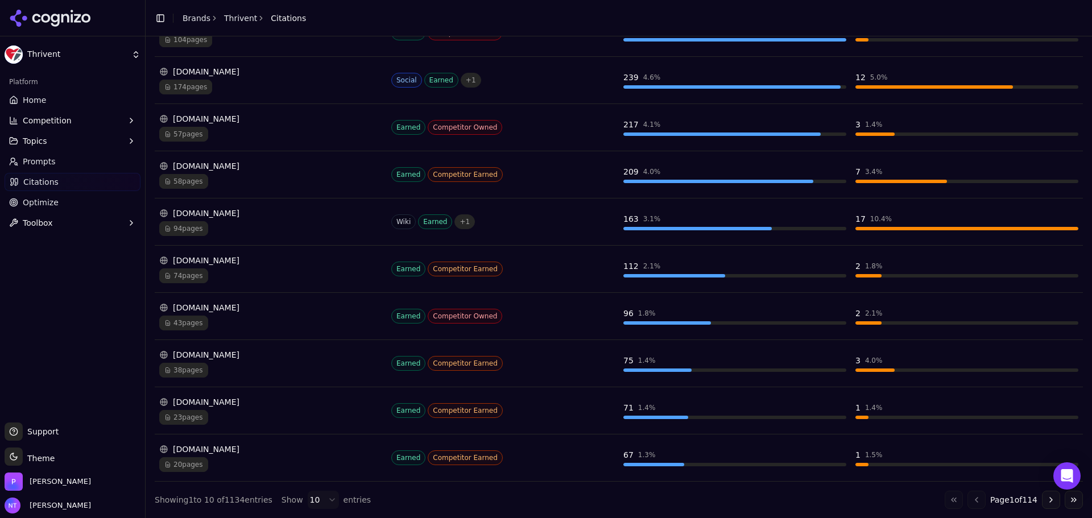
click at [1047, 500] on button "Go to next page" at bounding box center [1051, 500] width 18 height 18
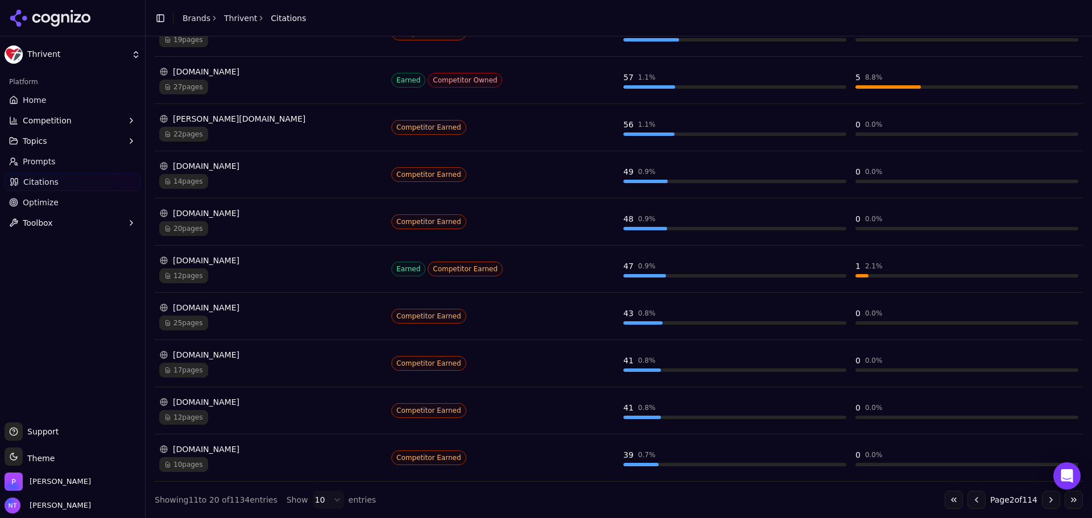
click at [220, 123] on div "schwab.com" at bounding box center [270, 118] width 223 height 11
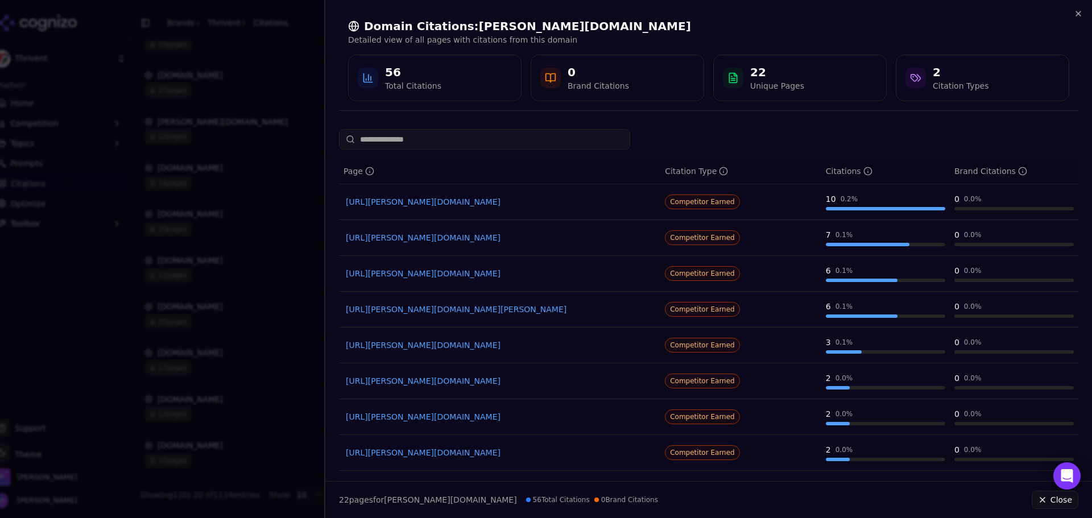
click at [1085, 5] on div "Domain Citations: schwab.com Detailed view of all pages with citations from thi…" at bounding box center [708, 60] width 767 height 120
click at [1075, 14] on icon "button" at bounding box center [1078, 13] width 9 height 9
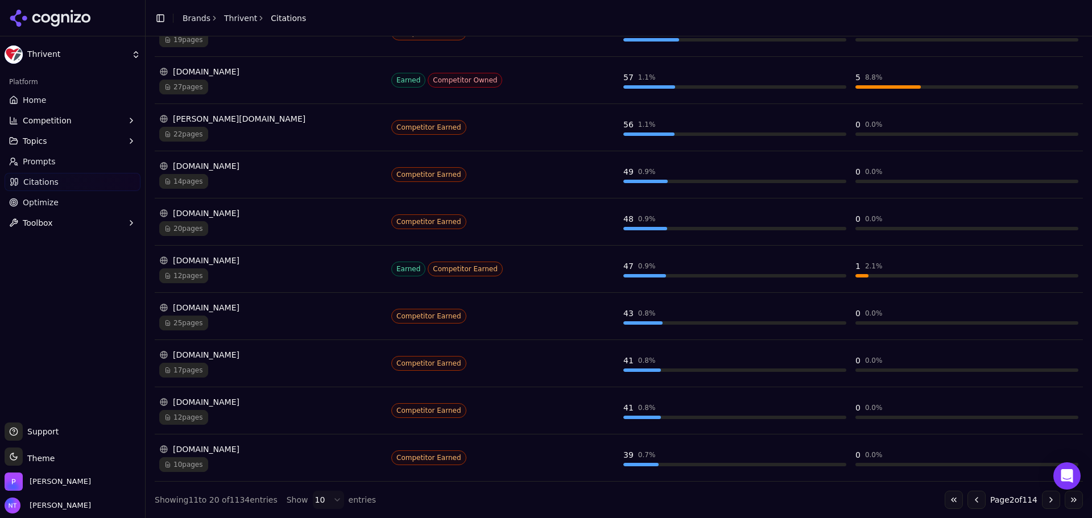
click at [967, 498] on button "Go to previous page" at bounding box center [976, 500] width 18 height 18
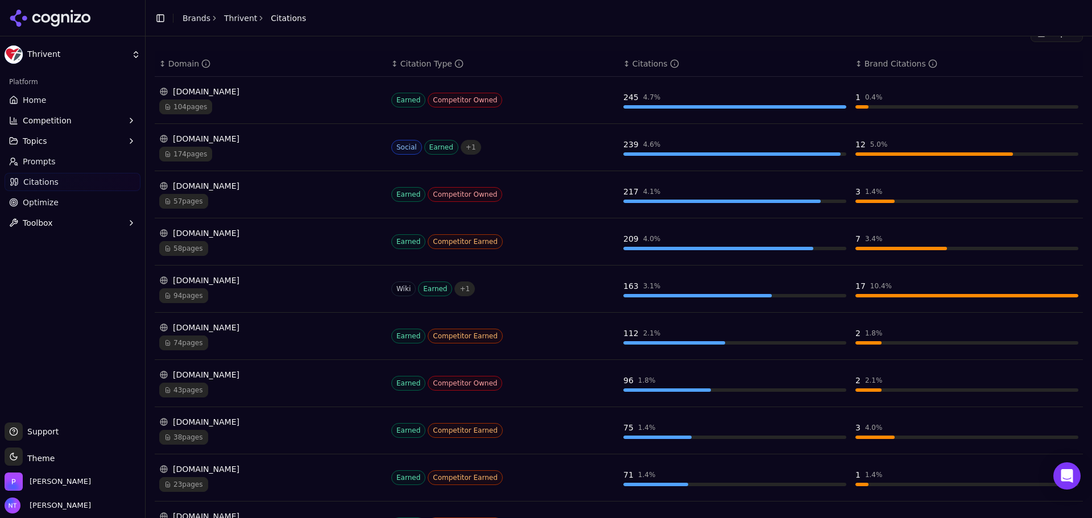
scroll to position [227, 0]
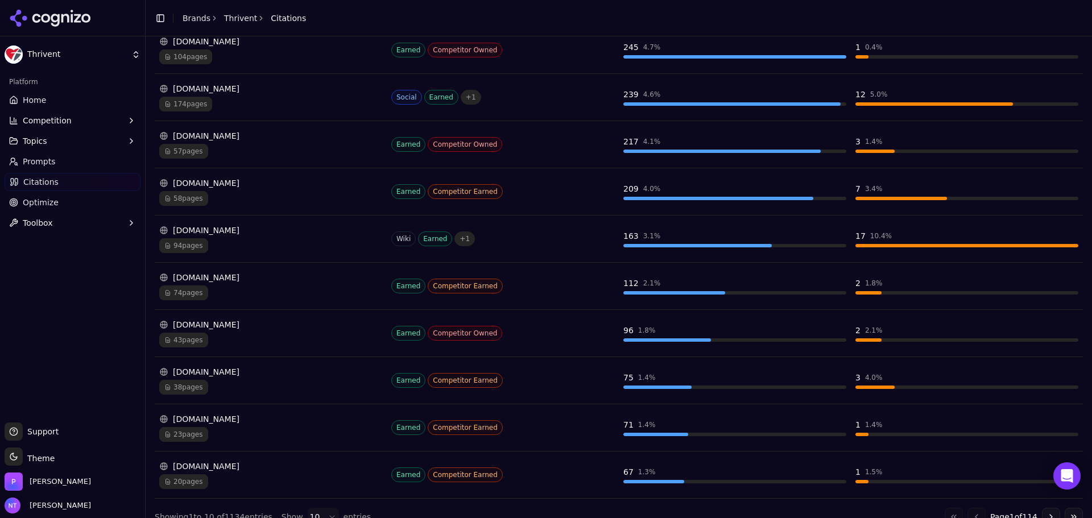
click at [220, 324] on div "fidelity.com" at bounding box center [270, 324] width 223 height 11
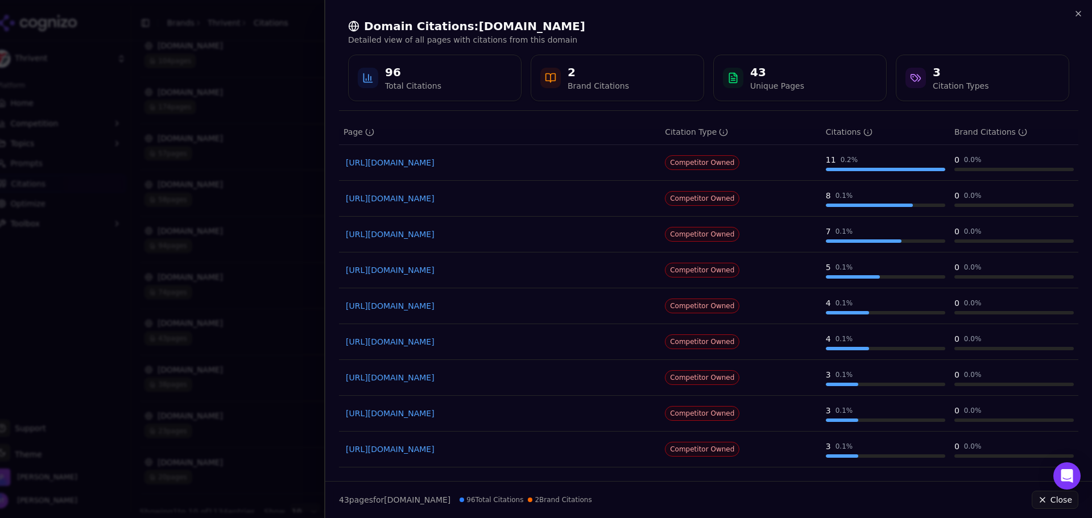
scroll to position [0, 0]
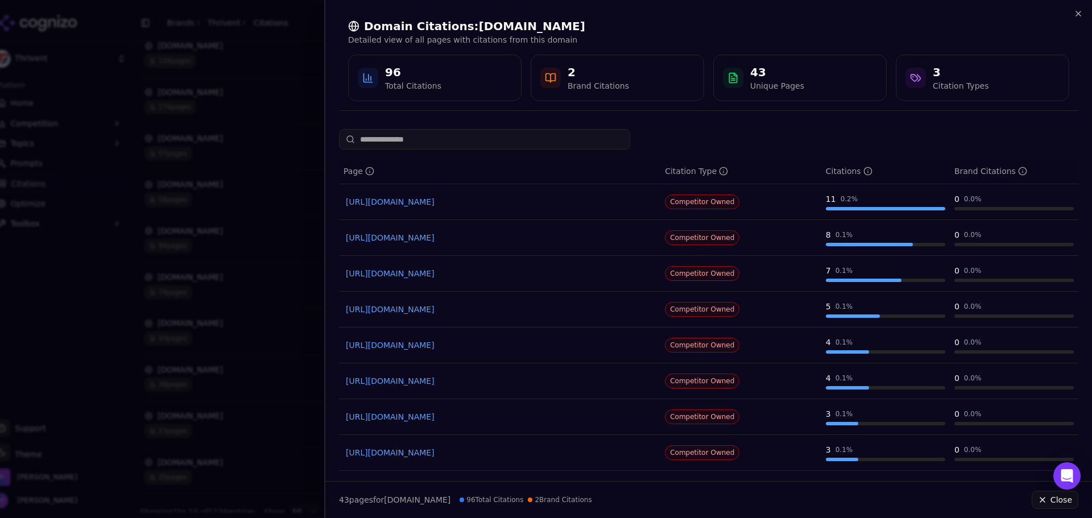
click at [1079, 9] on div "Domain Citations: fidelity.com Detailed view of all pages with citations from t…" at bounding box center [708, 60] width 767 height 120
click at [1078, 10] on icon "button" at bounding box center [1078, 13] width 9 height 9
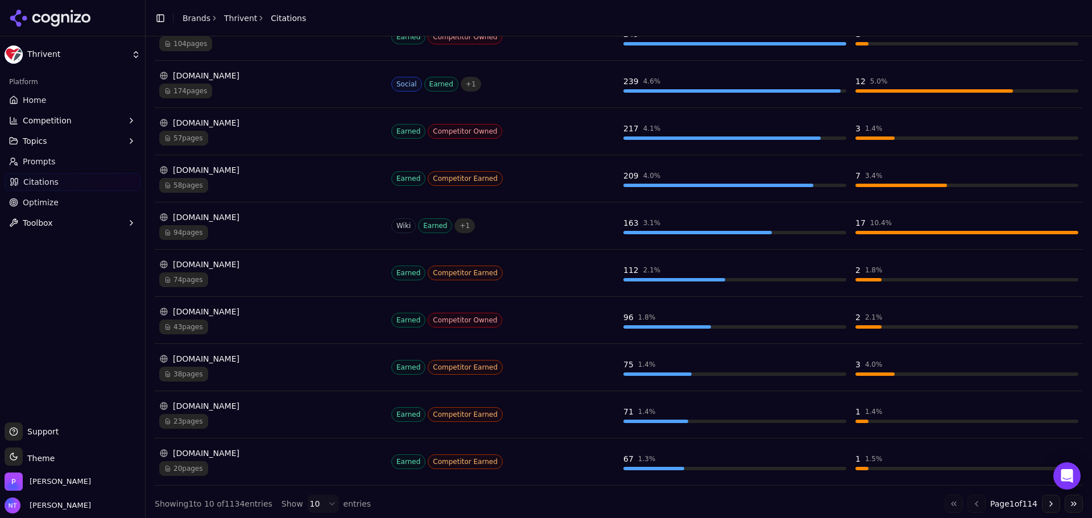
scroll to position [245, 0]
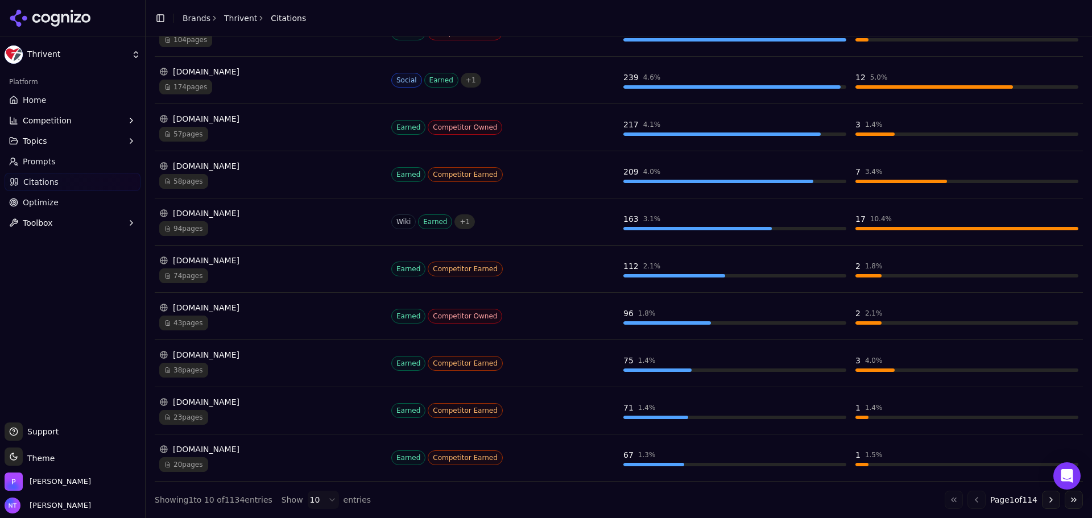
click at [1042, 496] on button "Go to next page" at bounding box center [1051, 500] width 18 height 18
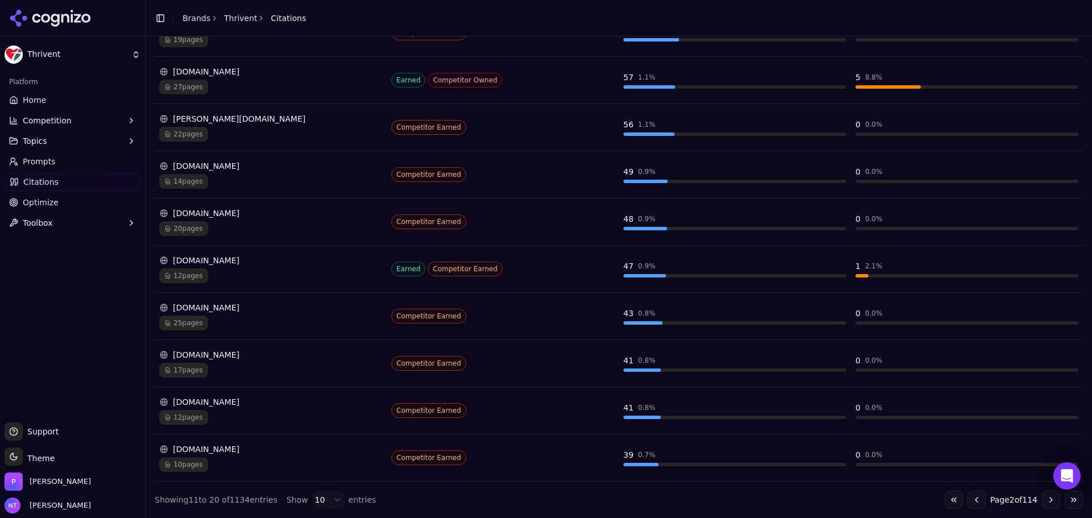
click at [1042, 502] on button "Go to next page" at bounding box center [1051, 500] width 18 height 18
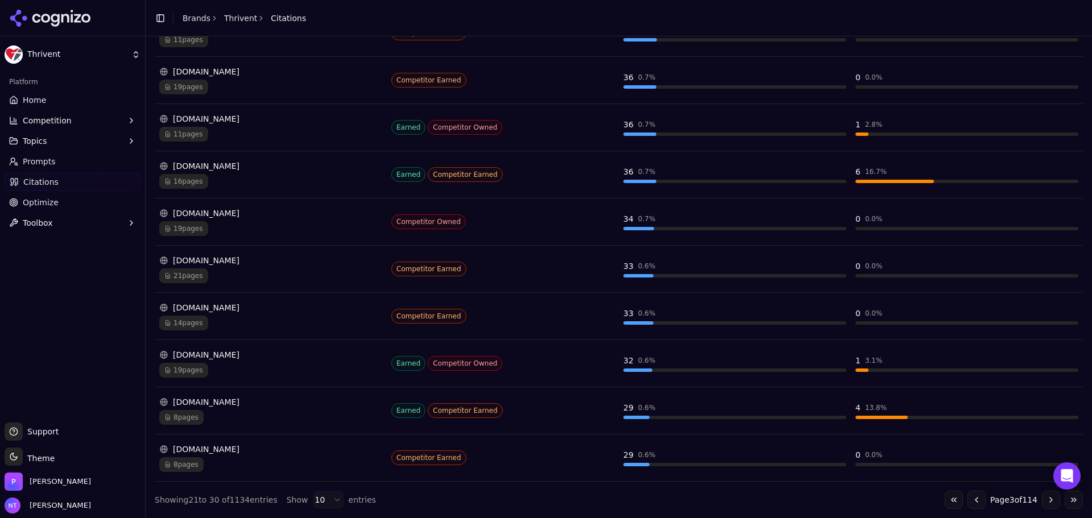
click at [239, 118] on div "investor.vanguard.com" at bounding box center [270, 118] width 223 height 11
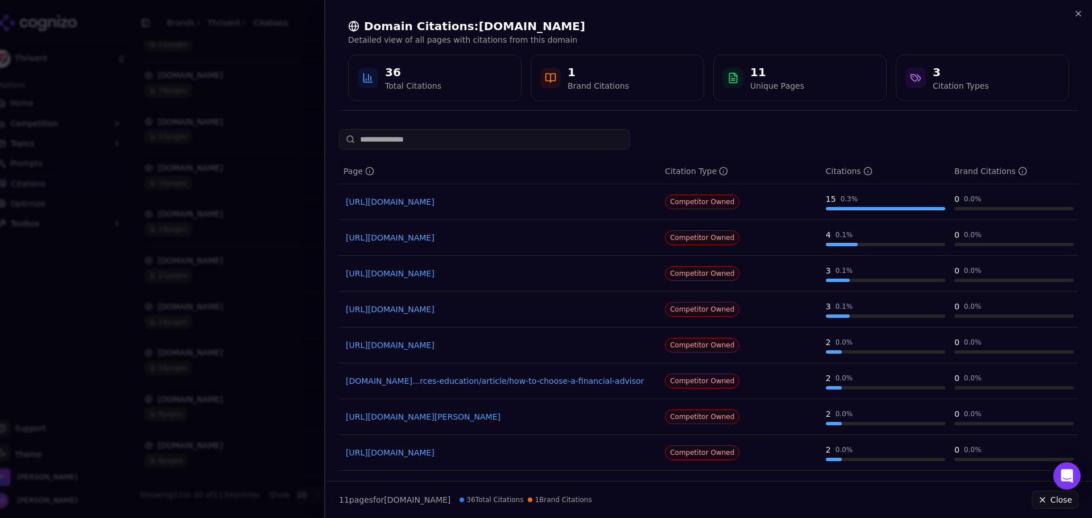
drag, startPoint x: 268, startPoint y: 322, endPoint x: 267, endPoint y: 304, distance: 18.2
click at [268, 322] on div at bounding box center [546, 259] width 1092 height 518
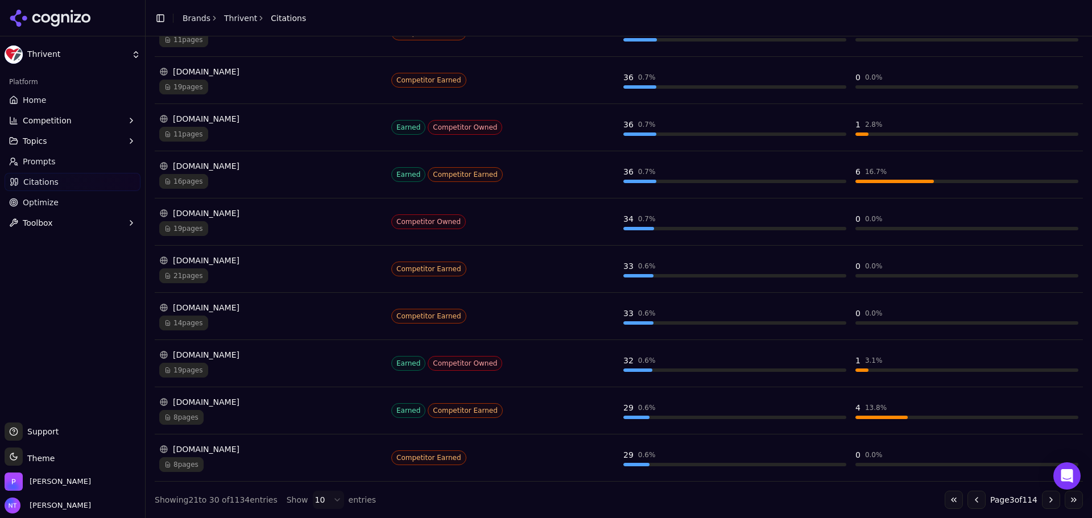
click at [967, 501] on button "Go to previous page" at bounding box center [976, 500] width 18 height 18
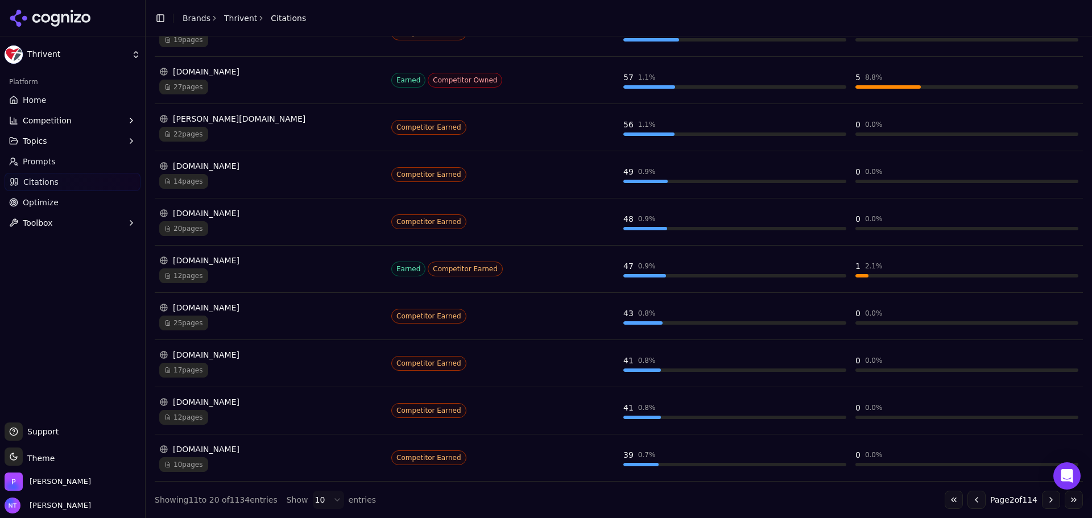
click at [946, 500] on button "Go to first page" at bounding box center [954, 500] width 18 height 18
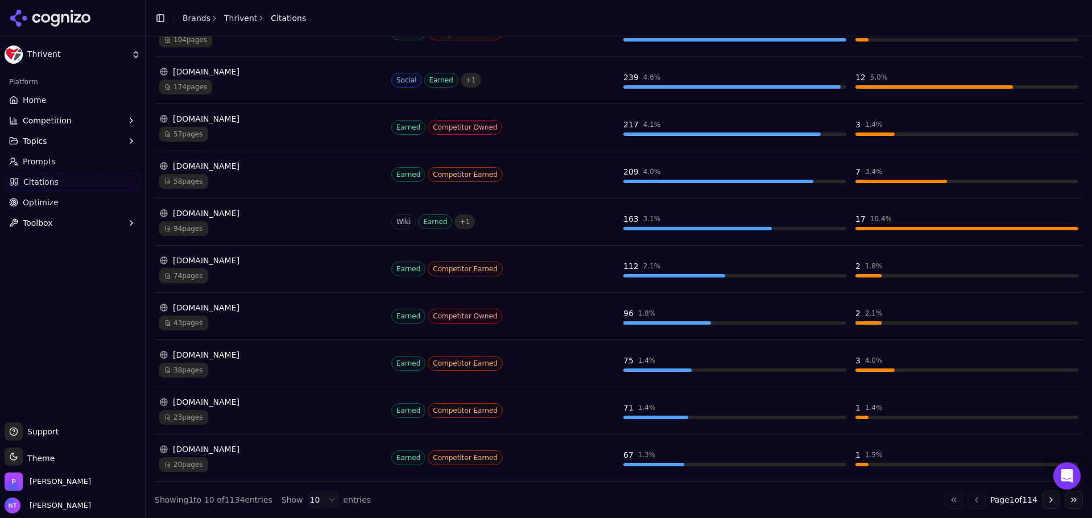
click at [251, 210] on div "en.wikipedia.org" at bounding box center [270, 213] width 223 height 11
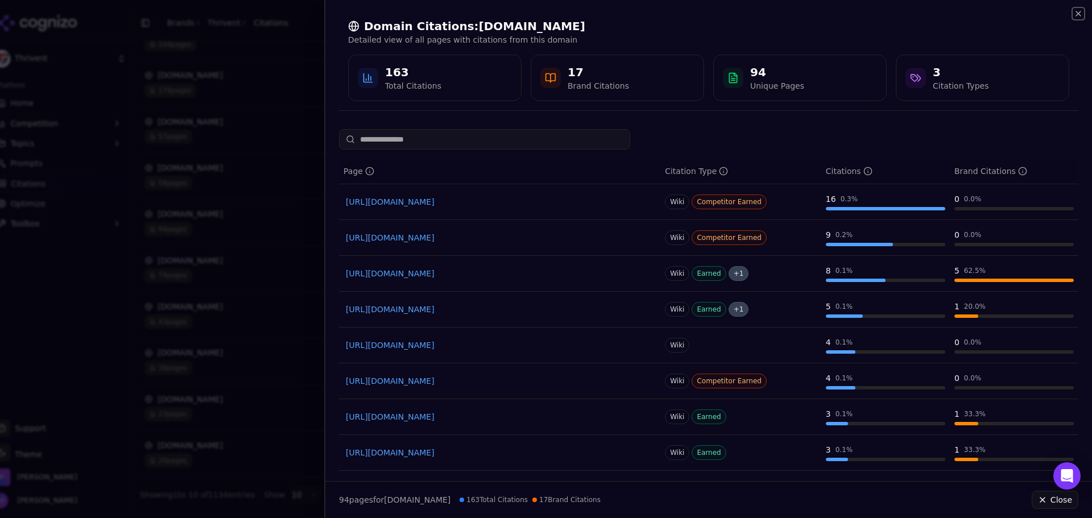
click at [1080, 14] on icon "button" at bounding box center [1078, 13] width 9 height 9
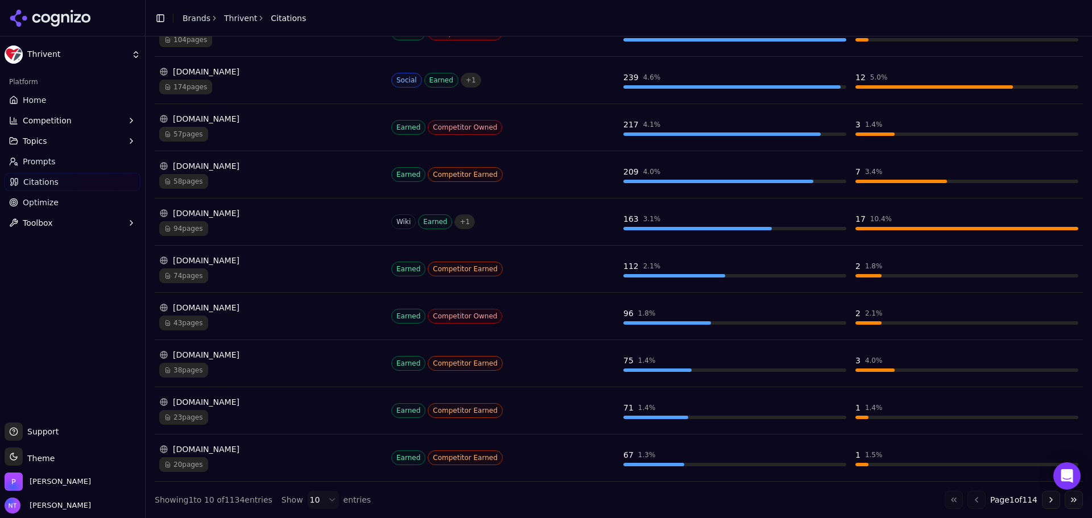
click at [208, 351] on div "kiplinger.com" at bounding box center [270, 354] width 223 height 11
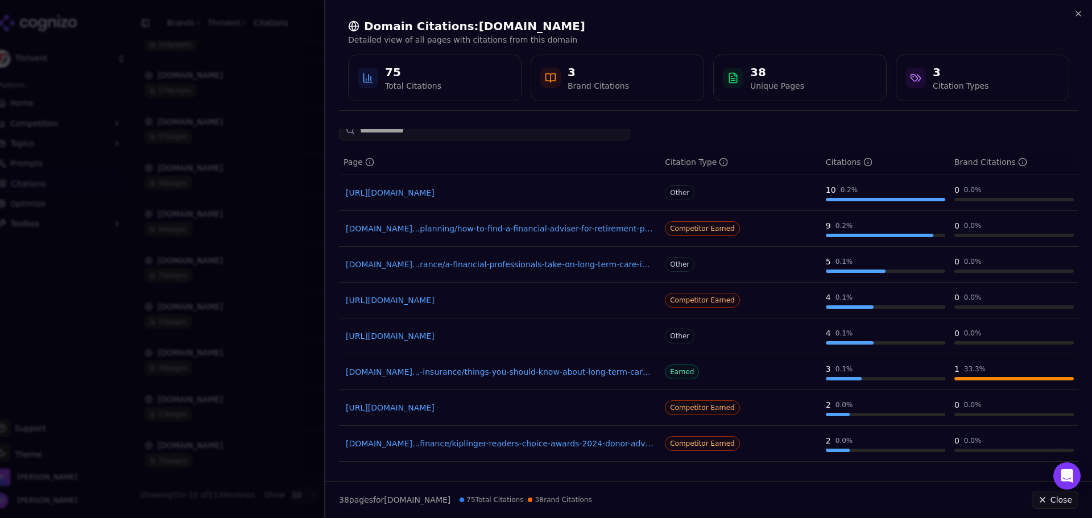
scroll to position [0, 0]
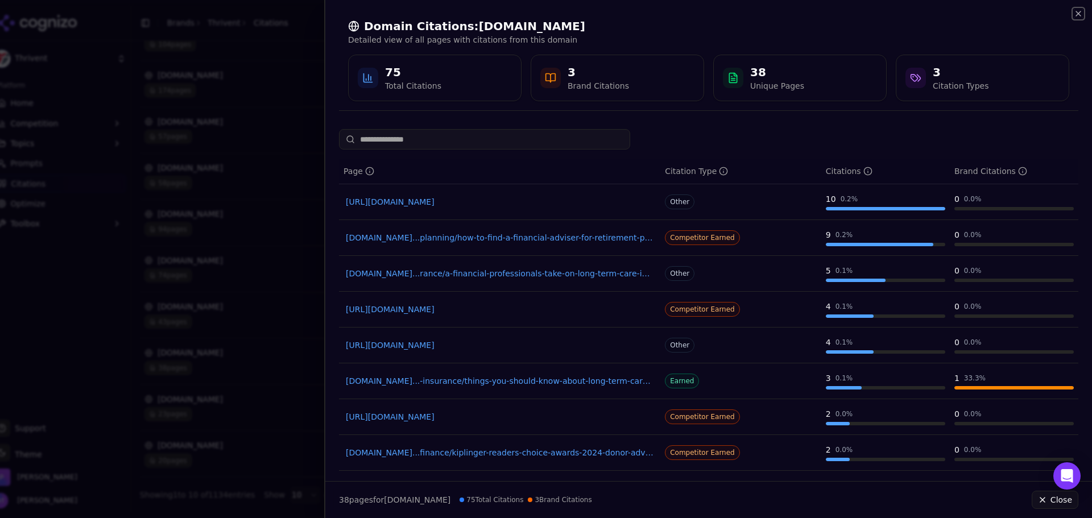
click at [1078, 9] on icon "button" at bounding box center [1078, 13] width 9 height 9
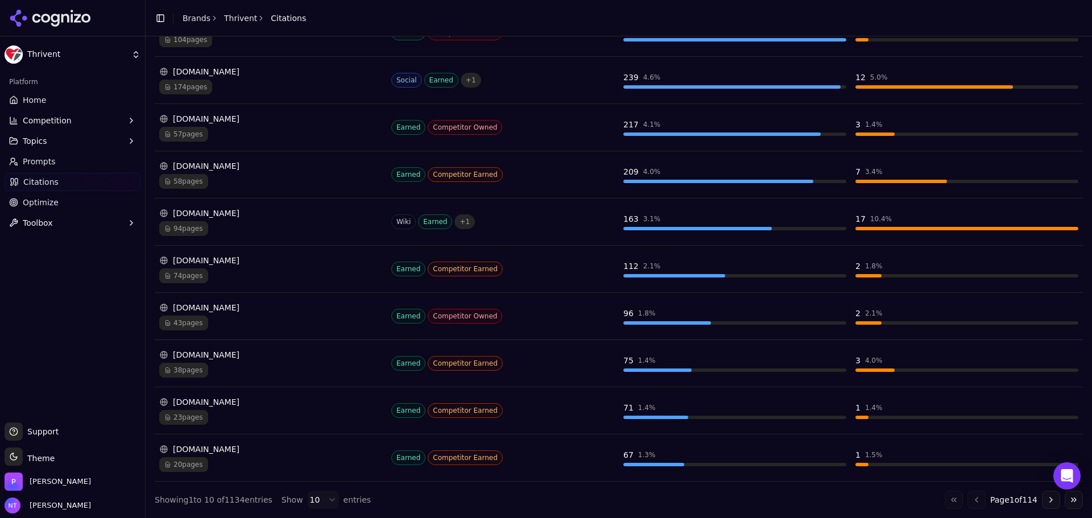
click at [227, 259] on div "investopedia.com" at bounding box center [270, 260] width 223 height 11
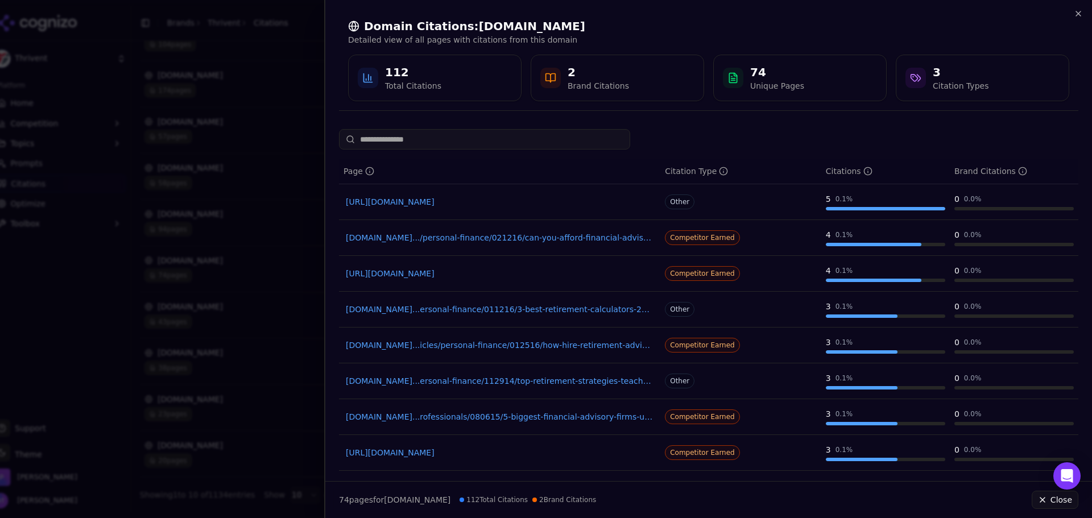
click at [429, 201] on link "https://investopedia.com/term-life-vs-whole-life-5075430" at bounding box center [500, 201] width 308 height 11
click at [507, 238] on link "investopedia.com.../personal-finance/021216/can-you-afford-financial-advisor.asp" at bounding box center [500, 237] width 308 height 11
click at [1083, 12] on div "Domain Citations: investopedia.com Detailed view of all pages with citations fr…" at bounding box center [708, 60] width 767 height 120
click at [1075, 11] on icon "button" at bounding box center [1078, 13] width 9 height 9
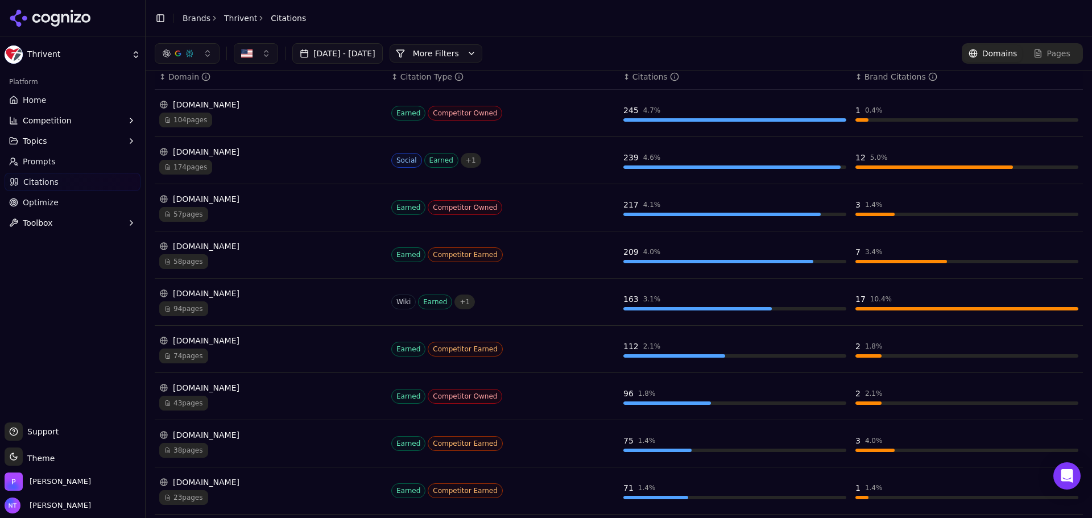
scroll to position [17, 0]
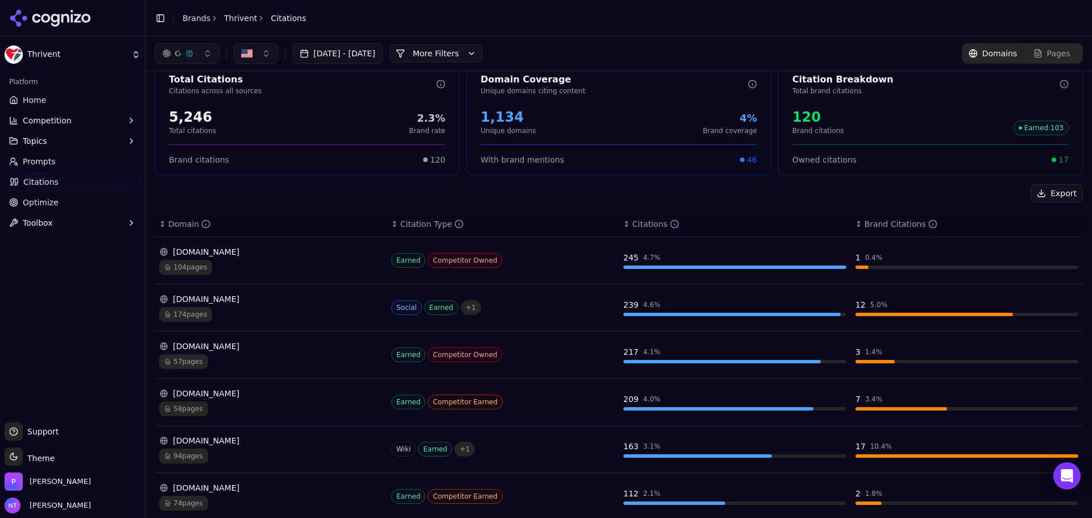
click at [222, 395] on div "bankrate.com" at bounding box center [270, 393] width 223 height 11
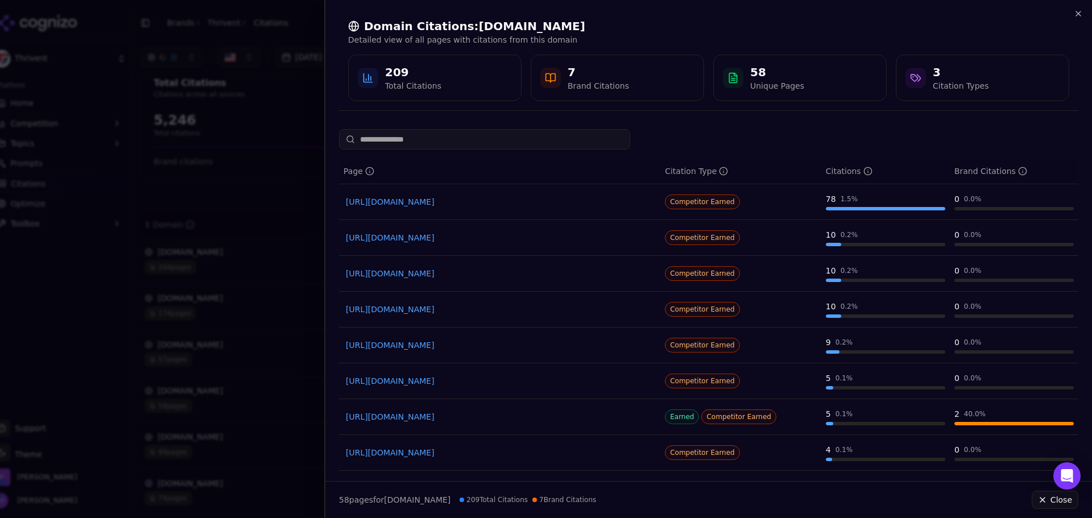
click at [474, 204] on link "https://bankrate.com/investing/financial-advisors/best-financial-advisors" at bounding box center [500, 201] width 308 height 11
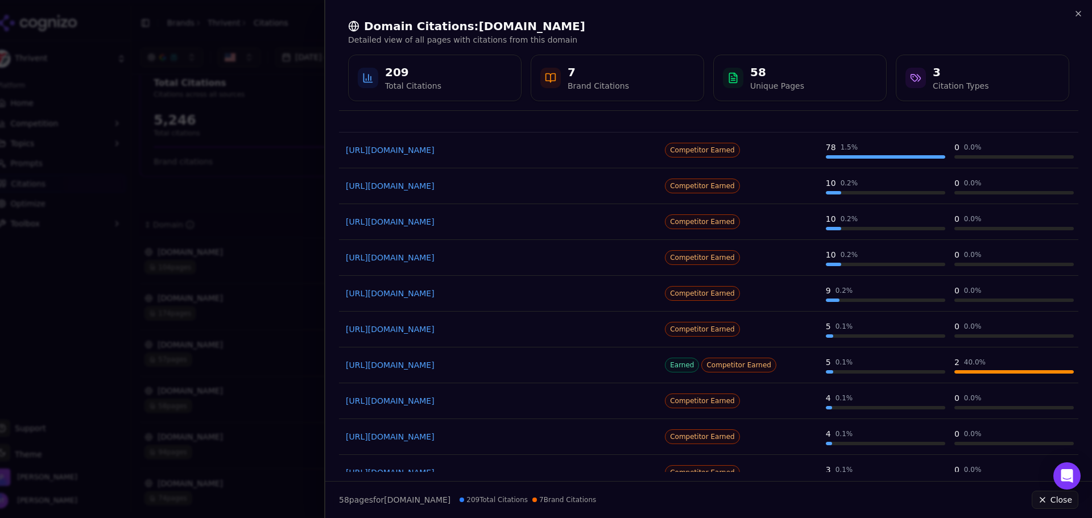
scroll to position [0, 0]
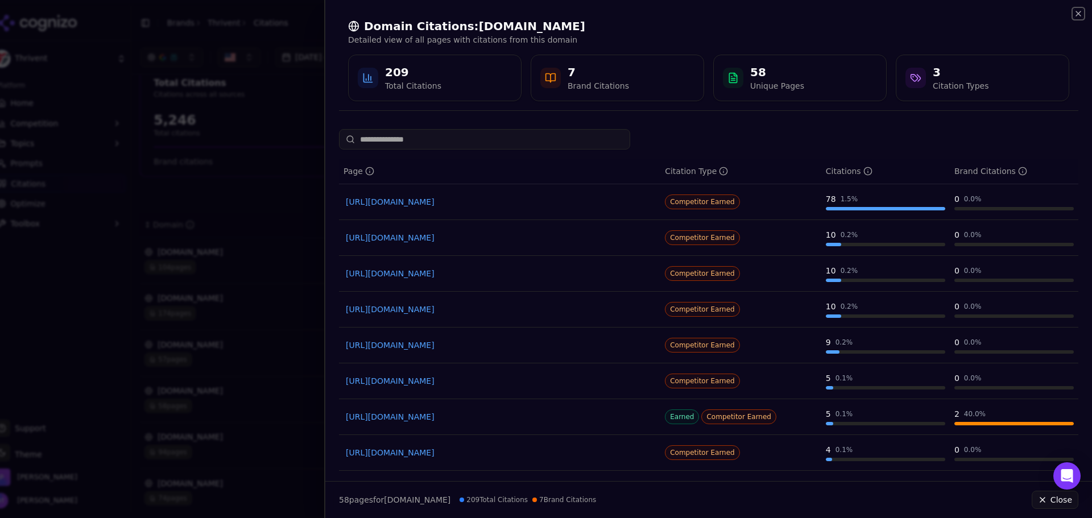
click at [1075, 11] on icon "button" at bounding box center [1078, 13] width 9 height 9
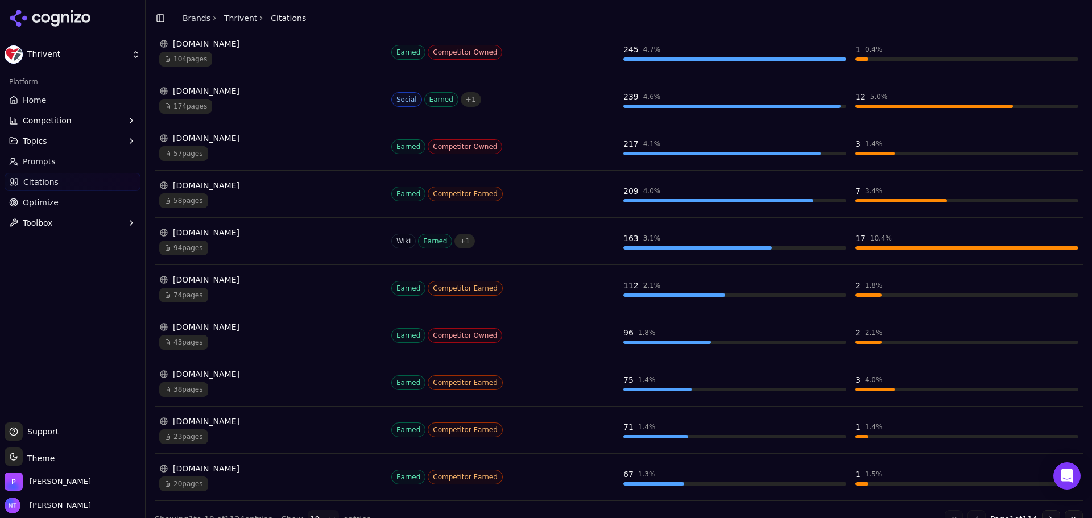
scroll to position [245, 0]
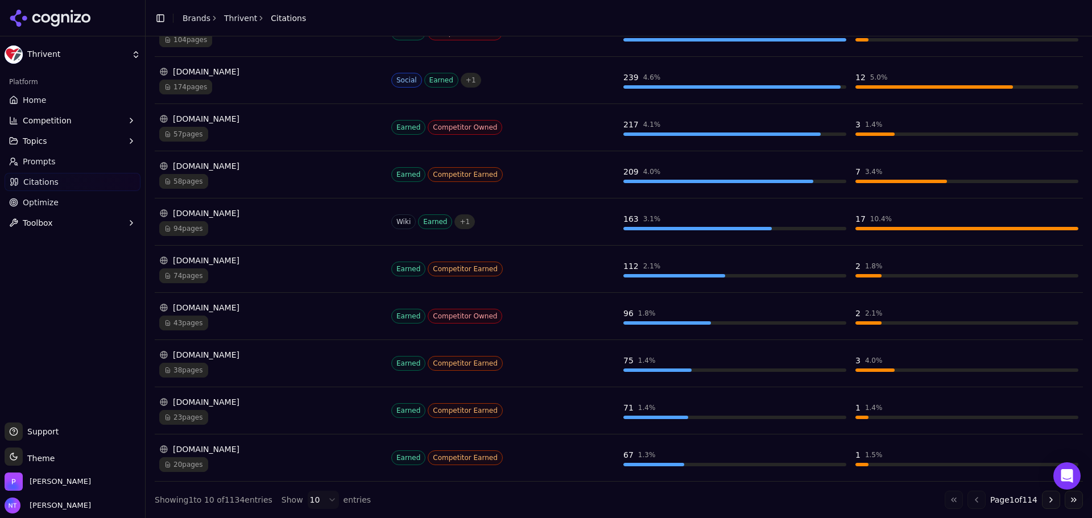
click at [211, 304] on div "fidelity.com" at bounding box center [270, 307] width 223 height 11
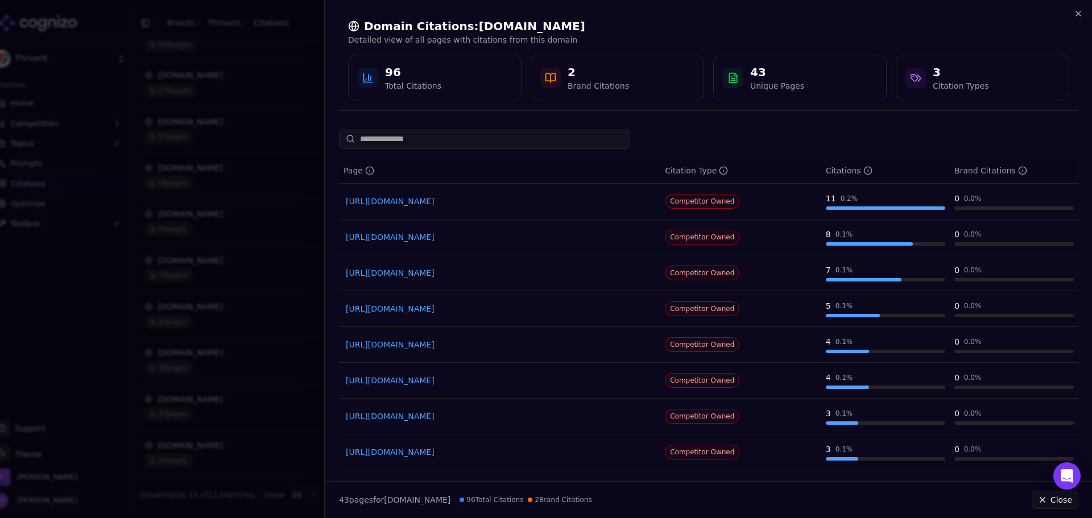
scroll to position [0, 0]
click at [1075, 16] on icon "button" at bounding box center [1078, 13] width 9 height 9
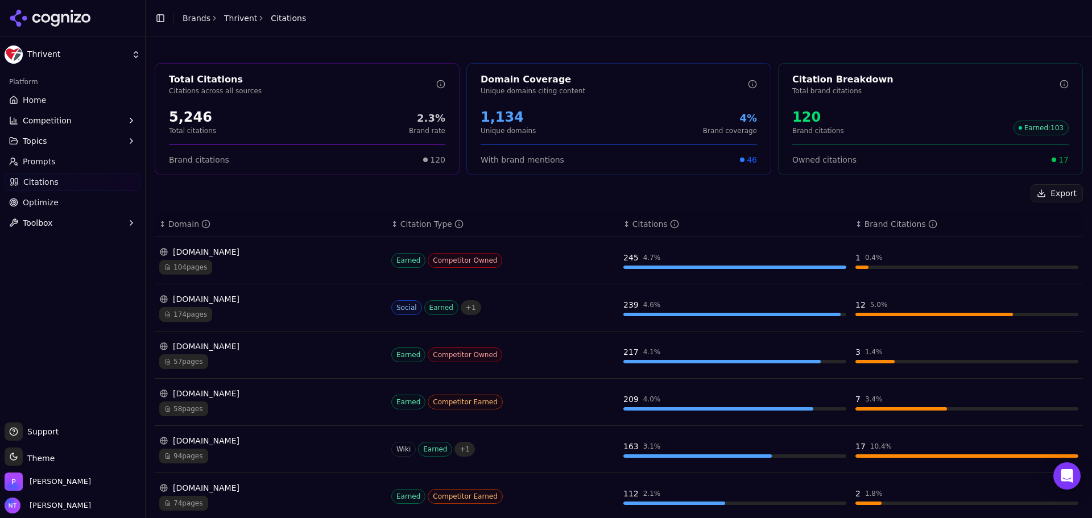
scroll to position [188, 0]
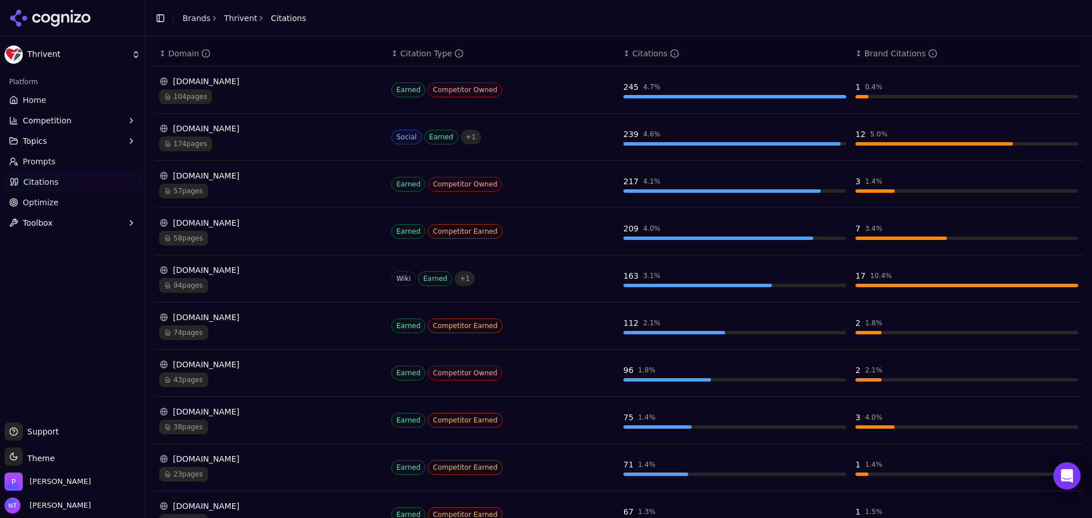
click at [187, 367] on div "fidelity.com" at bounding box center [270, 364] width 223 height 11
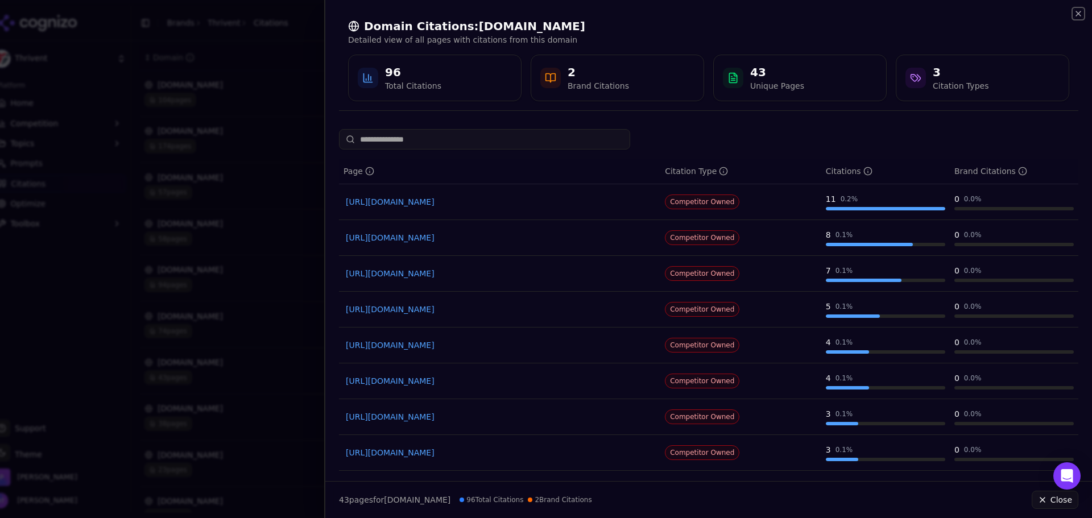
click at [1078, 12] on icon "button" at bounding box center [1078, 13] width 9 height 9
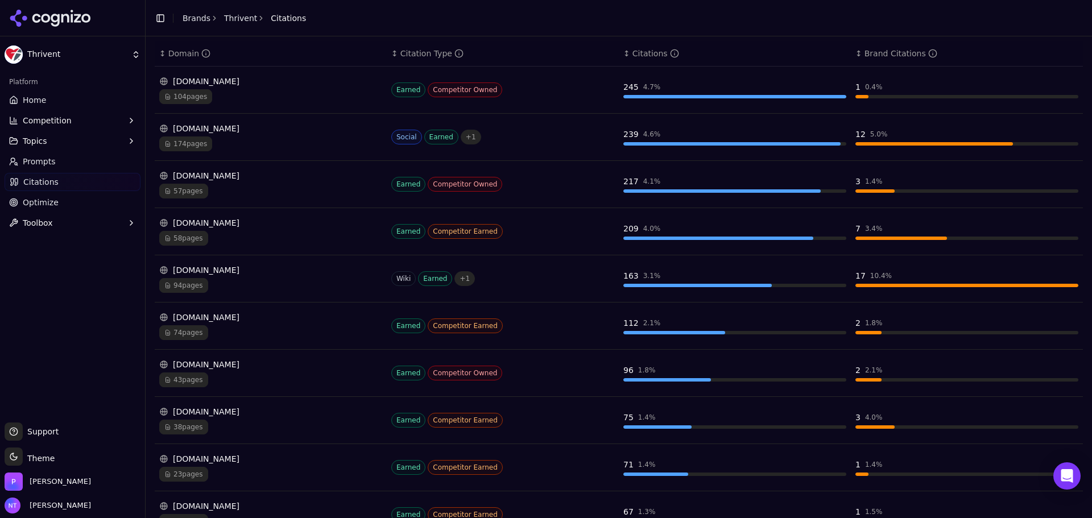
scroll to position [0, 0]
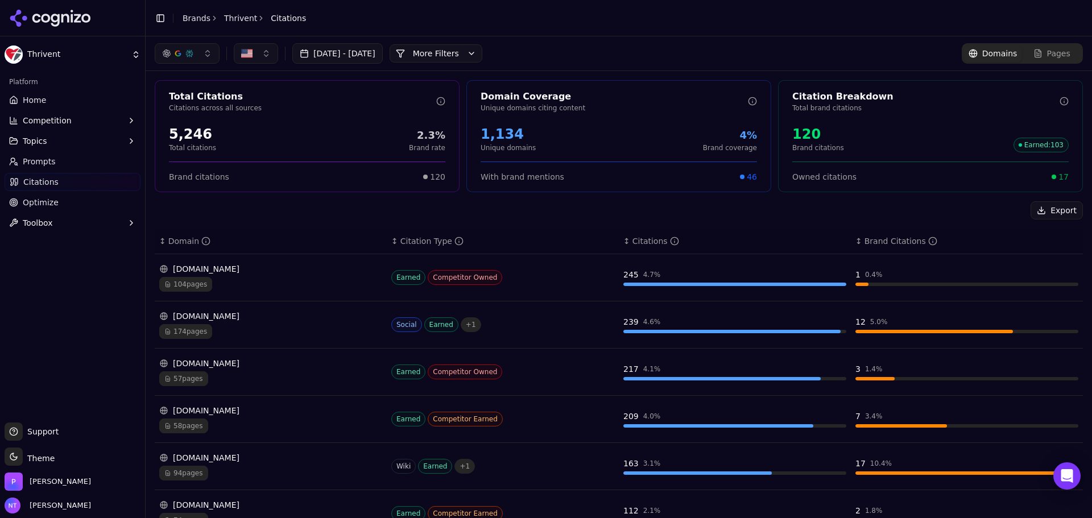
click at [1036, 67] on div "Jul 29, 2025 - Aug 28, 2025 More More Filters Domains Pages" at bounding box center [619, 53] width 946 height 34
click at [1047, 55] on span "Pages" at bounding box center [1058, 53] width 23 height 11
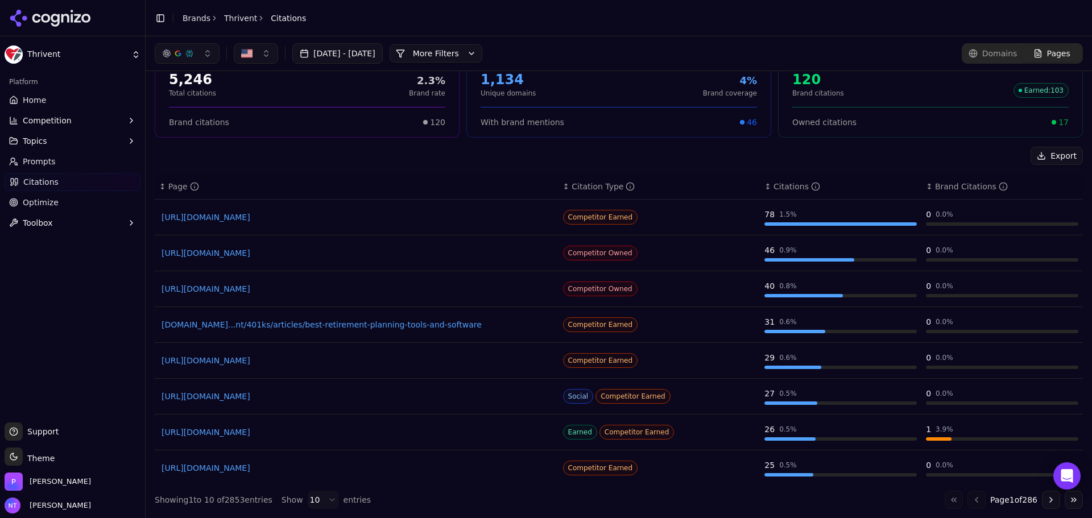
scroll to position [76, 0]
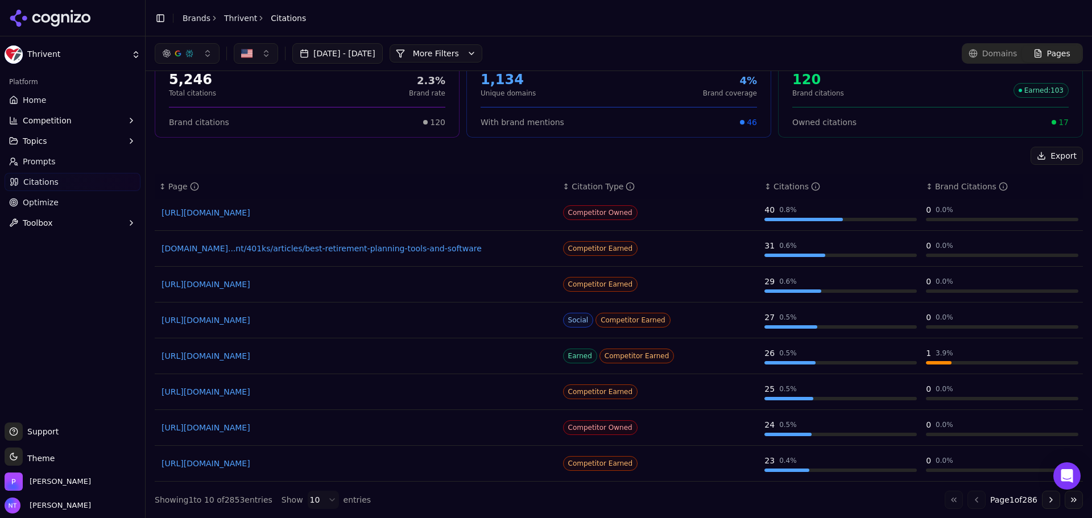
click at [1042, 500] on button "Go to next page" at bounding box center [1051, 500] width 18 height 18
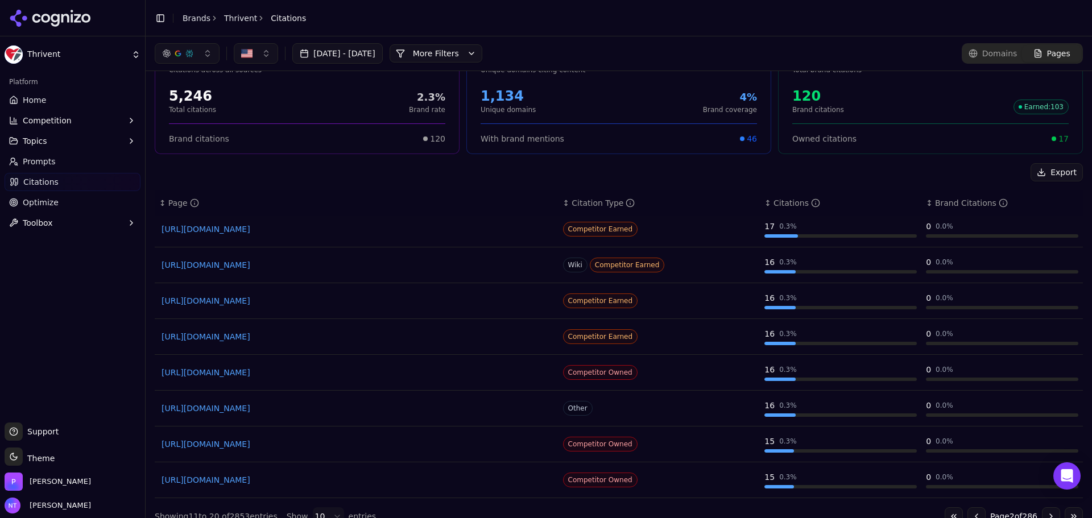
scroll to position [55, 0]
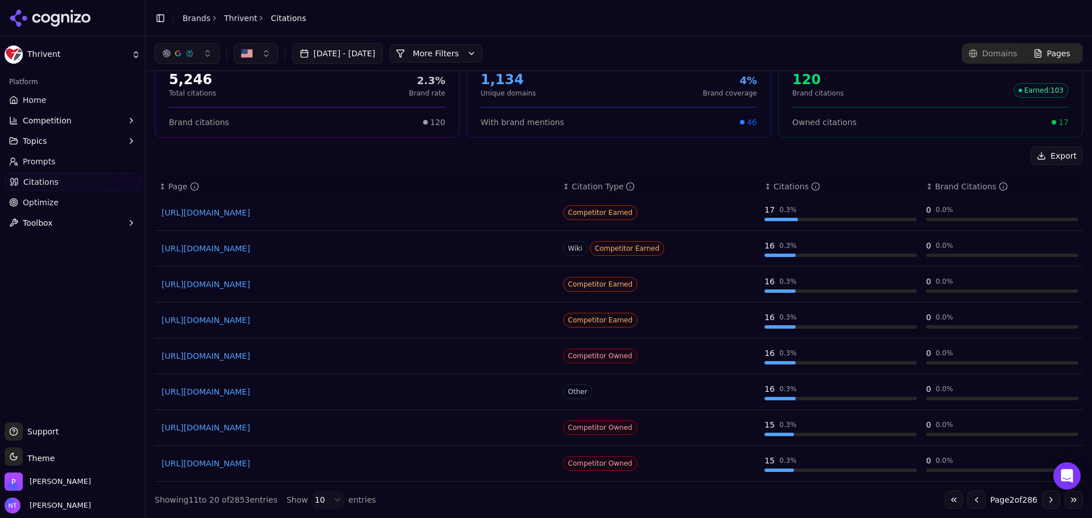
click at [967, 499] on button "Go to previous page" at bounding box center [976, 500] width 18 height 18
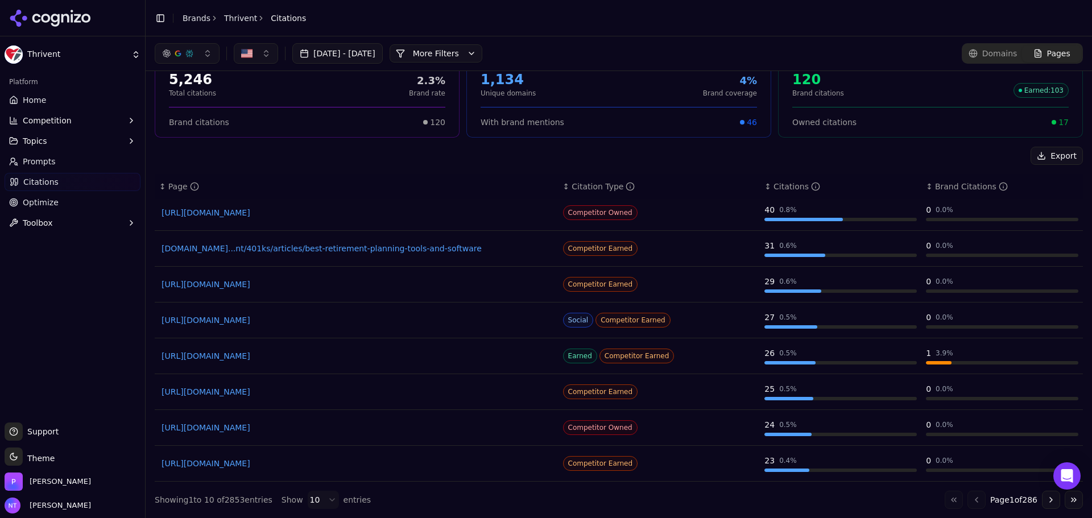
click at [1045, 499] on button "Go to next page" at bounding box center [1051, 500] width 18 height 18
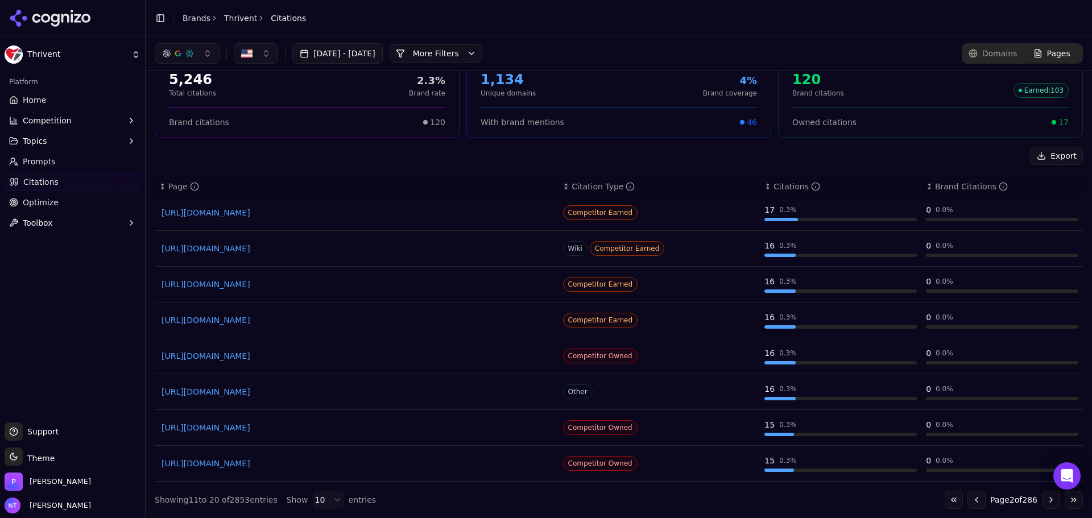
click at [1055, 496] on div "Go to first page Go to previous page Page 2 of 286 Go to next page Go to last p…" at bounding box center [1014, 500] width 138 height 18
click at [1042, 498] on button "Go to next page" at bounding box center [1051, 500] width 18 height 18
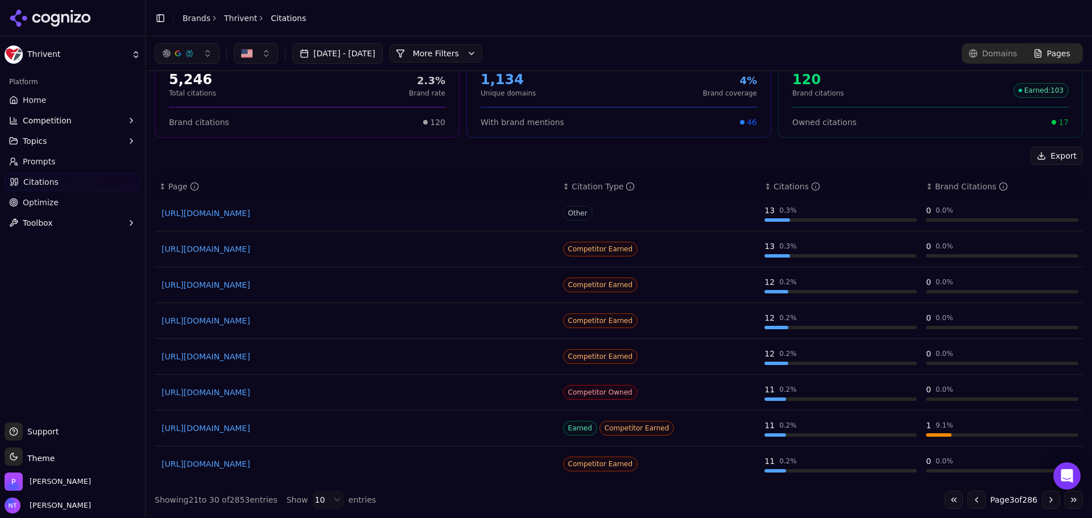
scroll to position [76, 0]
click at [1050, 500] on button "Go to next page" at bounding box center [1051, 500] width 18 height 18
click at [1042, 503] on button "Go to next page" at bounding box center [1051, 500] width 18 height 18
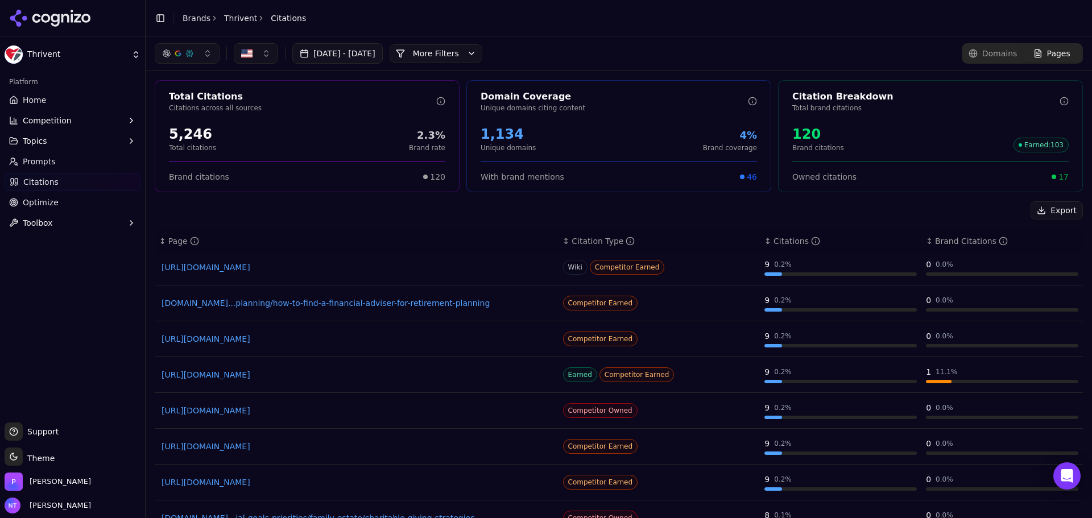
scroll to position [55, 0]
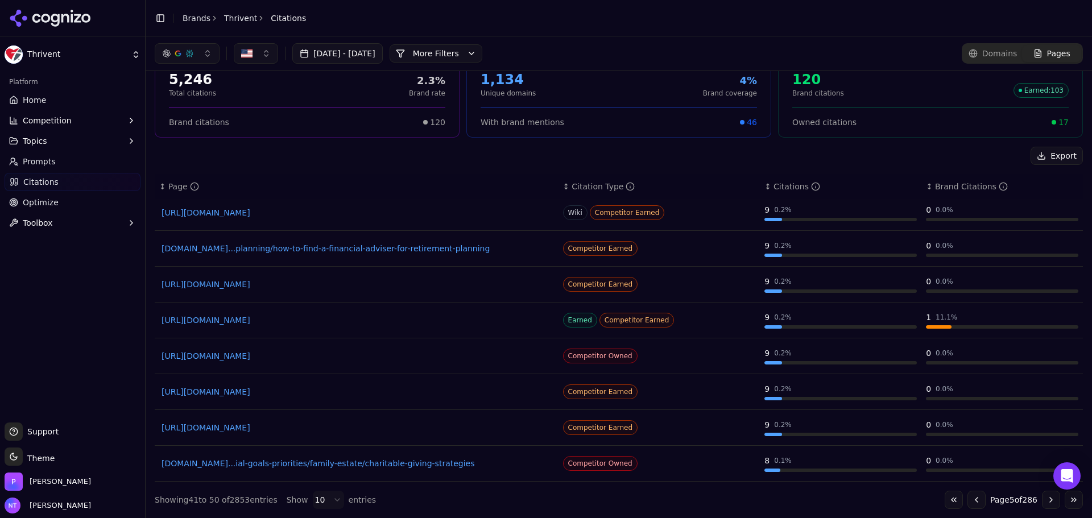
click at [1042, 500] on button "Go to next page" at bounding box center [1051, 500] width 18 height 18
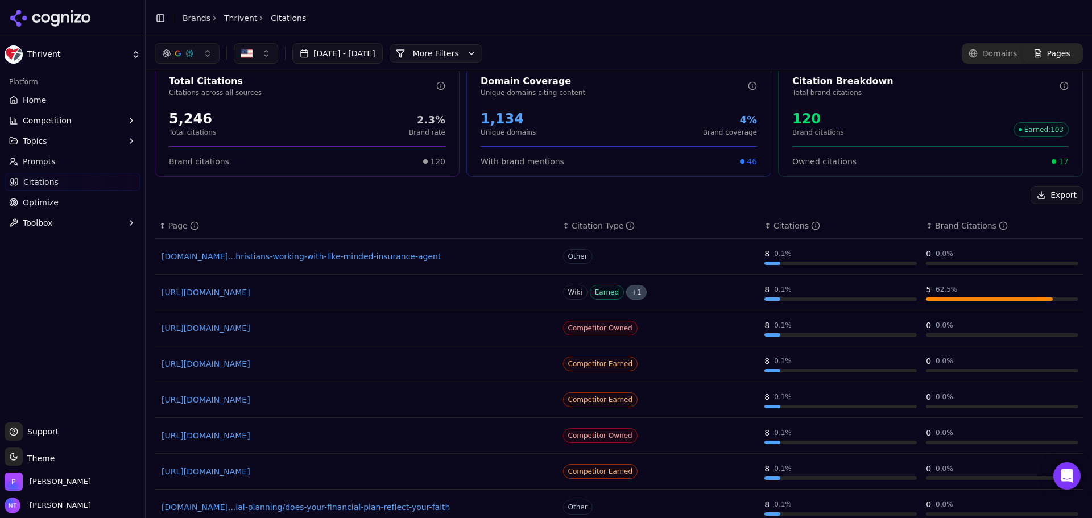
scroll to position [0, 0]
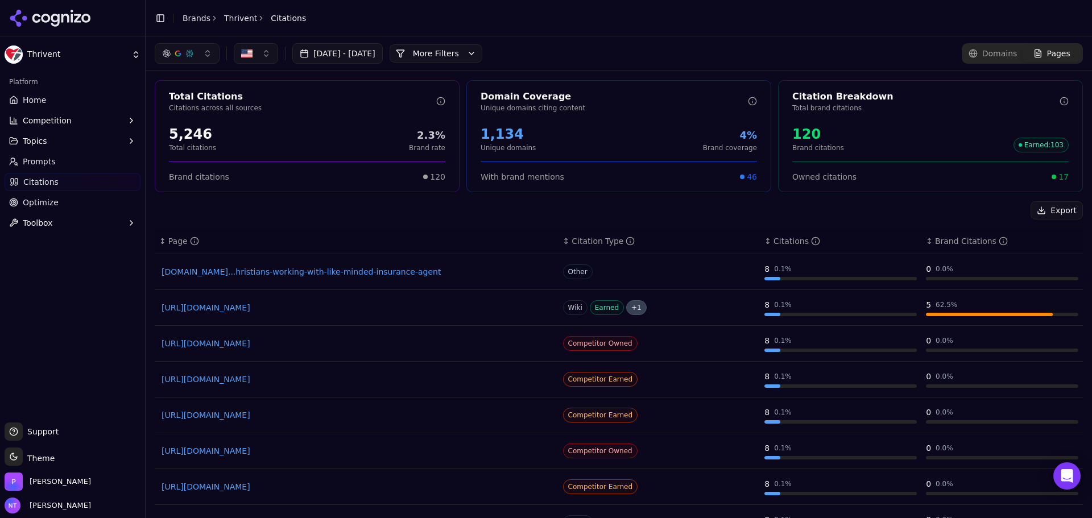
drag, startPoint x: 366, startPoint y: 333, endPoint x: 334, endPoint y: 344, distance: 33.3
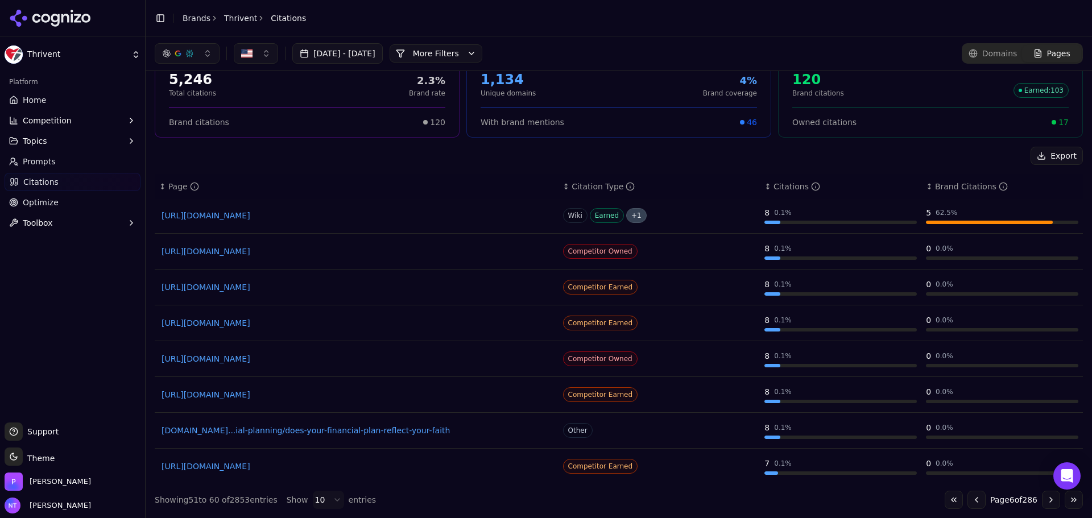
scroll to position [76, 0]
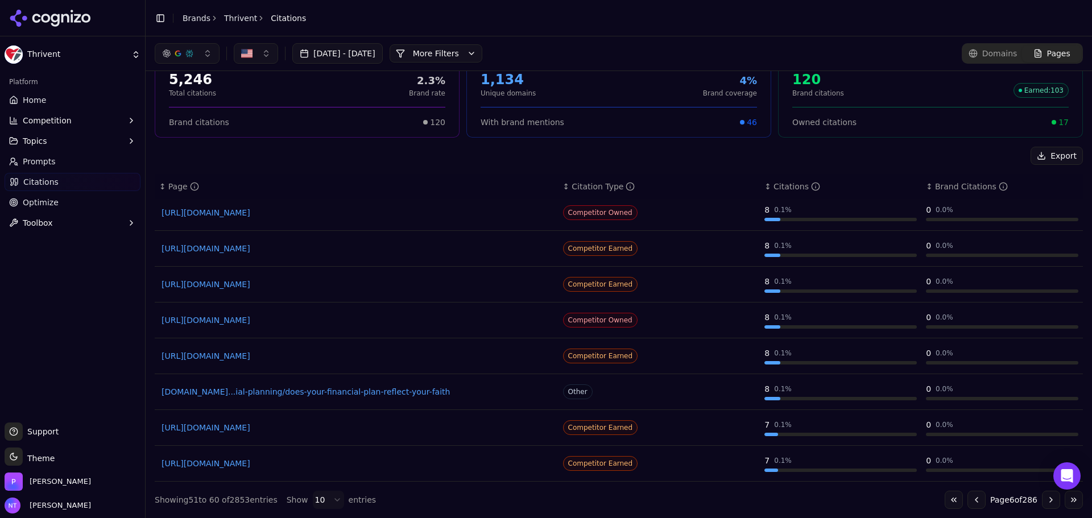
click at [945, 499] on button "Go to first page" at bounding box center [954, 500] width 18 height 18
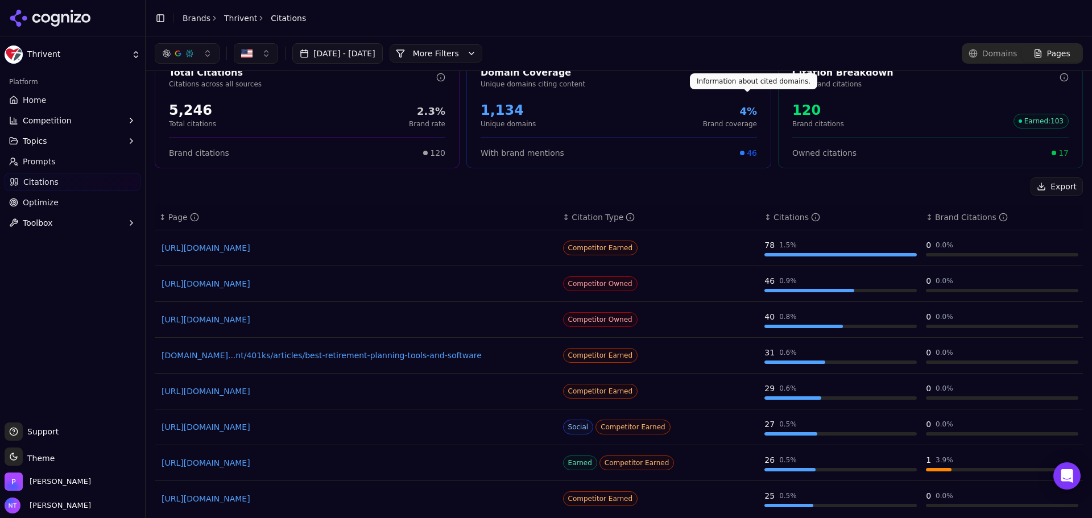
scroll to position [0, 0]
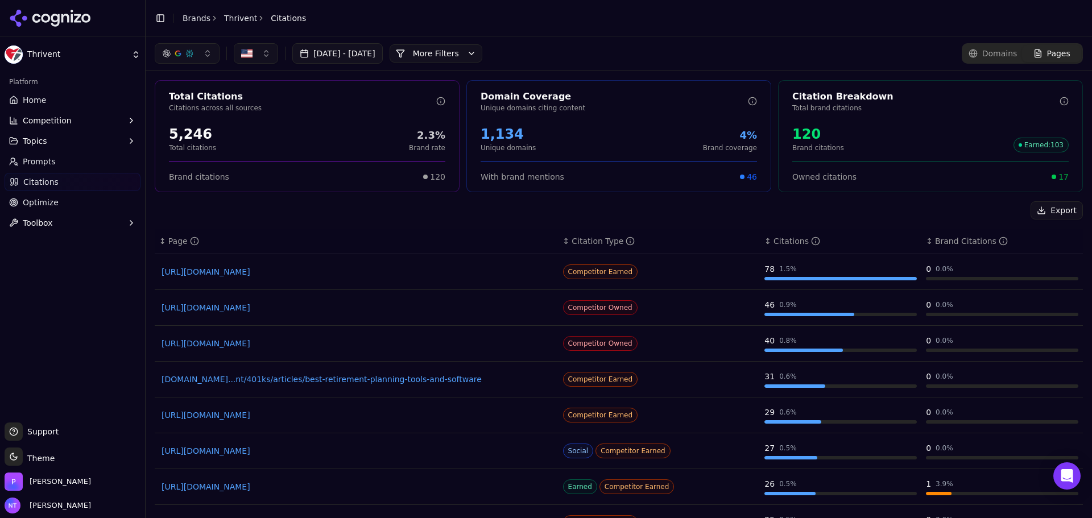
click at [59, 164] on link "Prompts" at bounding box center [73, 161] width 136 height 18
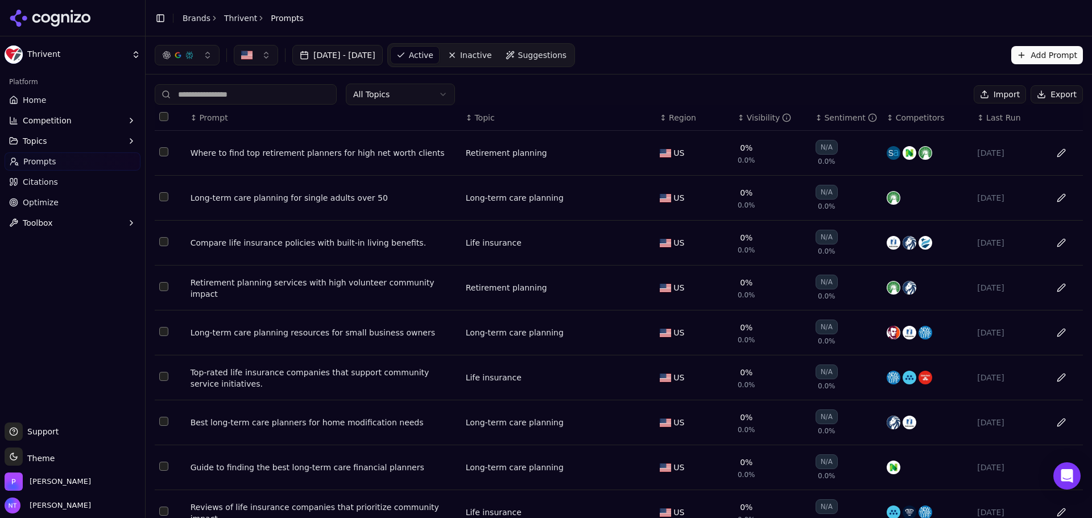
click at [1042, 98] on button "Export" at bounding box center [1056, 94] width 52 height 18
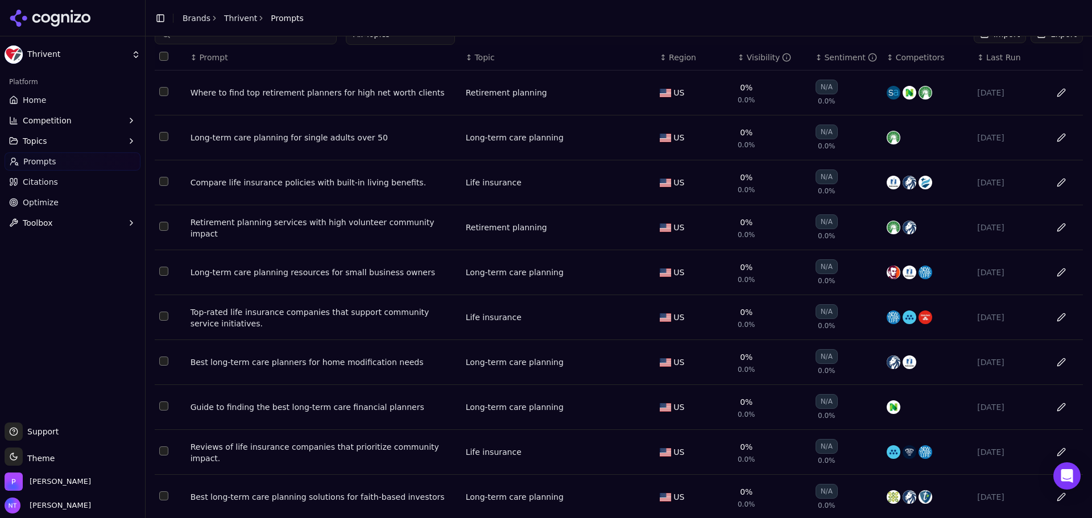
scroll to position [98, 0]
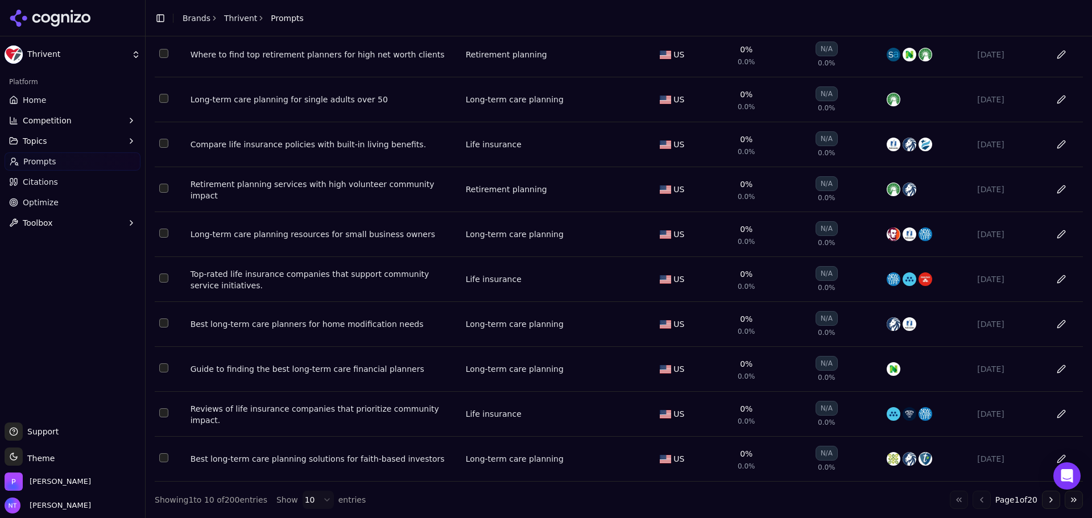
drag, startPoint x: 60, startPoint y: 8, endPoint x: 61, endPoint y: 16, distance: 8.1
click at [60, 8] on div at bounding box center [72, 18] width 145 height 36
click at [61, 16] on icon at bounding box center [65, 18] width 8 height 9
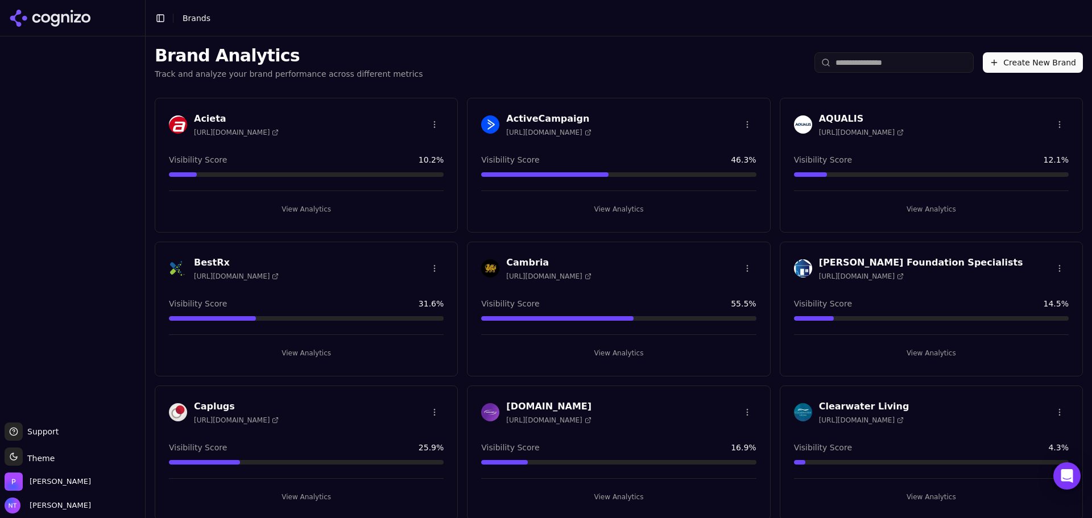
click at [631, 354] on button "View Analytics" at bounding box center [618, 353] width 275 height 18
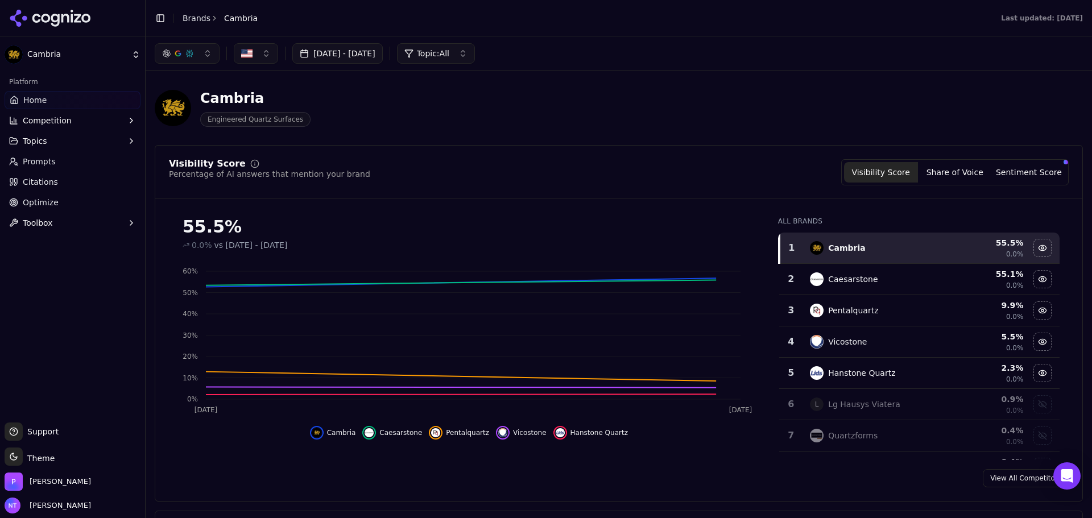
click at [75, 122] on button "Competition" at bounding box center [73, 120] width 136 height 18
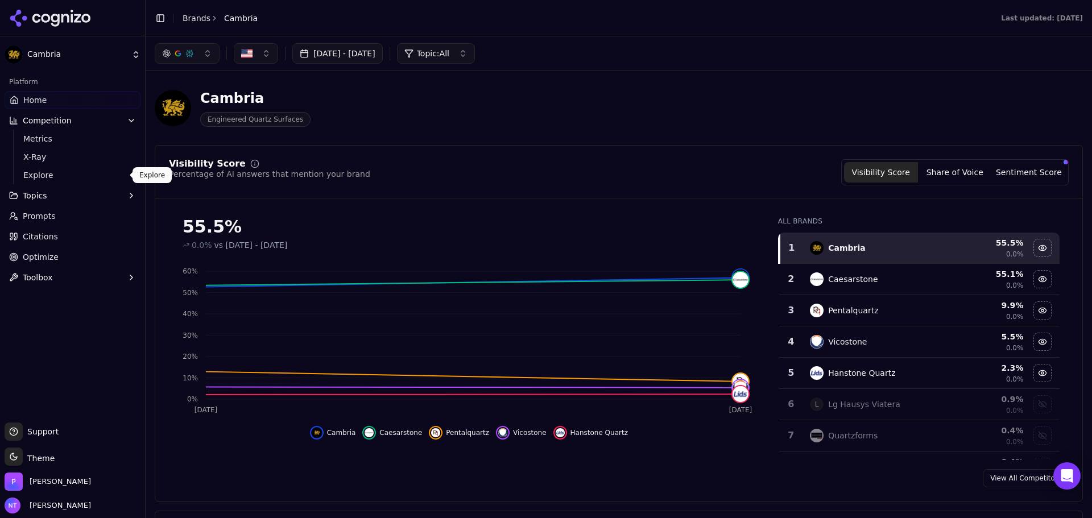
click at [55, 181] on link "Explore" at bounding box center [73, 175] width 108 height 16
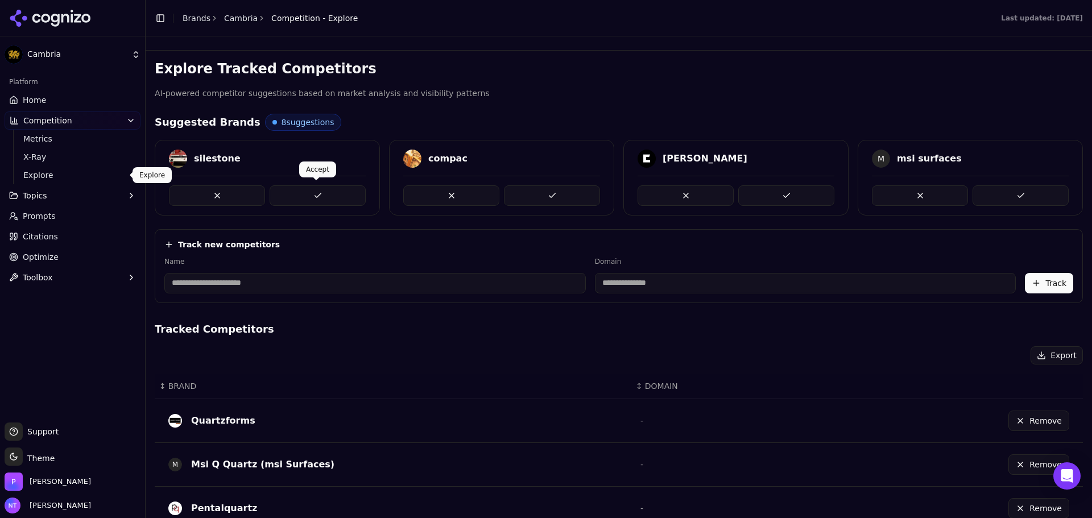
click at [337, 197] on button at bounding box center [318, 195] width 96 height 20
click at [573, 198] on button at bounding box center [552, 195] width 96 height 20
click at [792, 198] on button at bounding box center [786, 195] width 96 height 20
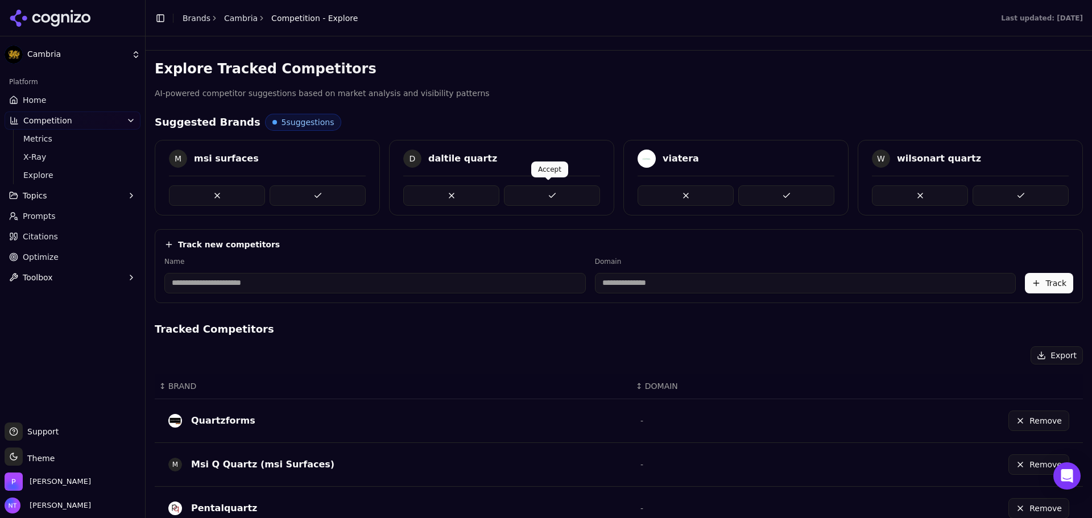
click at [560, 191] on button at bounding box center [552, 195] width 96 height 20
click at [316, 195] on button at bounding box center [318, 195] width 96 height 20
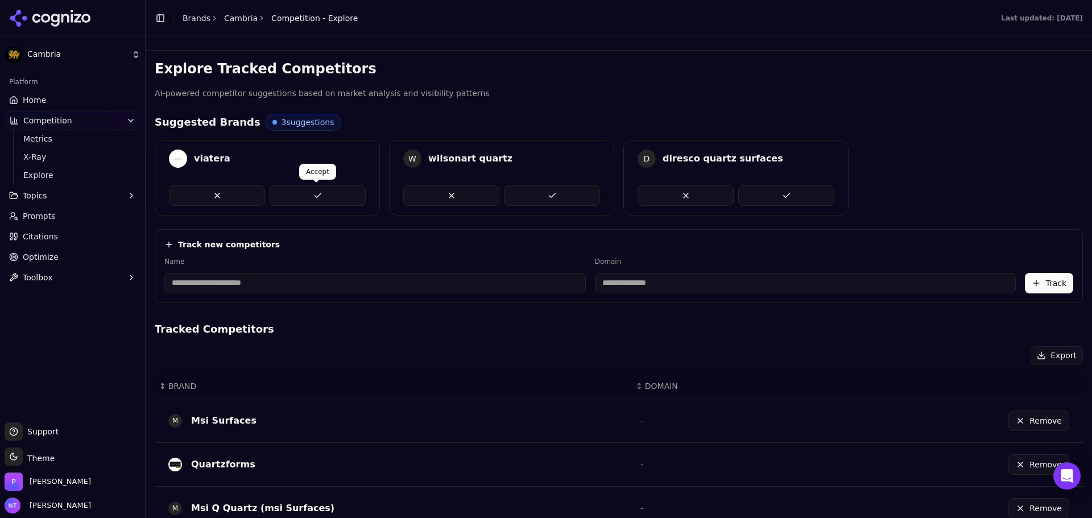
click at [527, 199] on button at bounding box center [552, 195] width 96 height 20
click at [782, 191] on button at bounding box center [786, 195] width 96 height 20
click at [330, 194] on button at bounding box center [318, 195] width 96 height 20
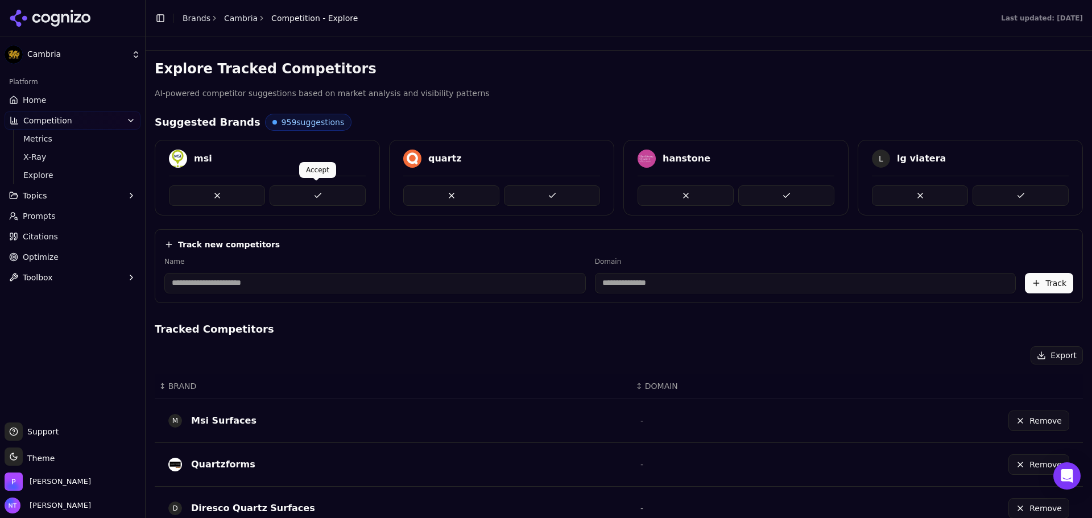
click at [301, 191] on button at bounding box center [318, 195] width 96 height 20
click at [556, 197] on button at bounding box center [552, 195] width 96 height 20
click at [775, 196] on button at bounding box center [786, 195] width 96 height 20
click at [70, 37] on div "Cambria" at bounding box center [72, 34] width 145 height 68
click at [68, 99] on link "Home" at bounding box center [73, 100] width 136 height 18
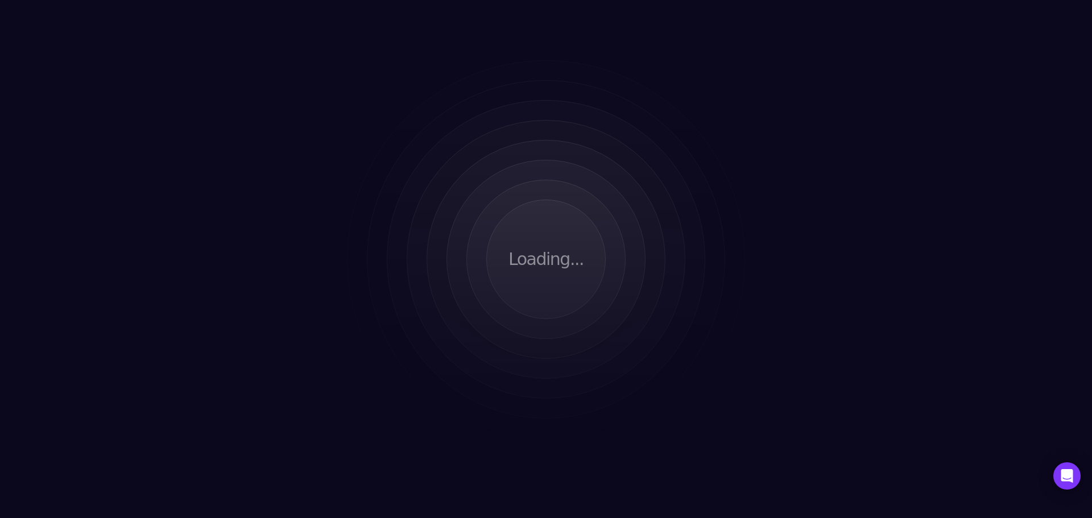
click at [456, 191] on div "Loading..." at bounding box center [546, 259] width 1092 height 518
click at [673, 393] on div "Loading..." at bounding box center [546, 259] width 1092 height 518
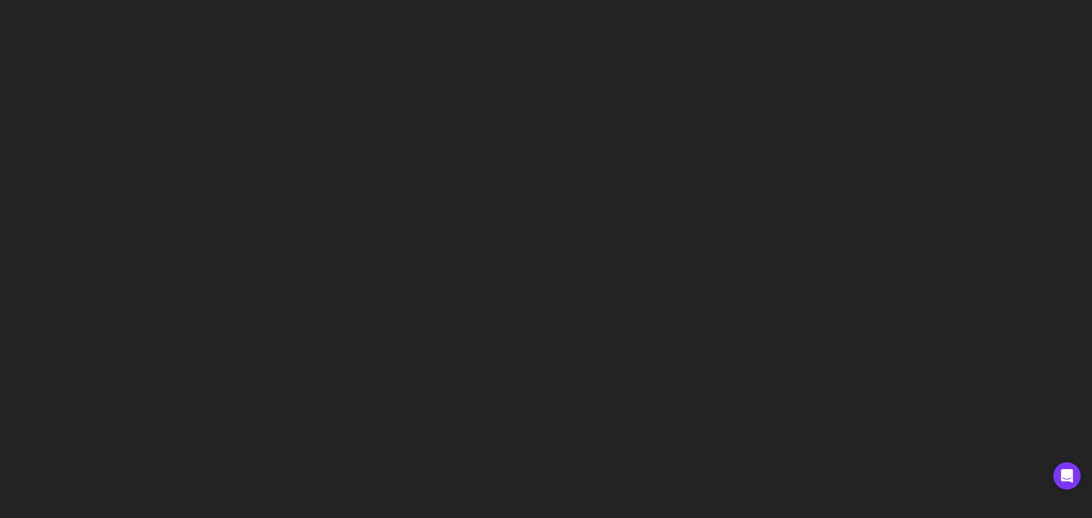
click at [673, 0] on html at bounding box center [546, 0] width 1092 height 0
click at [202, 0] on html at bounding box center [546, 0] width 1092 height 0
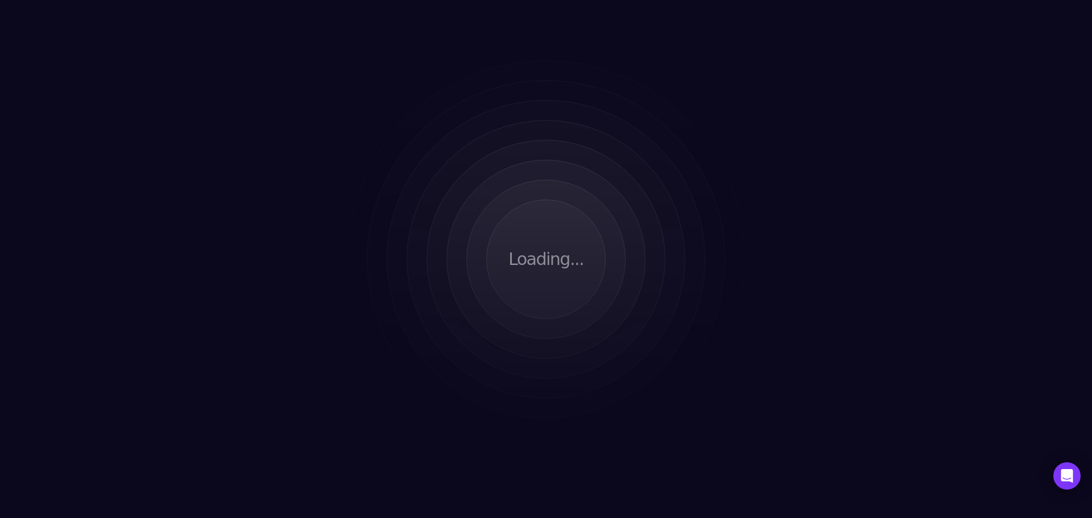
click at [404, 282] on div "Loading..." at bounding box center [546, 259] width 1092 height 518
click at [503, 278] on div "Loading..." at bounding box center [546, 259] width 1092 height 518
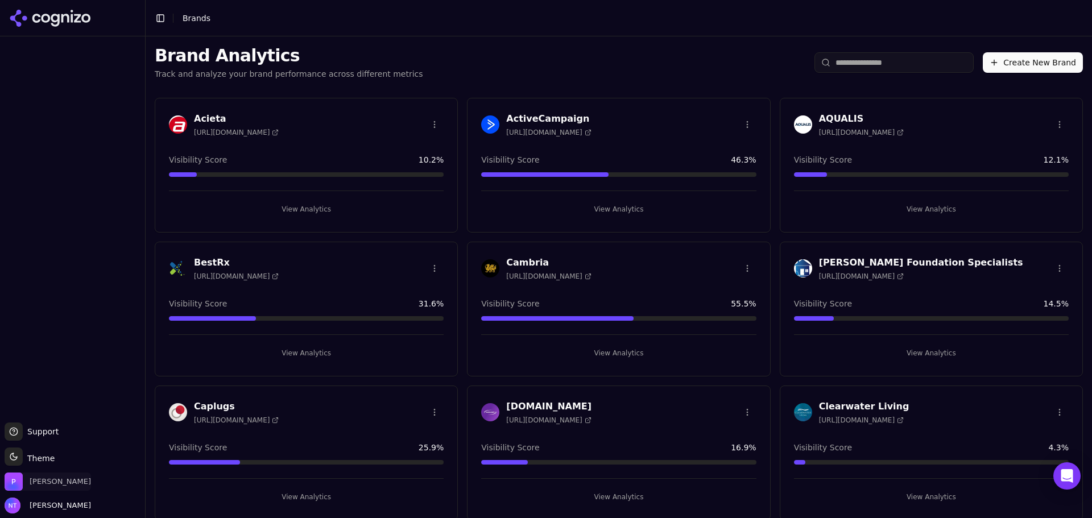
click at [44, 481] on span "[PERSON_NAME]" at bounding box center [60, 482] width 61 height 10
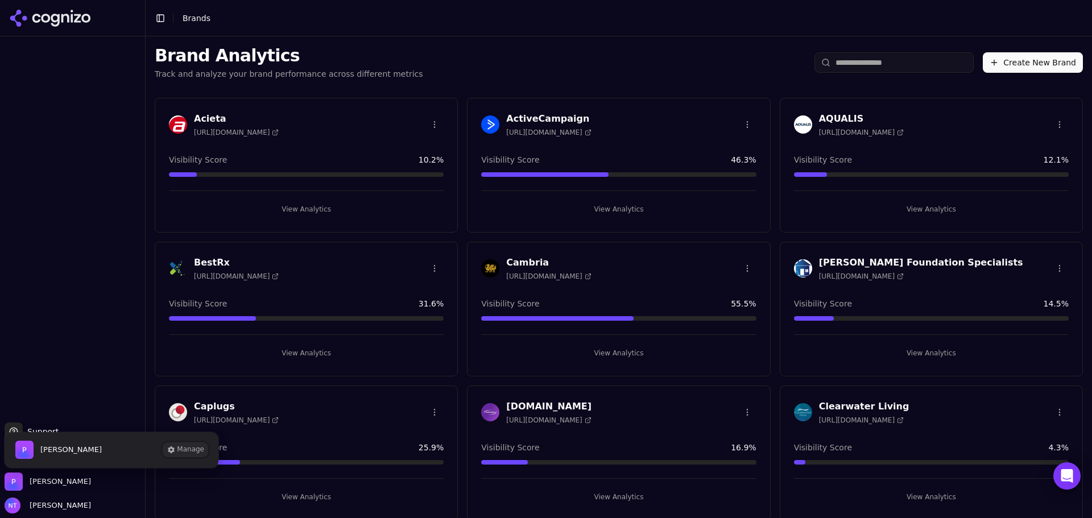
click at [187, 448] on button "Manage" at bounding box center [185, 450] width 44 height 14
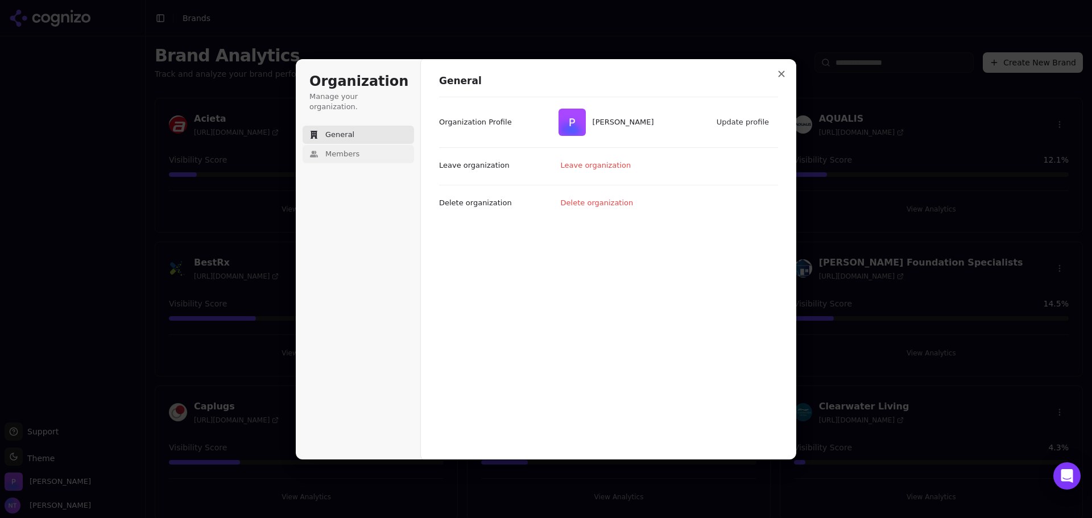
click at [345, 149] on span "Members" at bounding box center [342, 154] width 34 height 10
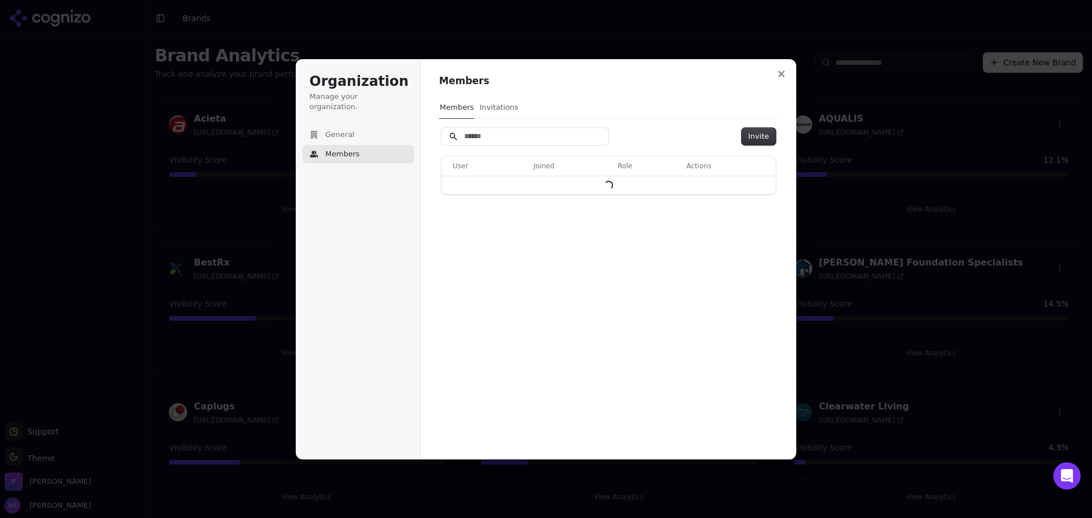
click at [502, 106] on button "Invitations" at bounding box center [499, 108] width 40 height 22
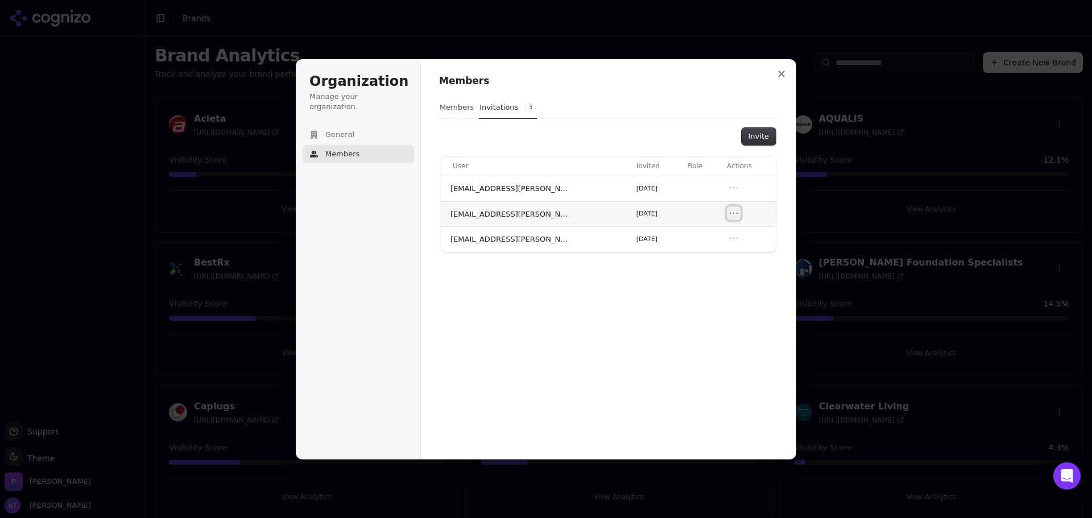
click at [730, 208] on icon "Open menu" at bounding box center [733, 213] width 11 height 11
click at [725, 334] on div "Members Members Invitations 3 Invite User Invited Role Actions zstreed@perrill.…" at bounding box center [608, 260] width 375 height 402
click at [728, 237] on icon "Open menu" at bounding box center [733, 238] width 11 height 11
click at [473, 106] on div "Members Invitations 3" at bounding box center [608, 108] width 339 height 22
click at [465, 107] on button "Members" at bounding box center [456, 108] width 35 height 22
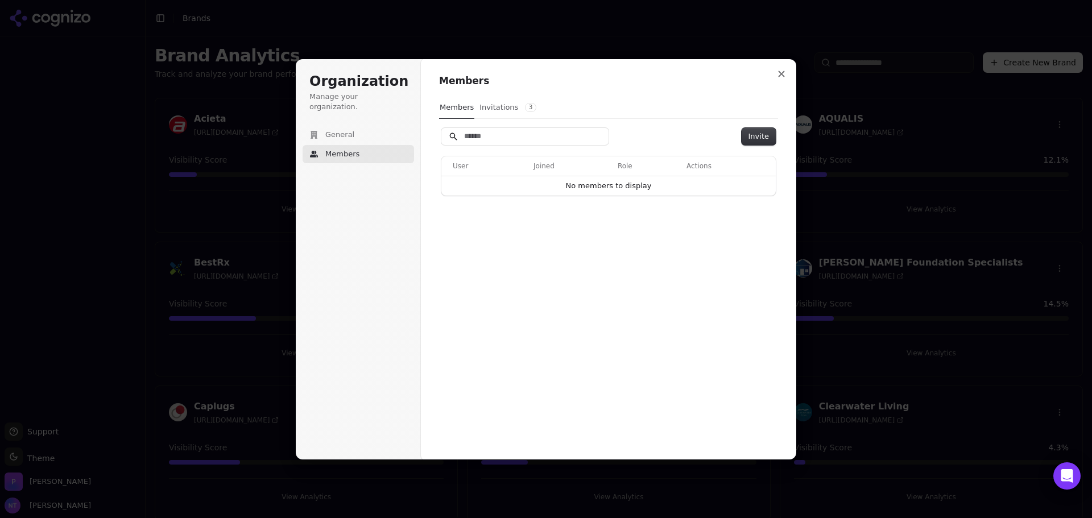
click at [495, 109] on button "Invitations 3" at bounding box center [508, 108] width 58 height 22
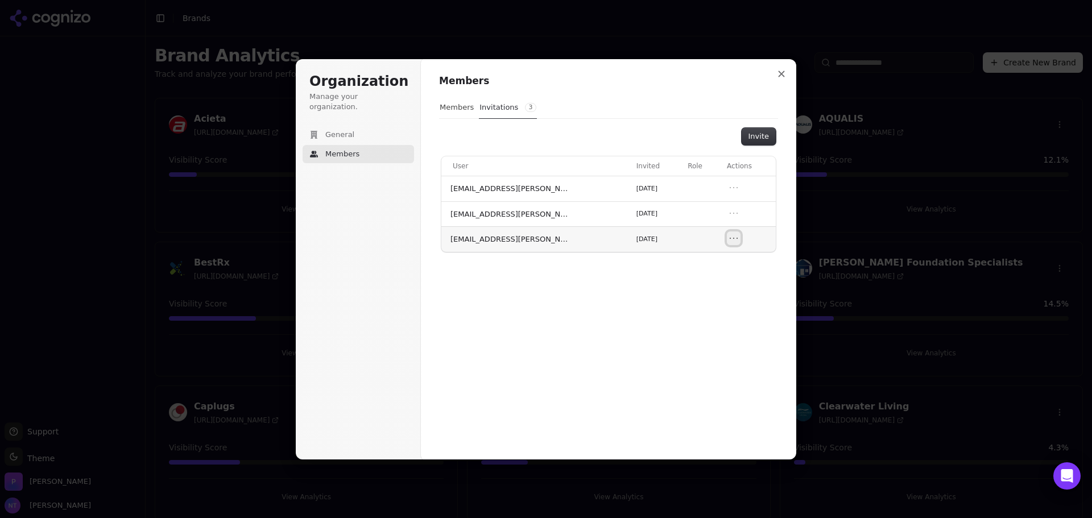
click at [729, 234] on icon "Open menu" at bounding box center [733, 238] width 11 height 11
click at [705, 258] on button "Revoke invitation" at bounding box center [699, 257] width 77 height 15
click at [728, 239] on icon "Open menu" at bounding box center [733, 238] width 11 height 11
click at [709, 261] on button "Revoke invitation" at bounding box center [699, 257] width 77 height 15
click at [630, 266] on div "Members Members Invitations 3 Invite User Invited Role Actions zstreed@perrill.…" at bounding box center [608, 260] width 375 height 402
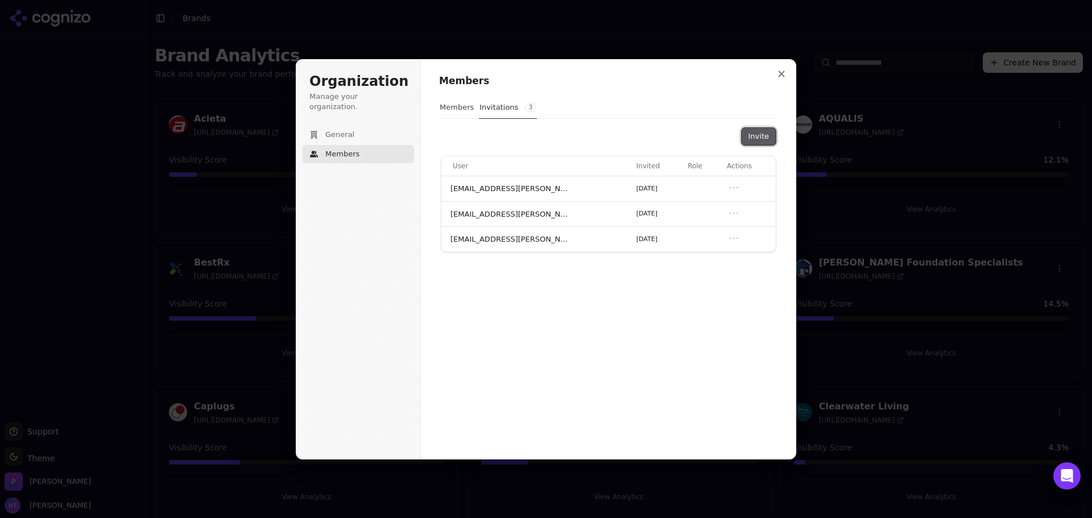
click at [769, 139] on button "Invite" at bounding box center [759, 136] width 34 height 17
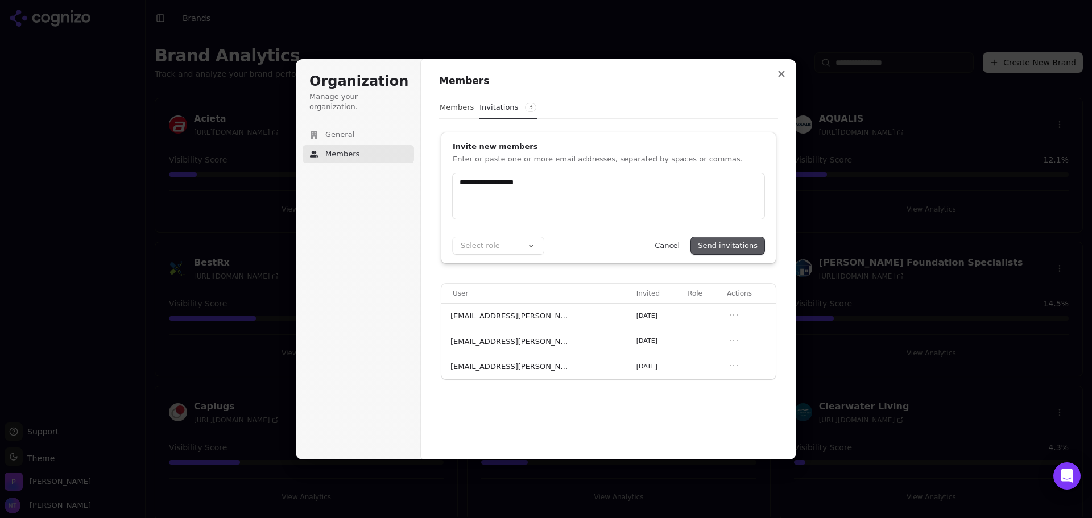
type input "**********"
click at [734, 244] on button "Send invitations" at bounding box center [727, 245] width 73 height 17
click at [521, 247] on button "Select role" at bounding box center [498, 245] width 91 height 17
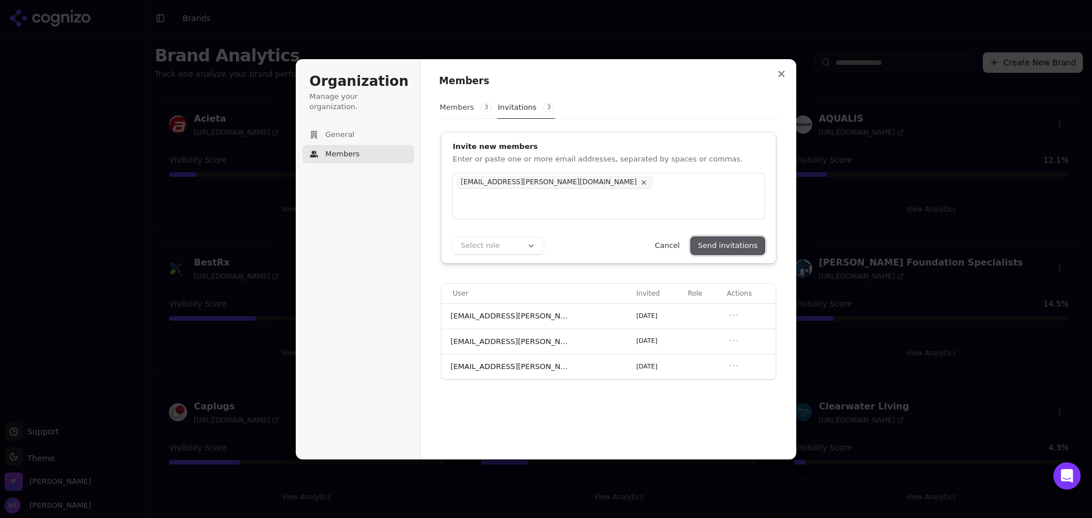
click at [718, 244] on button "Send invitations" at bounding box center [727, 245] width 73 height 17
click at [729, 366] on icon "Open menu" at bounding box center [733, 365] width 11 height 11
click at [701, 391] on button "Revoke invitation" at bounding box center [699, 384] width 77 height 15
click at [444, 105] on button "Members 3" at bounding box center [465, 108] width 53 height 22
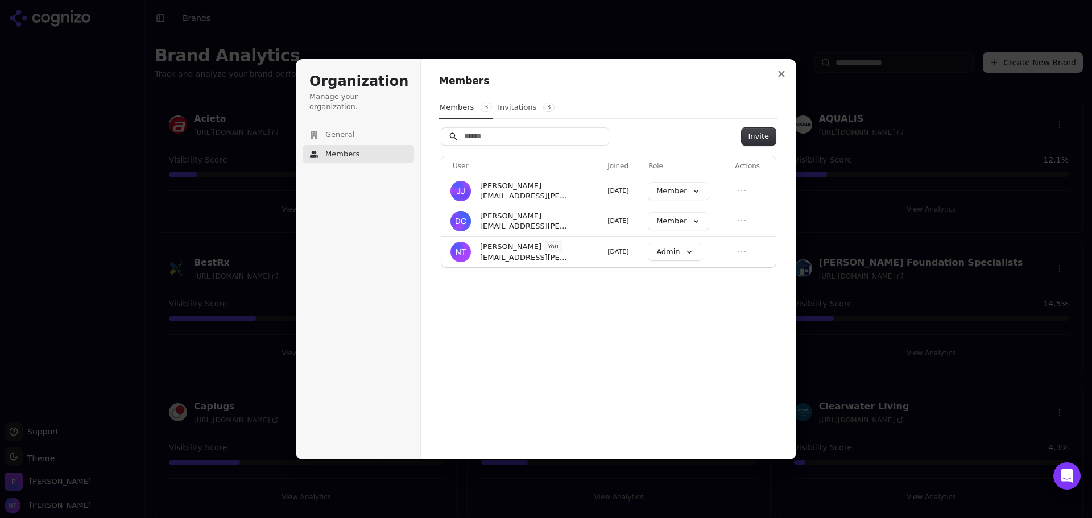
click at [506, 114] on button "Invitations 3" at bounding box center [526, 108] width 58 height 22
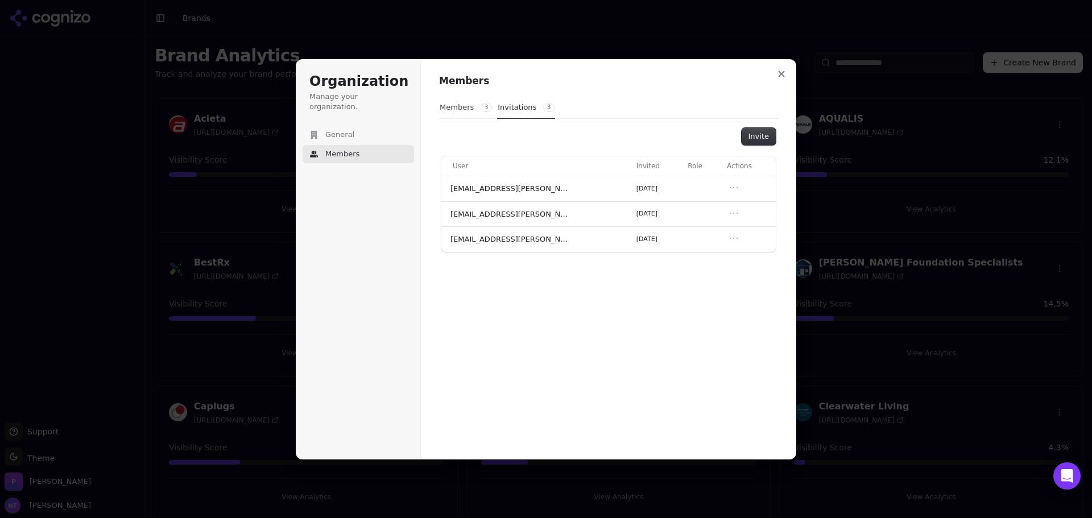
click at [760, 287] on div "Members Members 3 Invitations 3 Invite User Invited Role Actions zstreed@perril…" at bounding box center [608, 260] width 375 height 402
click at [729, 236] on icon "Open menu" at bounding box center [733, 238] width 11 height 11
click at [698, 254] on button "Revoke invitation" at bounding box center [699, 257] width 77 height 15
click at [662, 305] on div "Members Members 3 Invitations 3 Invite User Invited Role Actions zstreed@perril…" at bounding box center [608, 260] width 375 height 402
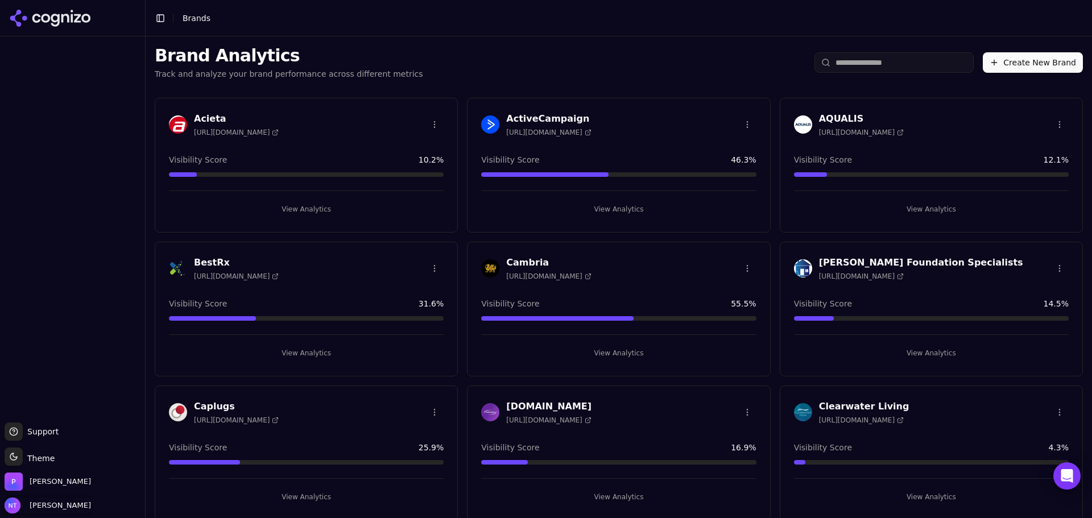
click at [53, 506] on span "[PERSON_NAME]" at bounding box center [58, 505] width 66 height 10
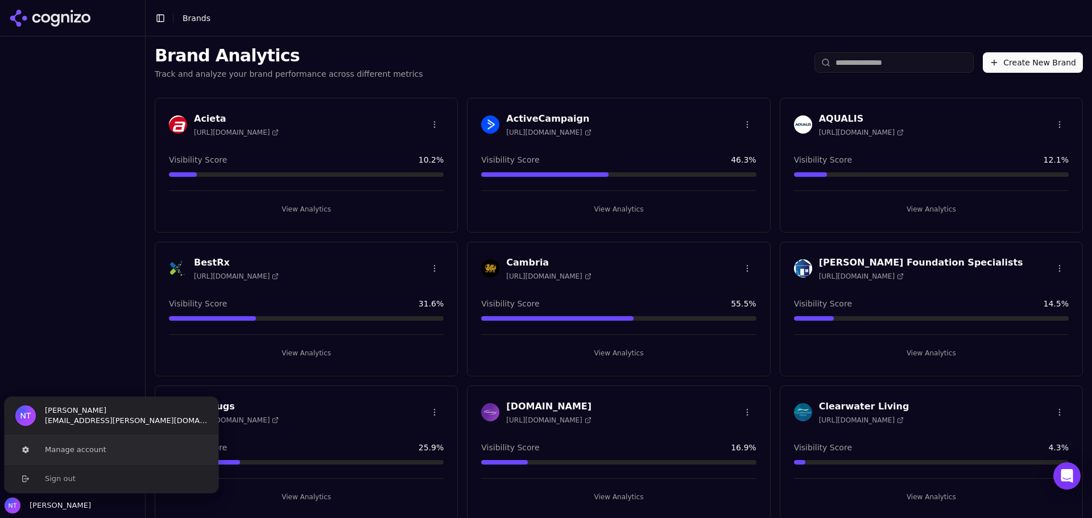
click at [77, 448] on button "Manage account" at bounding box center [111, 450] width 215 height 28
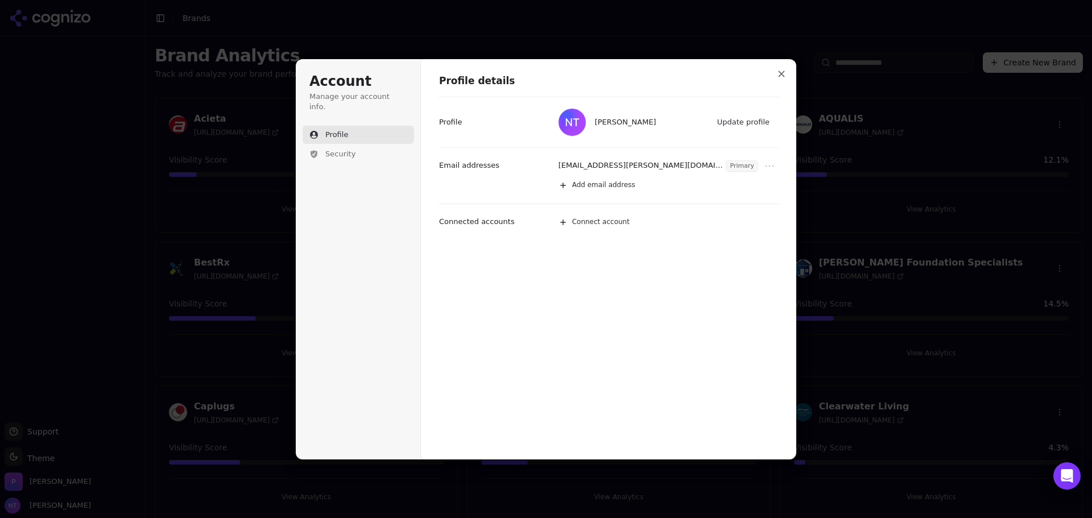
click at [793, 76] on div "Profile details Nate Tower Update profile Profile ntower@perrill.com Primary Ad…" at bounding box center [609, 260] width 376 height 402
click at [785, 72] on button "Close modal" at bounding box center [781, 74] width 20 height 20
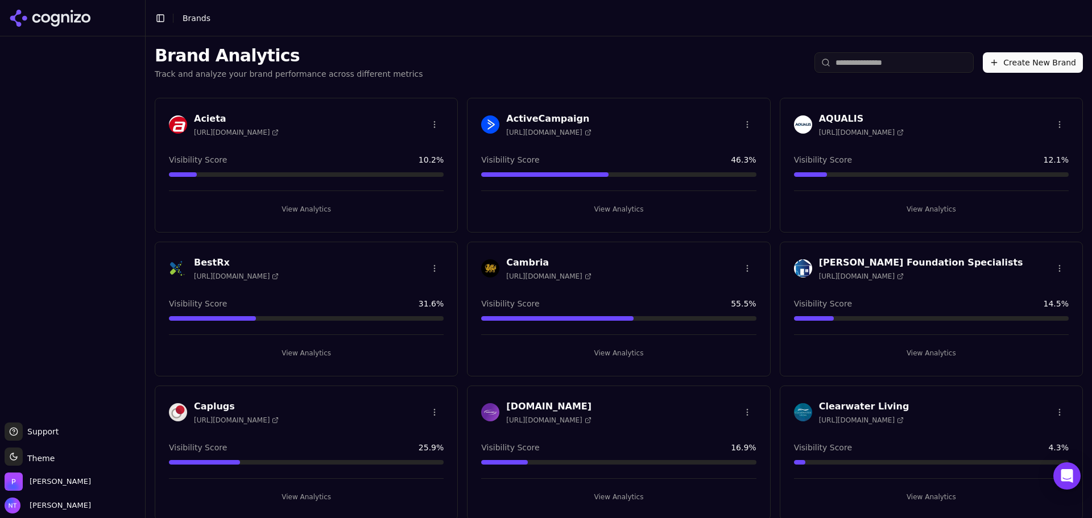
click at [68, 496] on ul "Support Support Toggle theme Theme Perrill Nate Tower" at bounding box center [73, 468] width 136 height 91
click at [60, 483] on div "Perrill" at bounding box center [73, 484] width 136 height 23
click at [26, 479] on span "Perrill" at bounding box center [48, 482] width 86 height 18
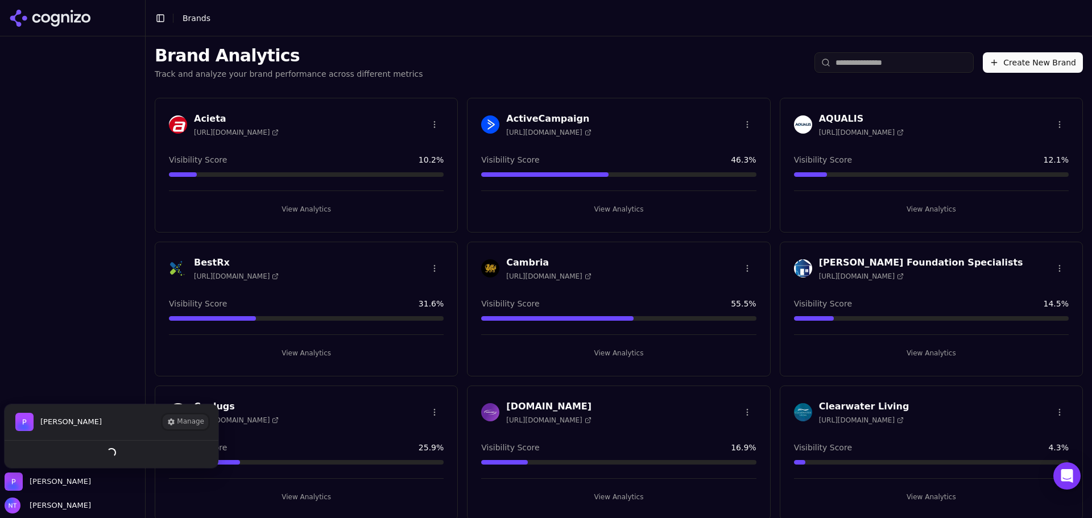
click at [183, 421] on button "Manage" at bounding box center [185, 422] width 44 height 14
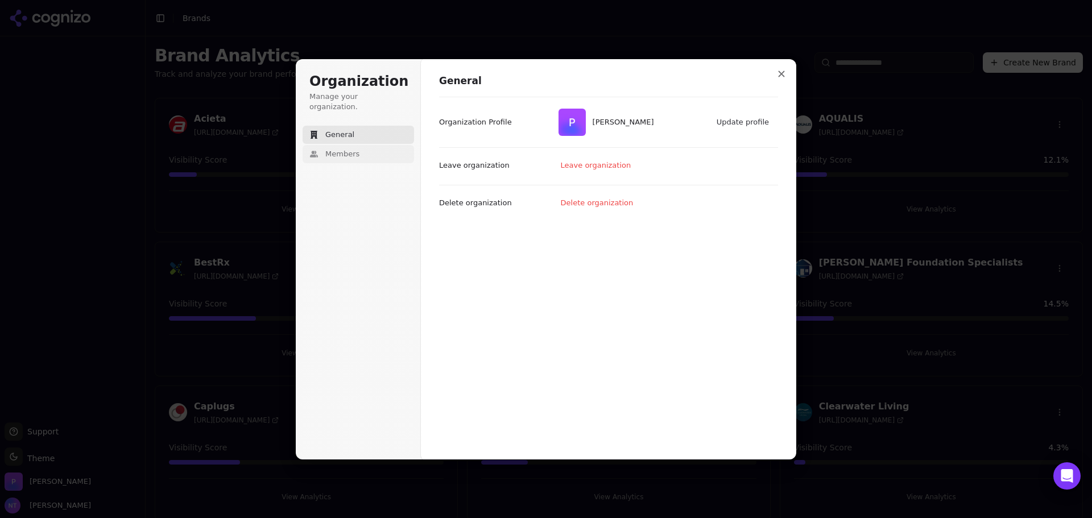
click at [324, 145] on button "Members" at bounding box center [358, 154] width 111 height 18
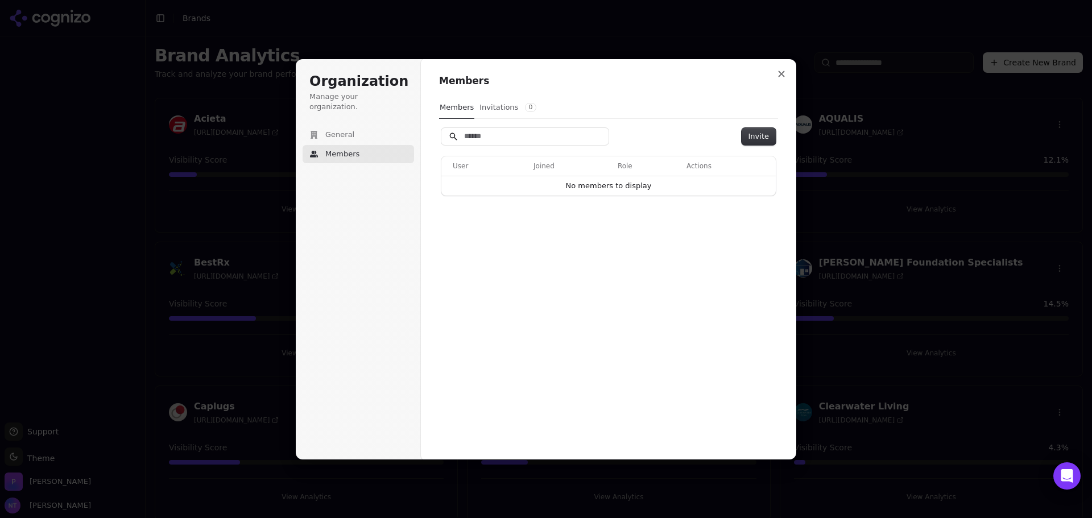
click at [495, 105] on button "Invitations 0" at bounding box center [508, 108] width 58 height 22
click at [450, 110] on button "Members" at bounding box center [456, 108] width 35 height 22
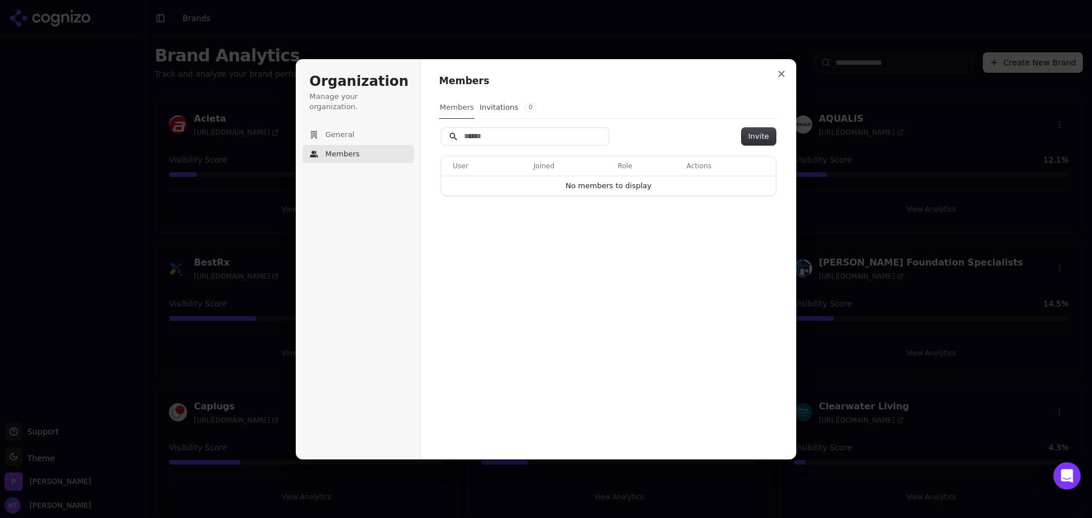
click at [450, 110] on button "Members" at bounding box center [456, 108] width 35 height 22
click at [499, 108] on button "Invitations 0" at bounding box center [508, 108] width 58 height 22
click at [419, 419] on div "Organization Manage your organization. General Members" at bounding box center [361, 259] width 130 height 400
click at [781, 74] on icon "Close modal" at bounding box center [782, 74] width 6 height 6
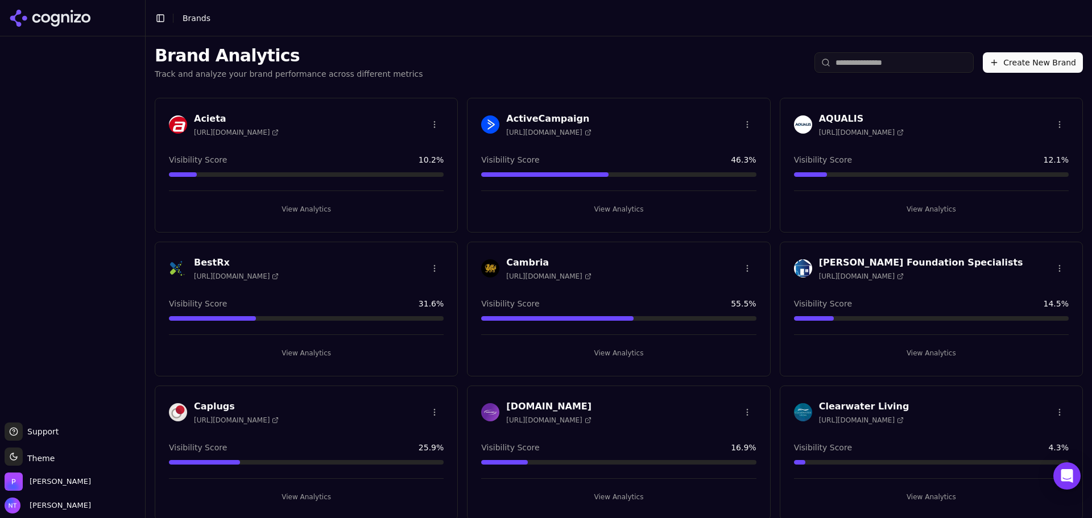
click at [104, 305] on div at bounding box center [72, 229] width 145 height 377
click at [58, 486] on div "Perrill" at bounding box center [73, 484] width 136 height 23
click at [24, 481] on span "Perrill" at bounding box center [48, 482] width 86 height 18
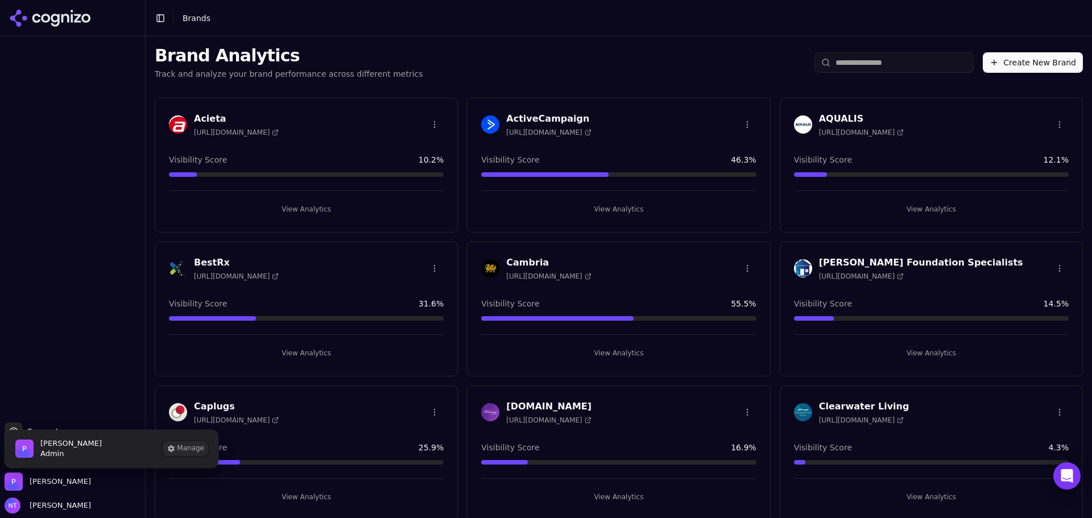
click at [181, 445] on button "Manage" at bounding box center [185, 449] width 44 height 14
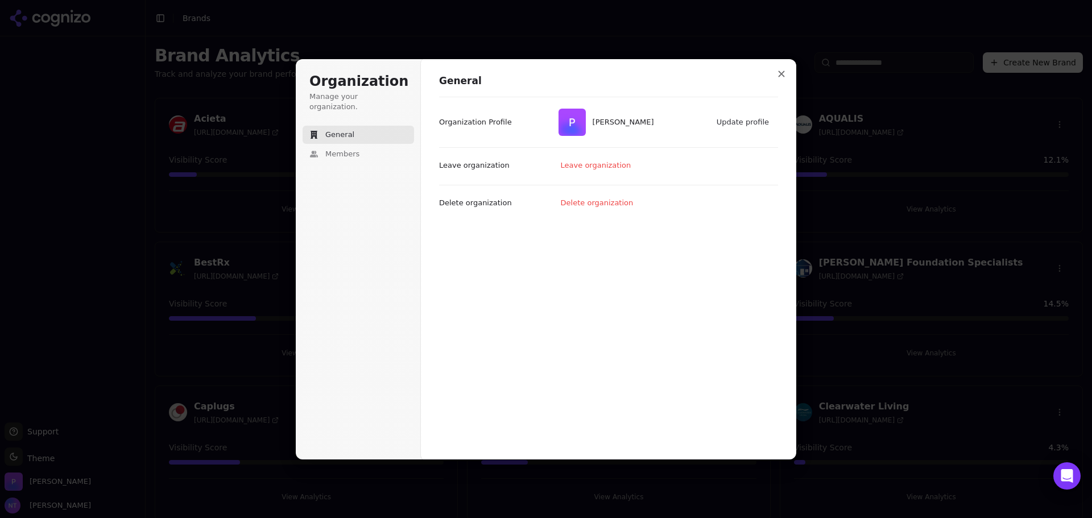
click at [356, 133] on button "General" at bounding box center [358, 135] width 111 height 18
click at [353, 149] on span "Members" at bounding box center [342, 154] width 34 height 10
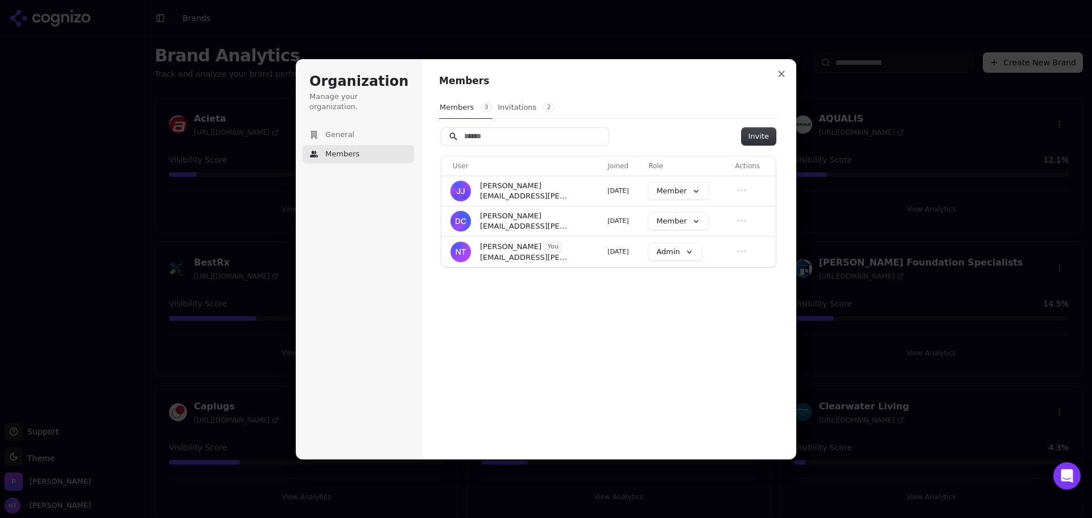
click at [524, 110] on button "Invitations 2" at bounding box center [526, 108] width 58 height 22
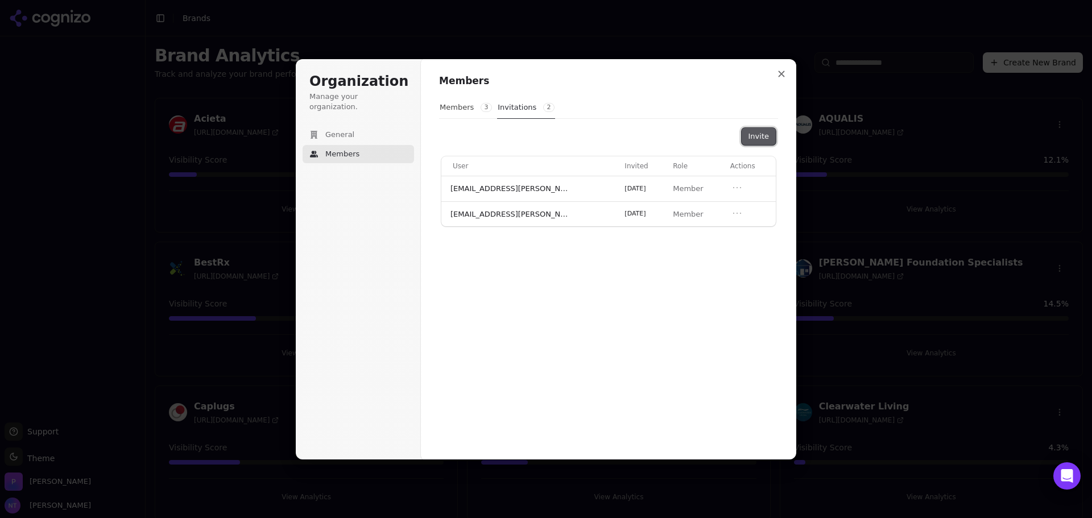
click at [750, 136] on button "Invite" at bounding box center [759, 136] width 34 height 17
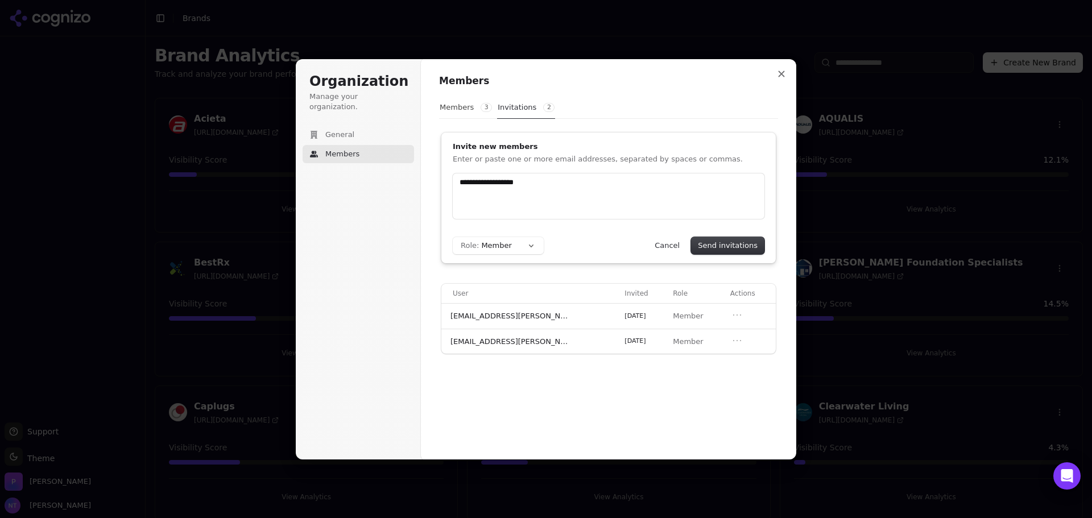
type input "**********"
click at [742, 258] on div "Invite new members Enter or paste one or more email addresses, separated by spa…" at bounding box center [608, 198] width 334 height 131
click at [740, 247] on button "Send invitations" at bounding box center [727, 245] width 73 height 17
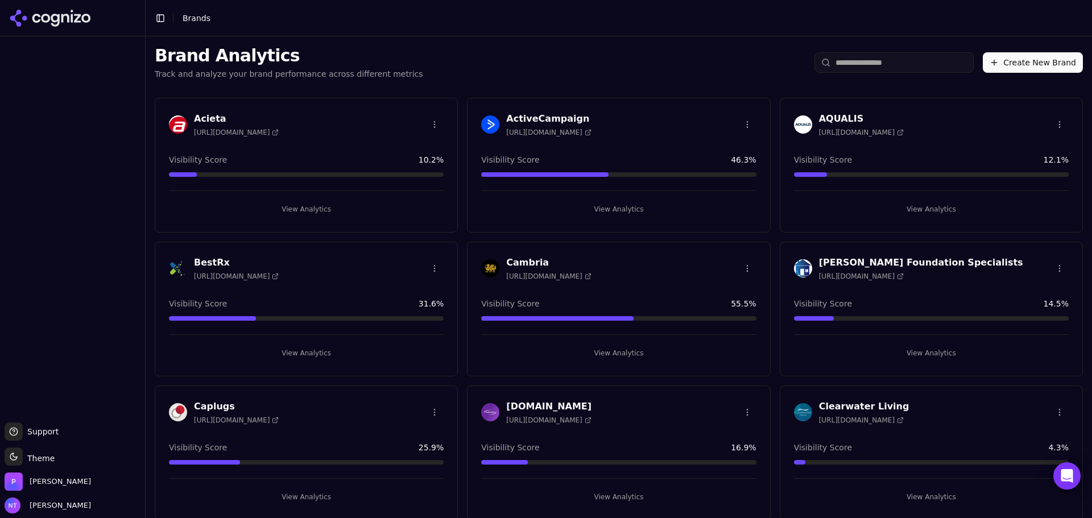
click at [29, 515] on div "Support Support Toggle theme Theme [PERSON_NAME] Tower" at bounding box center [72, 468] width 145 height 100
click at [34, 515] on div "Support Support Toggle theme Theme [PERSON_NAME] Tower" at bounding box center [72, 468] width 145 height 100
click at [39, 508] on span "[PERSON_NAME]" at bounding box center [58, 505] width 66 height 10
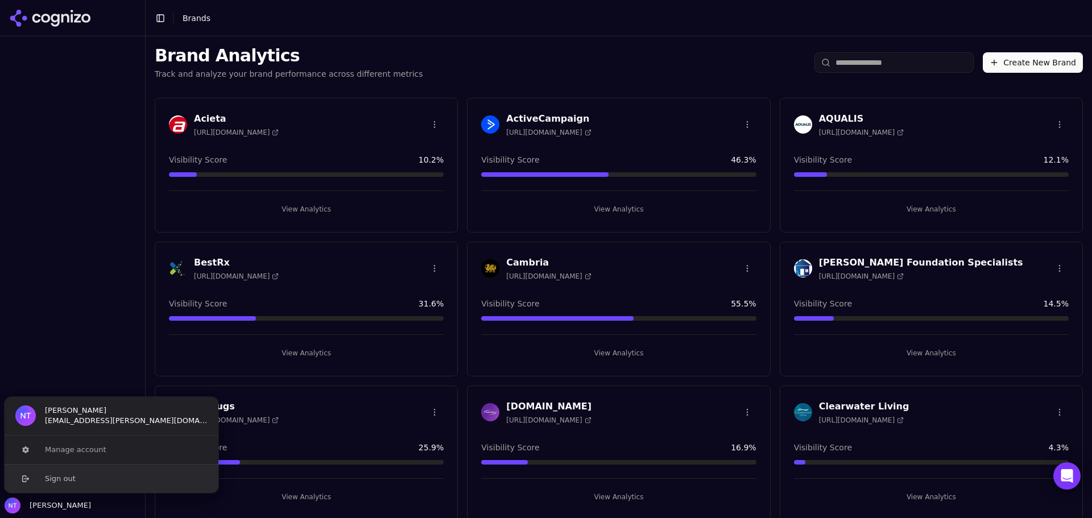
click at [59, 483] on button "Sign out" at bounding box center [111, 478] width 215 height 29
